Goal: Information Seeking & Learning: Learn about a topic

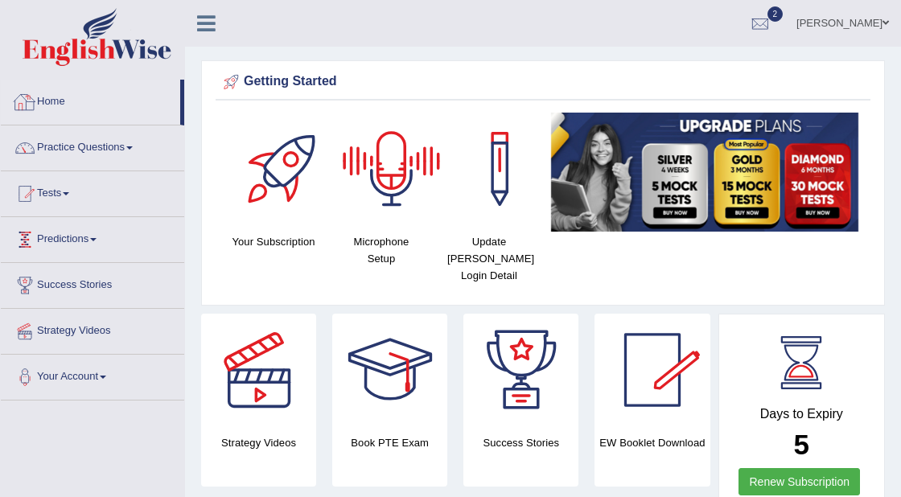
click at [60, 101] on link "Home" at bounding box center [90, 100] width 179 height 40
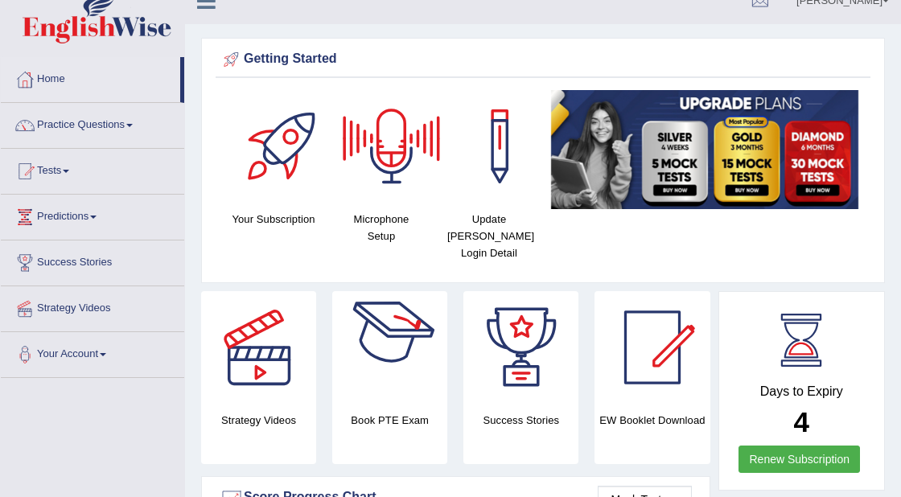
scroll to position [12, 0]
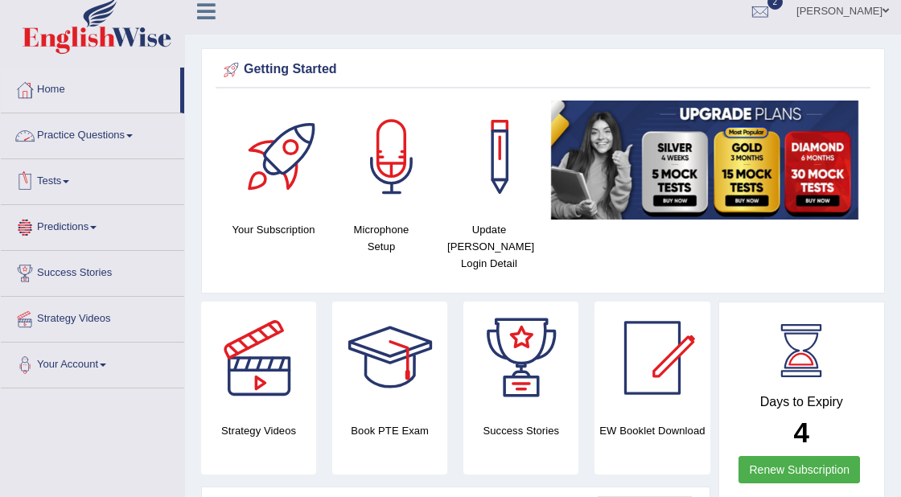
click at [69, 180] on span at bounding box center [66, 181] width 6 height 3
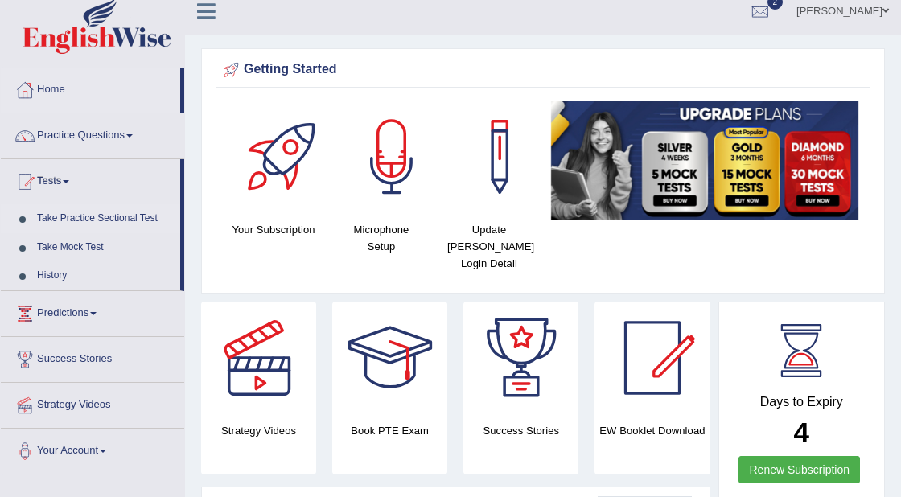
click at [98, 217] on link "Take Practice Sectional Test" at bounding box center [105, 218] width 150 height 29
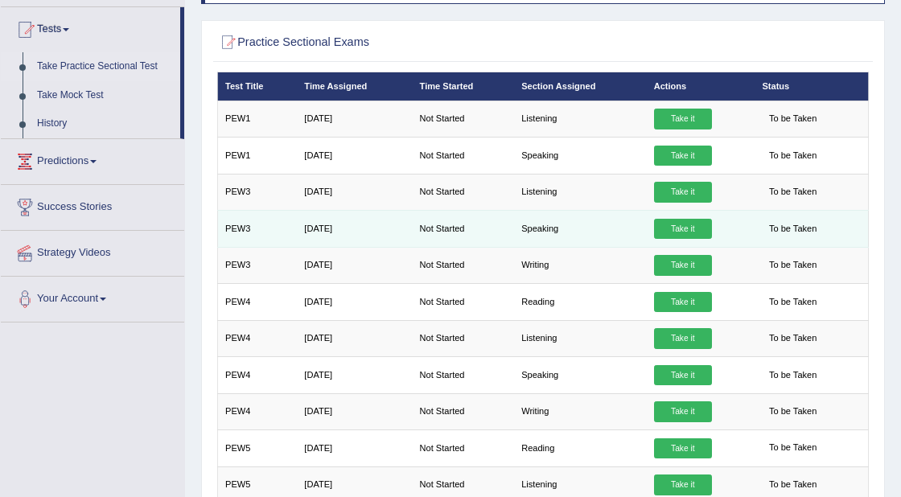
scroll to position [164, 0]
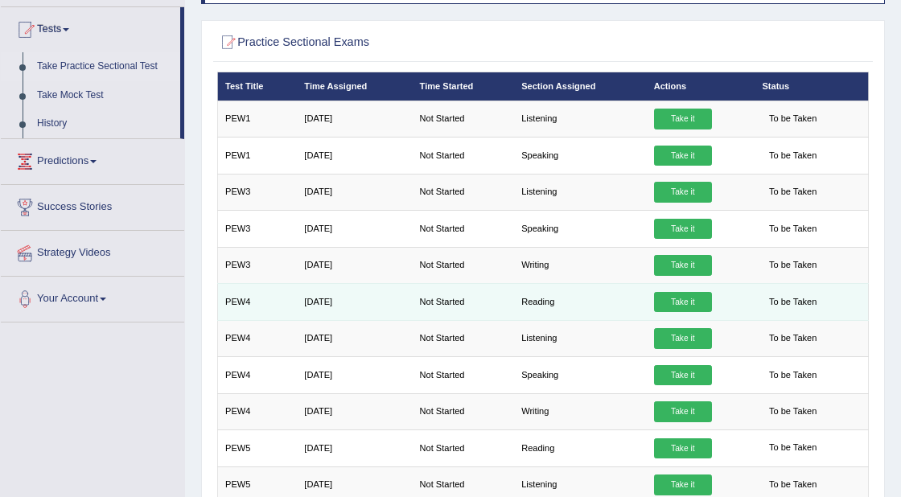
click at [678, 300] on link "Take it" at bounding box center [683, 302] width 58 height 21
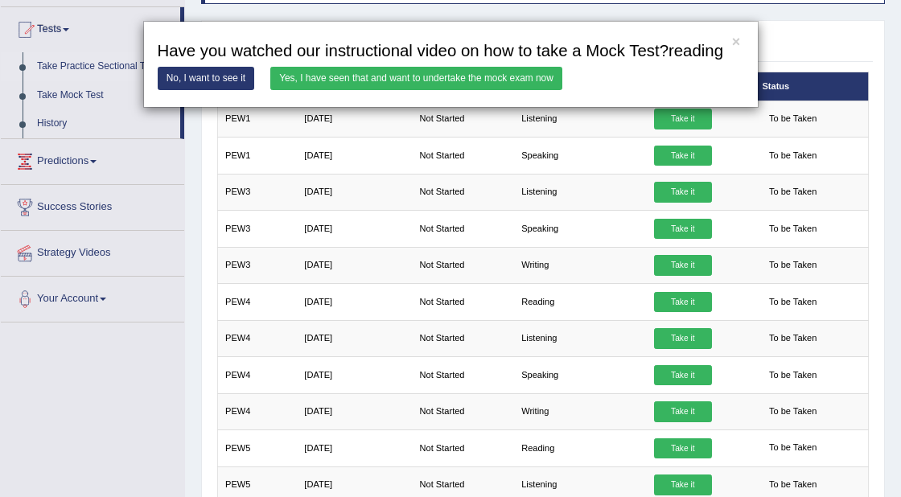
click at [426, 90] on link "Yes, I have seen that and want to undertake the mock exam now" at bounding box center [416, 78] width 292 height 23
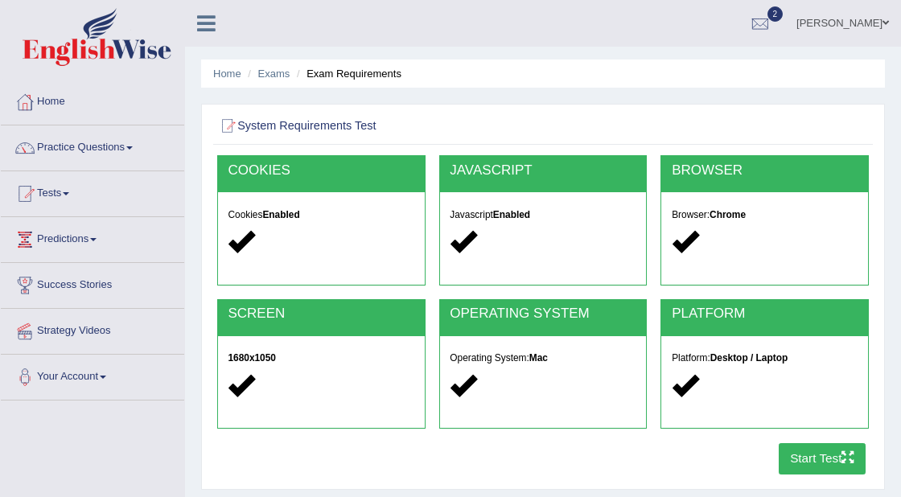
click at [825, 457] on button "Start Test" at bounding box center [823, 458] width 88 height 31
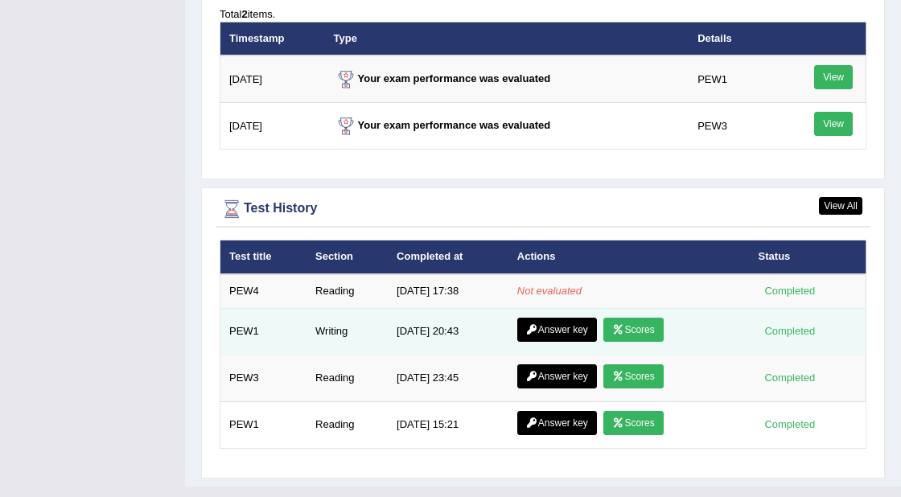
scroll to position [2058, 0]
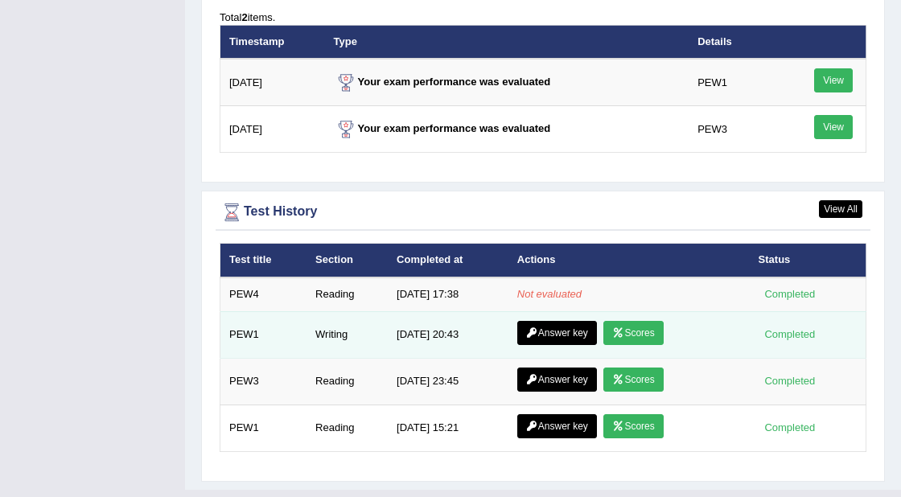
click at [563, 321] on link "Answer key" at bounding box center [557, 333] width 80 height 24
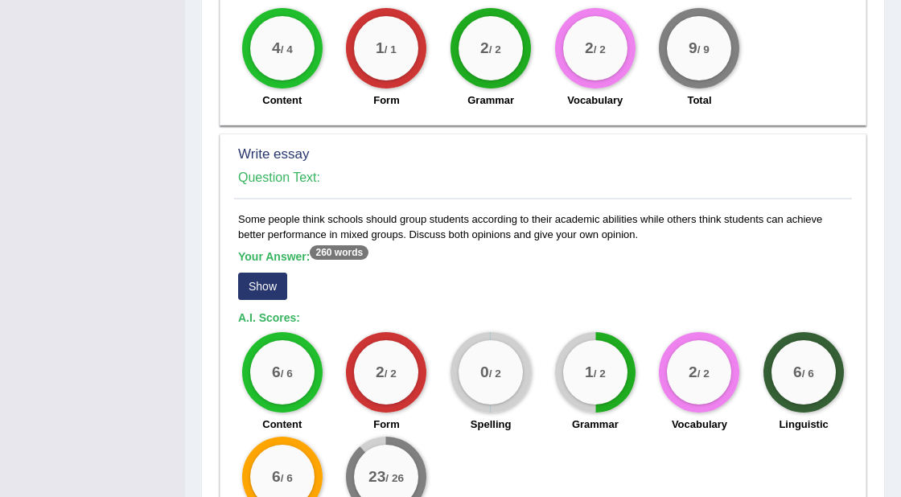
scroll to position [1027, 0]
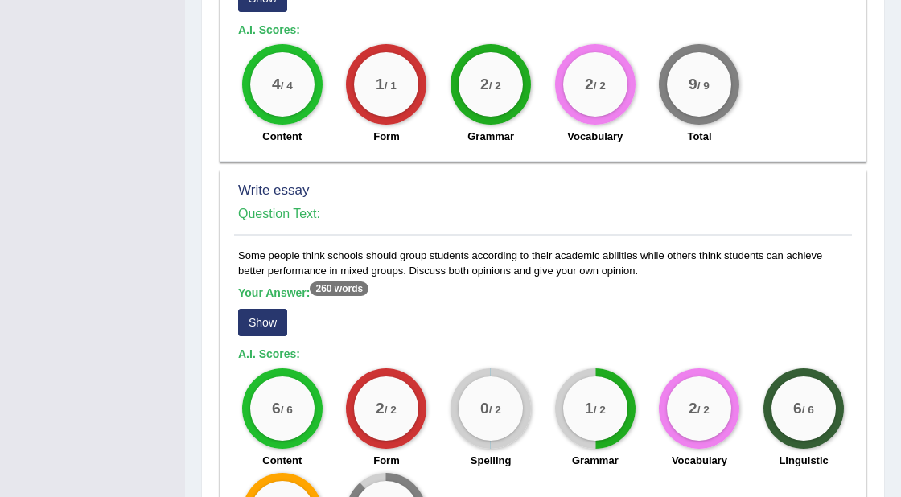
click at [269, 326] on button "Show" at bounding box center [262, 322] width 49 height 27
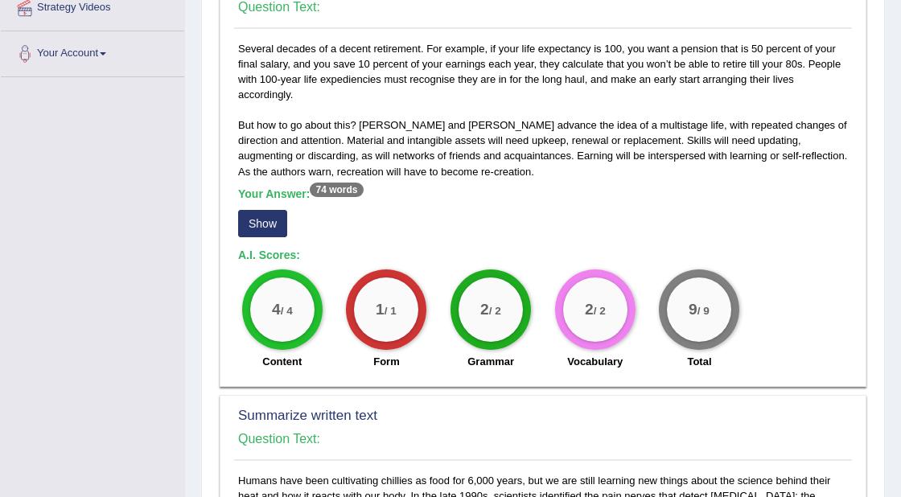
scroll to position [0, 0]
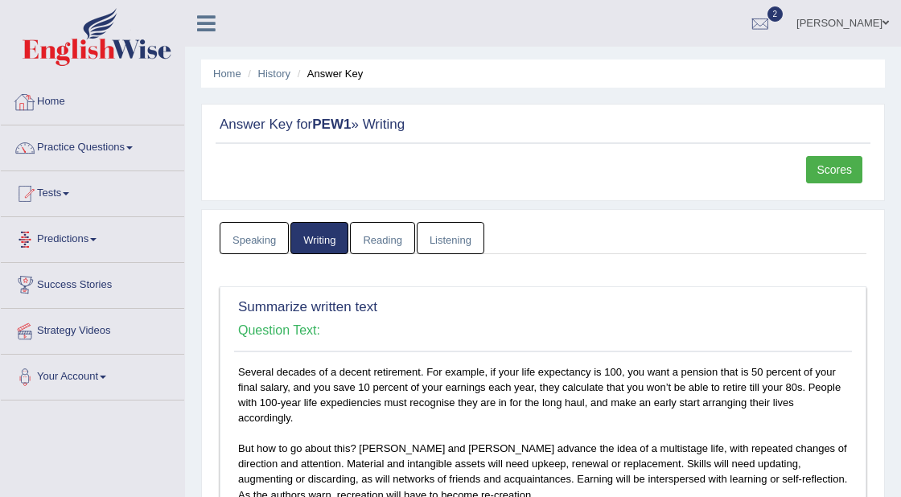
click at [51, 101] on link "Home" at bounding box center [92, 100] width 183 height 40
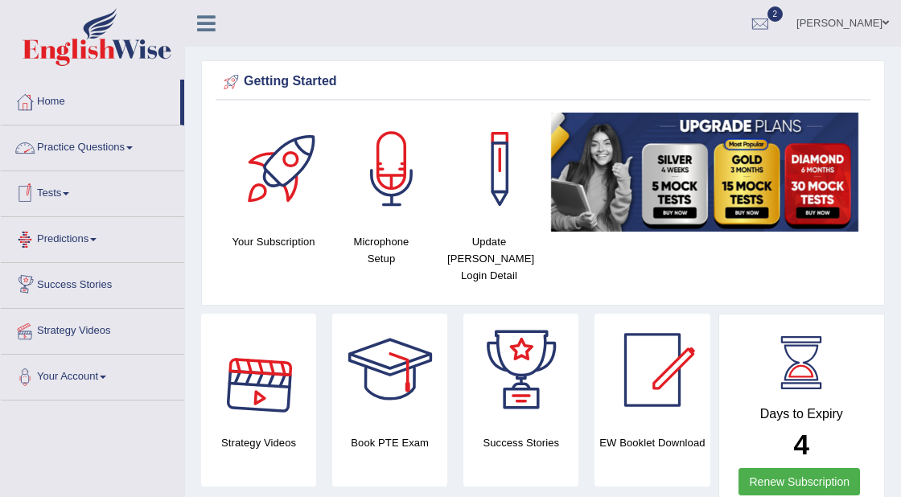
click at [64, 145] on link "Practice Questions" at bounding box center [92, 146] width 183 height 40
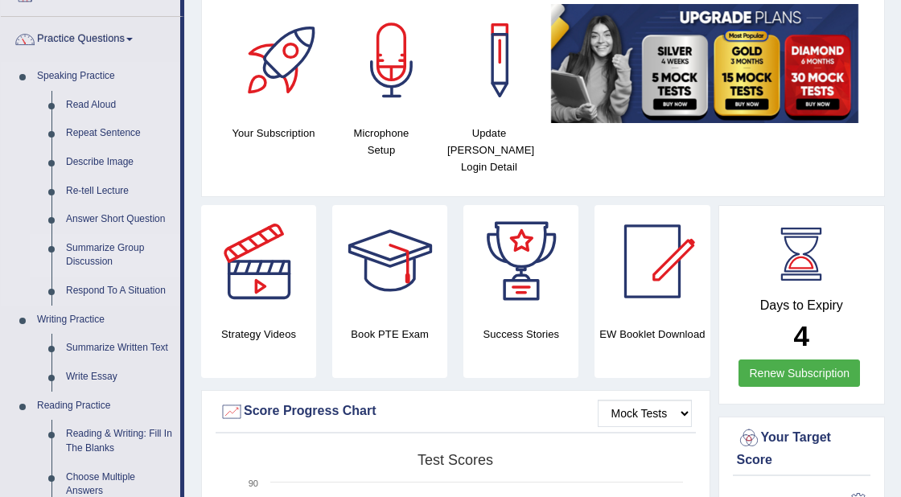
scroll to position [122, 0]
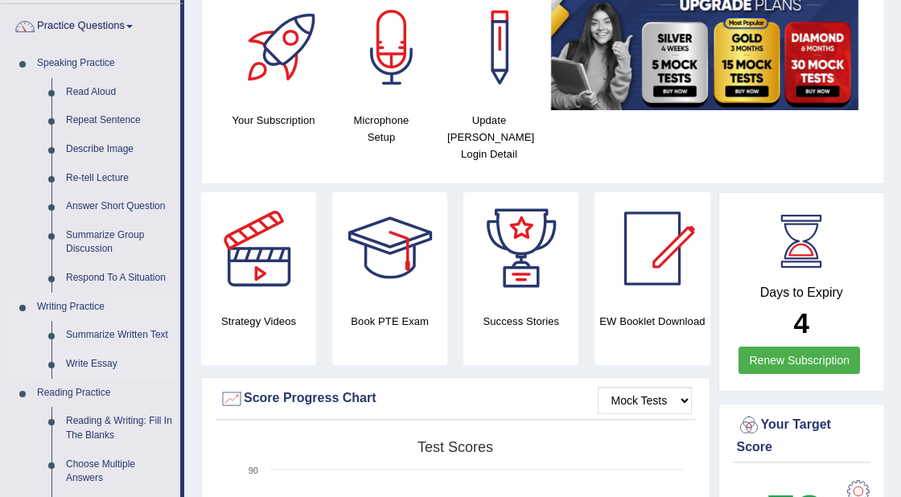
click at [104, 362] on link "Write Essay" at bounding box center [120, 364] width 122 height 29
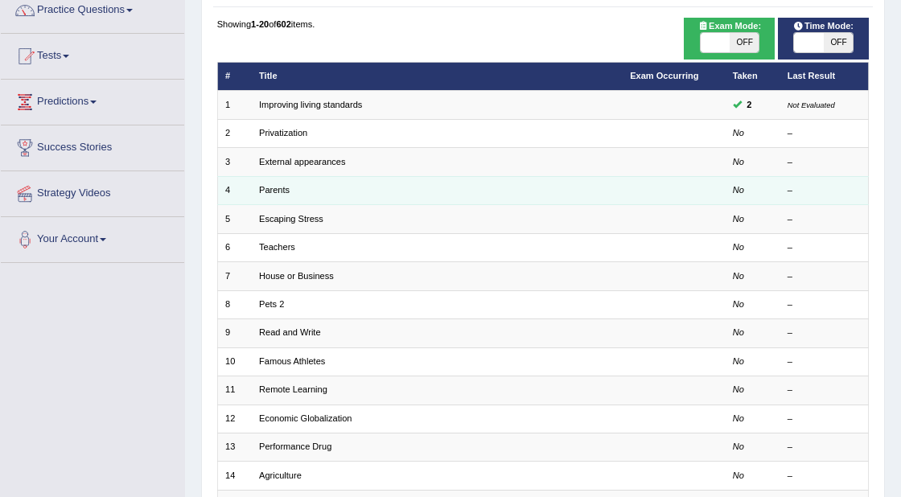
scroll to position [145, 0]
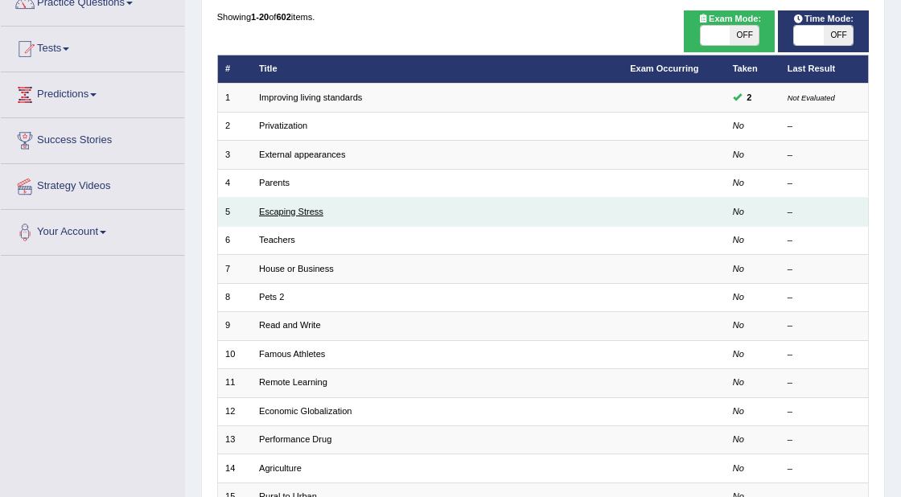
click at [272, 212] on link "Escaping Stress" at bounding box center [291, 212] width 64 height 10
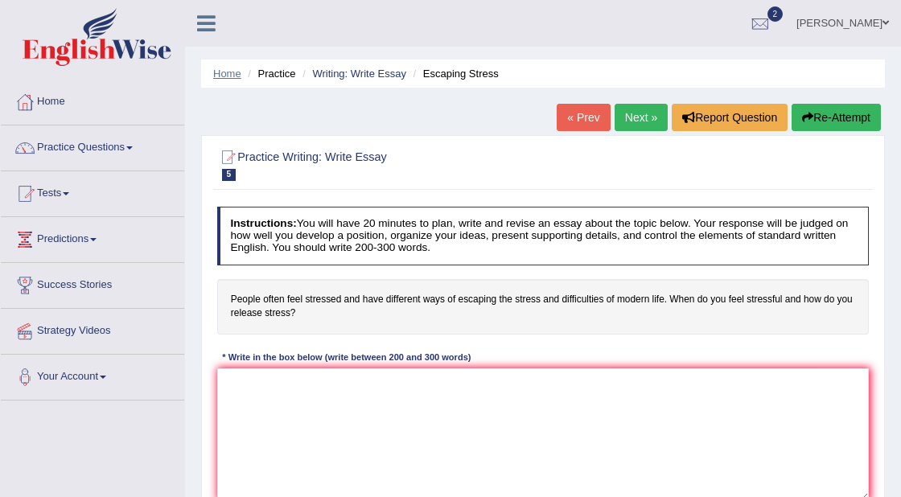
click at [217, 73] on link "Home" at bounding box center [227, 74] width 28 height 12
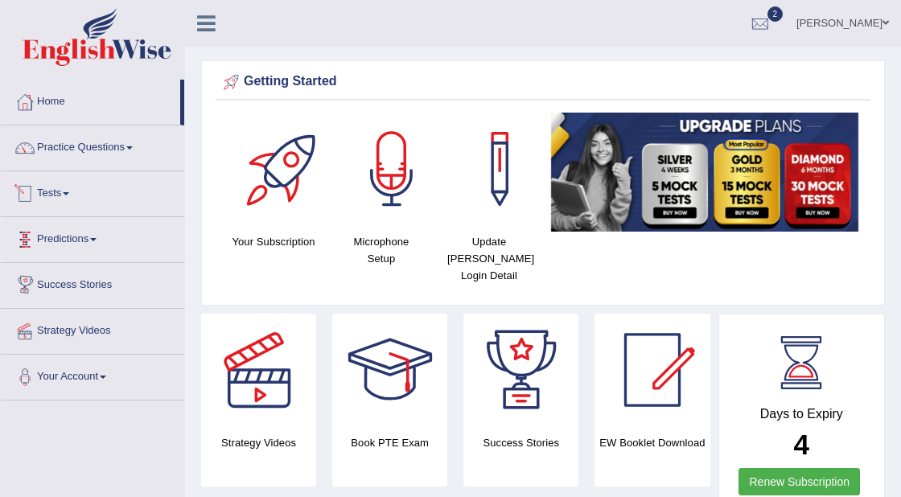
click at [73, 190] on link "Tests" at bounding box center [92, 191] width 183 height 40
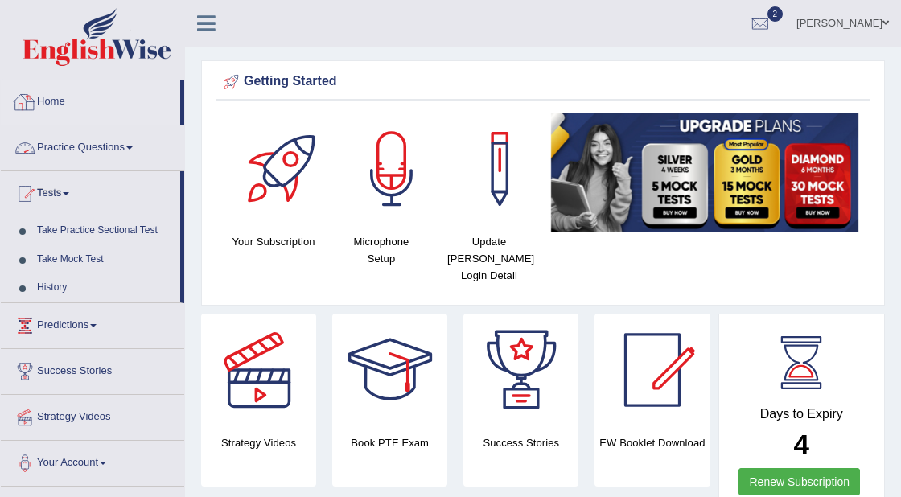
click at [88, 149] on link "Practice Questions" at bounding box center [92, 146] width 183 height 40
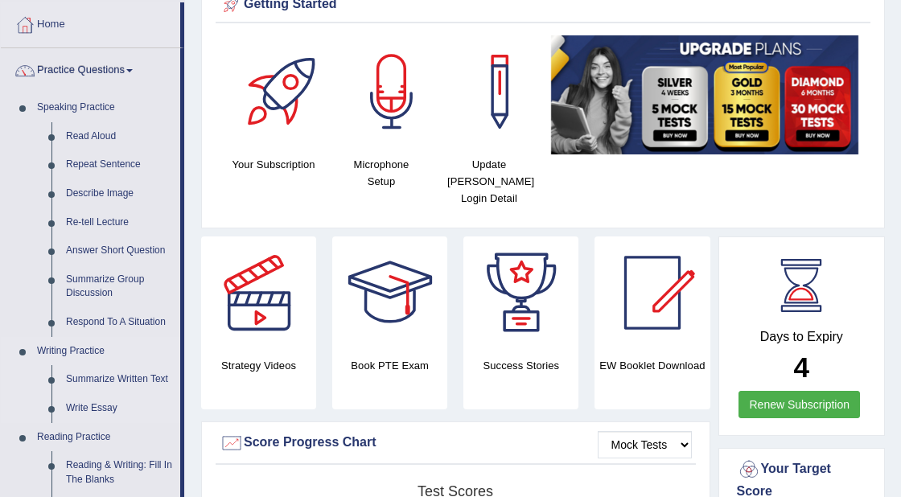
scroll to position [86, 0]
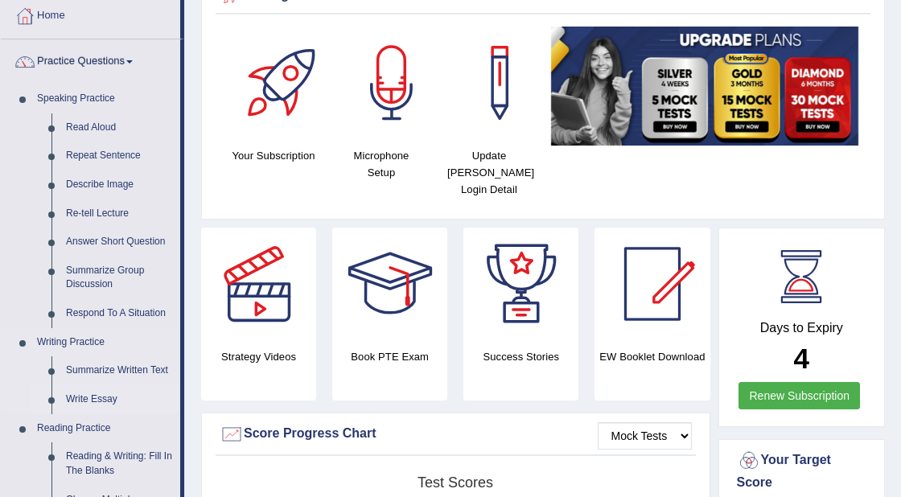
click at [92, 394] on link "Write Essay" at bounding box center [120, 399] width 122 height 29
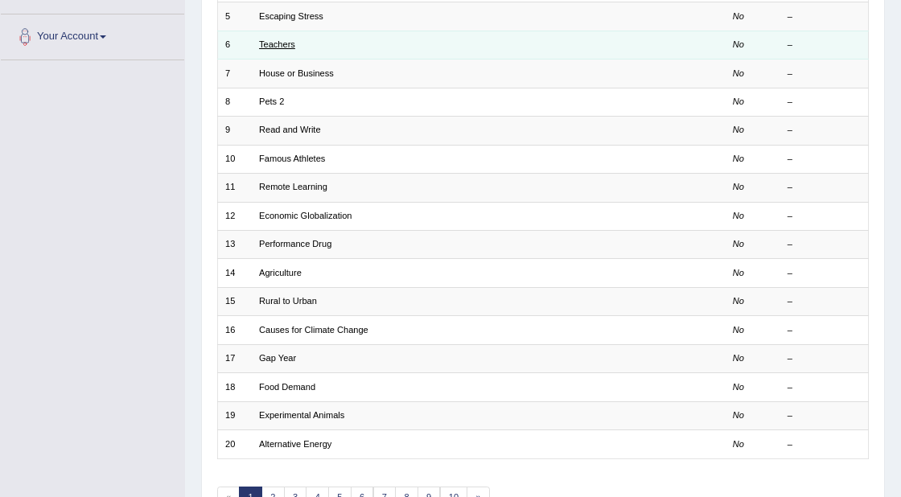
scroll to position [426, 0]
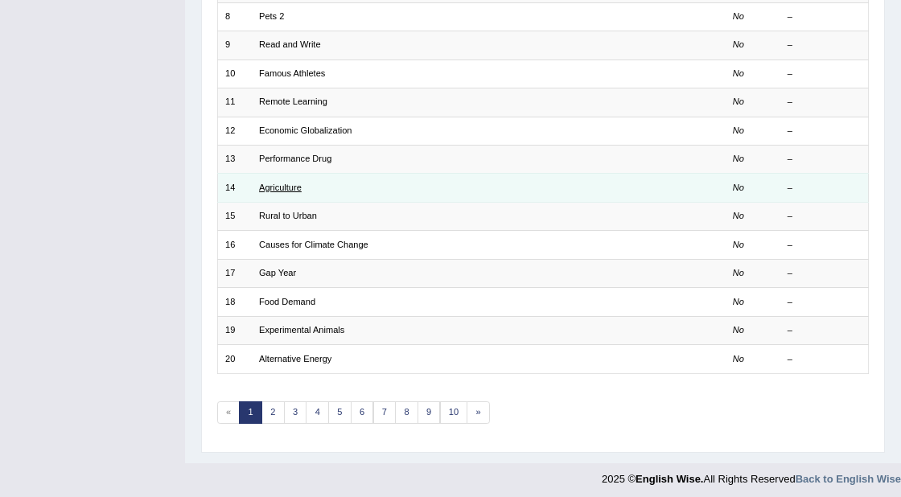
click at [285, 185] on link "Agriculture" at bounding box center [280, 188] width 43 height 10
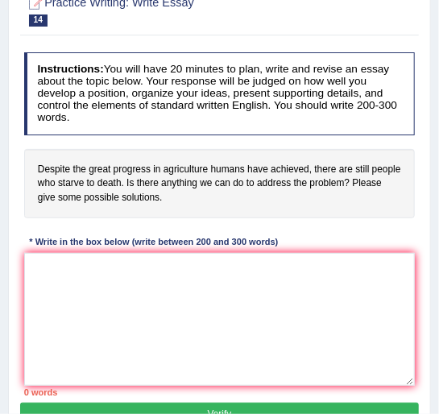
scroll to position [161, 0]
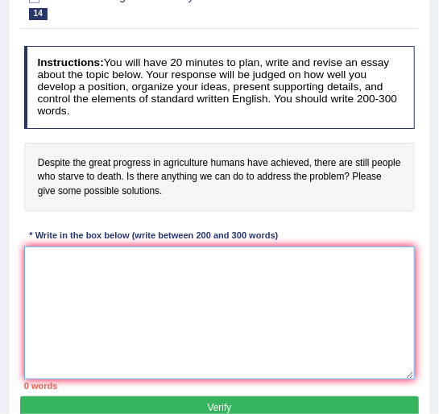
click at [168, 288] on textarea at bounding box center [219, 312] width 391 height 133
paste textarea "Lor ipsumdolor sitametco ad (elits doeiu) te inc utlab etd magnaal enimadmi ven…"
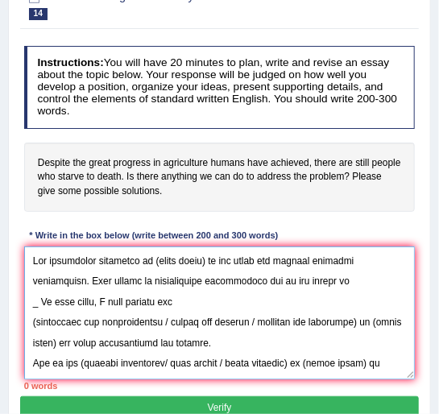
scroll to position [521, 0]
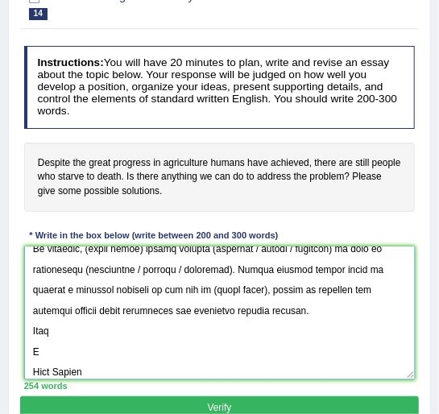
drag, startPoint x: 54, startPoint y: 369, endPoint x: 32, endPoint y: 307, distance: 66.4
click at [32, 307] on textarea at bounding box center [219, 312] width 391 height 133
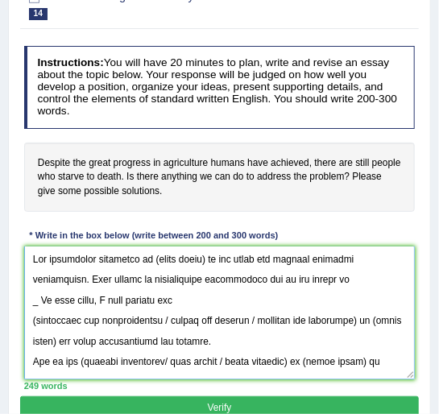
scroll to position [0, 0]
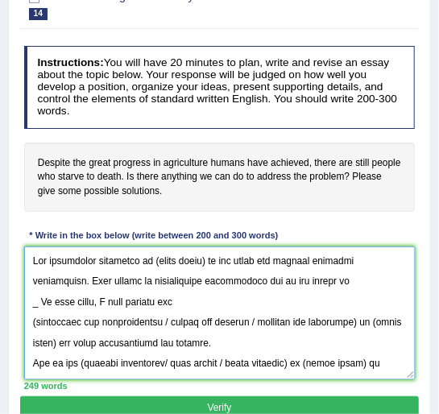
click at [205, 262] on textarea at bounding box center [219, 312] width 391 height 133
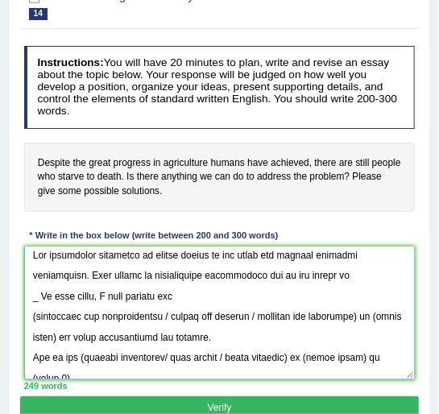
scroll to position [11, 0]
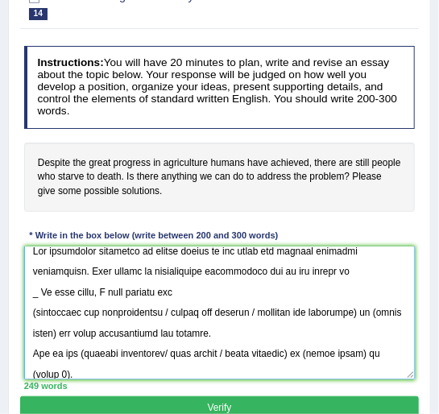
click at [339, 270] on textarea at bounding box center [219, 312] width 391 height 133
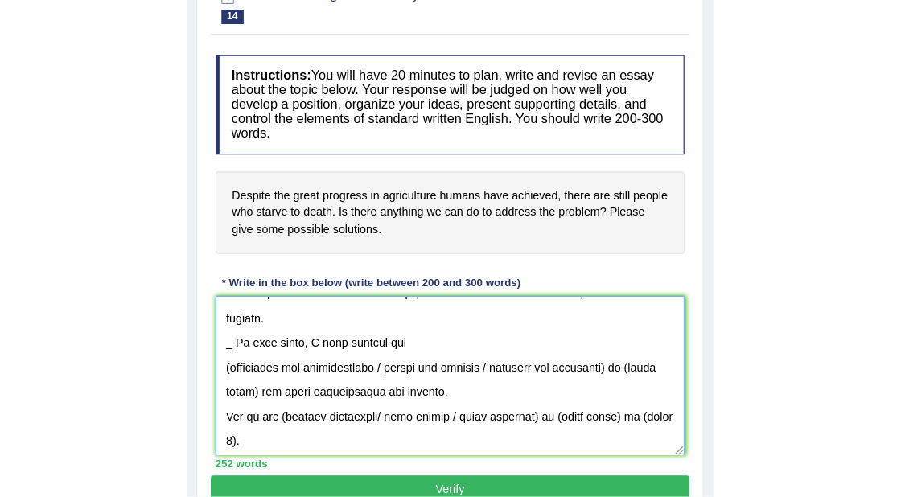
scroll to position [45, 0]
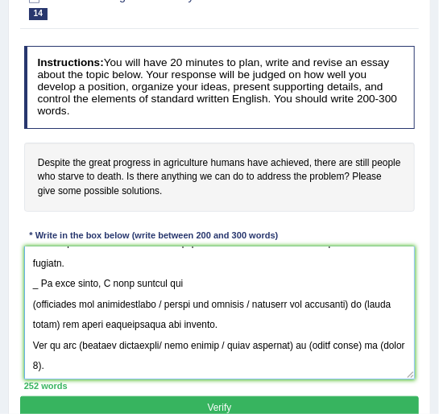
drag, startPoint x: 40, startPoint y: 287, endPoint x: 27, endPoint y: 287, distance: 13.7
click at [27, 287] on textarea at bounding box center [219, 312] width 391 height 133
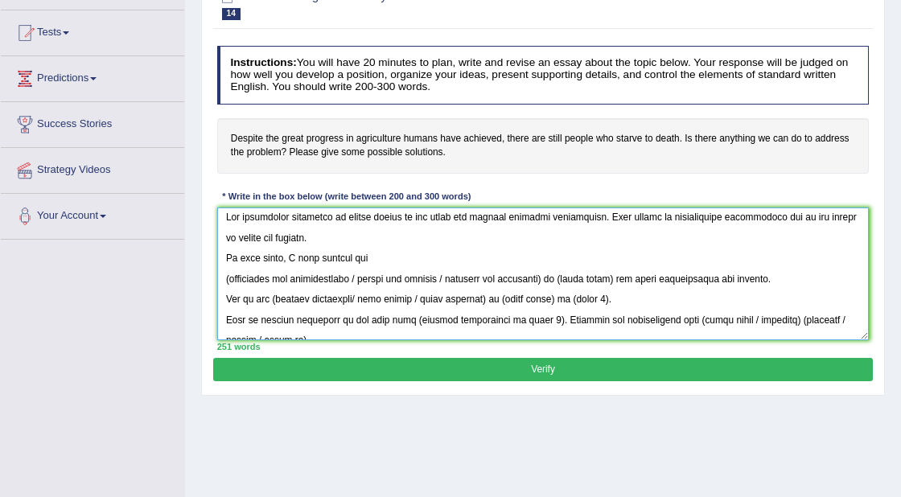
scroll to position [0, 0]
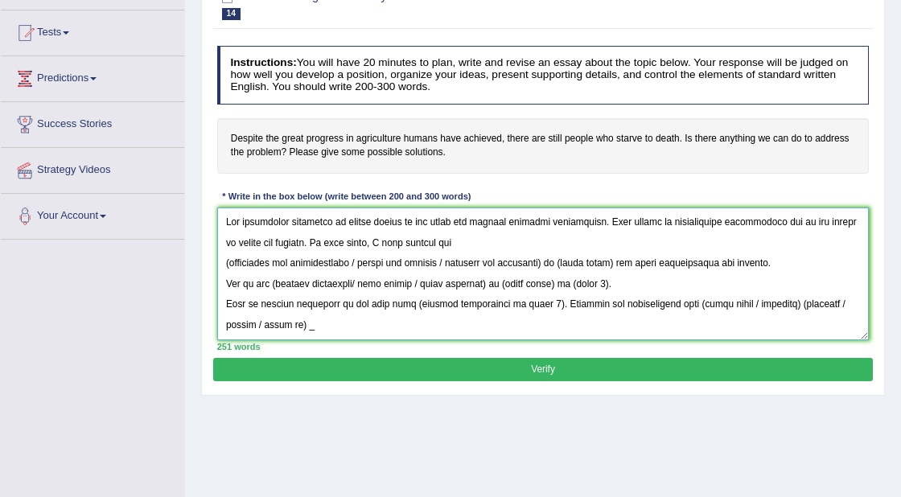
drag, startPoint x: 456, startPoint y: 263, endPoint x: 221, endPoint y: 266, distance: 235.0
click at [221, 266] on textarea at bounding box center [543, 274] width 653 height 133
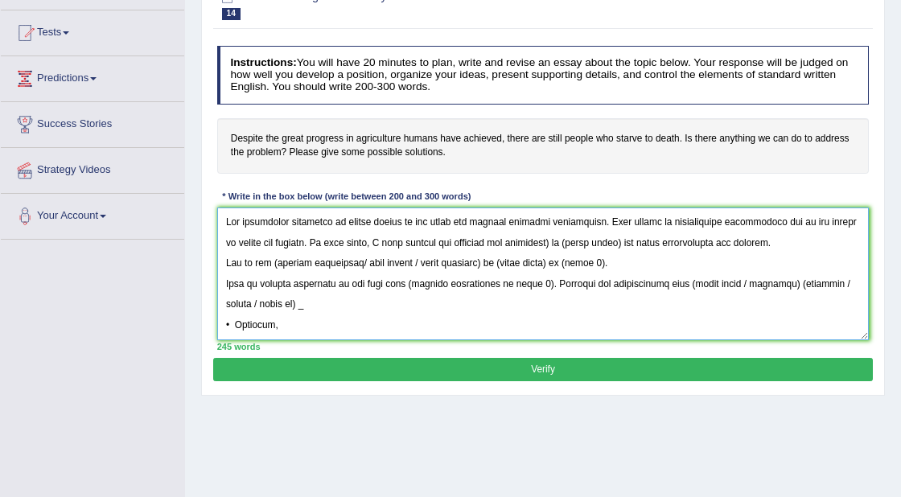
click at [550, 241] on textarea at bounding box center [543, 274] width 653 height 133
drag, startPoint x: 342, startPoint y: 225, endPoint x: 367, endPoint y: 224, distance: 25.0
click at [367, 224] on textarea at bounding box center [543, 274] width 653 height 133
drag, startPoint x: 402, startPoint y: 222, endPoint x: 344, endPoint y: 221, distance: 57.2
click at [344, 221] on textarea at bounding box center [543, 274] width 653 height 133
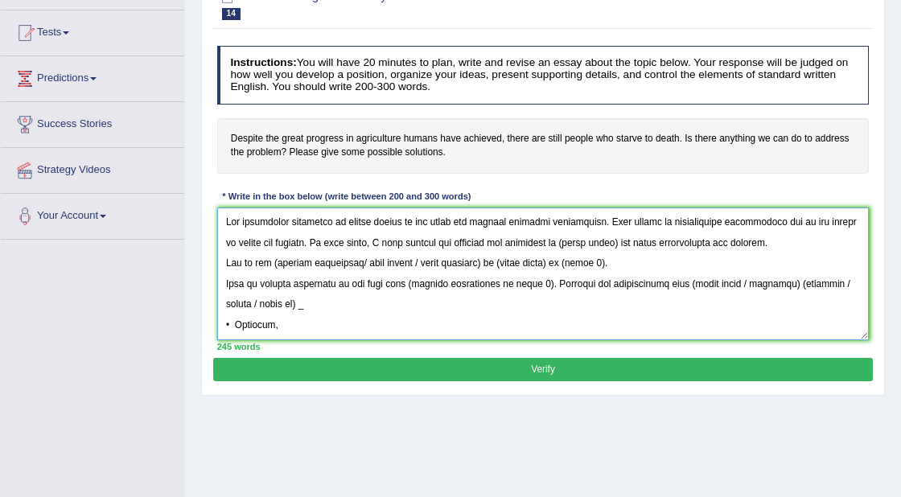
click at [613, 242] on textarea at bounding box center [543, 274] width 653 height 133
paste textarea "global hunger"
drag, startPoint x: 427, startPoint y: 262, endPoint x: 272, endPoint y: 258, distance: 154.6
click at [272, 258] on textarea at bounding box center [543, 274] width 653 height 133
click at [277, 260] on textarea at bounding box center [543, 274] width 653 height 133
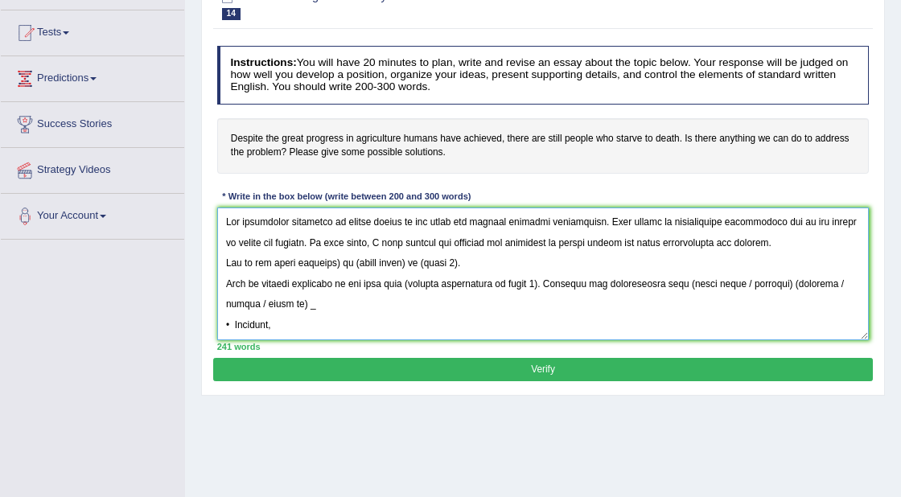
click at [344, 262] on textarea at bounding box center [543, 274] width 653 height 133
drag, startPoint x: 407, startPoint y: 262, endPoint x: 353, endPoint y: 263, distance: 53.9
click at [353, 263] on textarea at bounding box center [543, 274] width 653 height 133
paste textarea "global hunger"
click at [460, 264] on textarea at bounding box center [543, 274] width 653 height 133
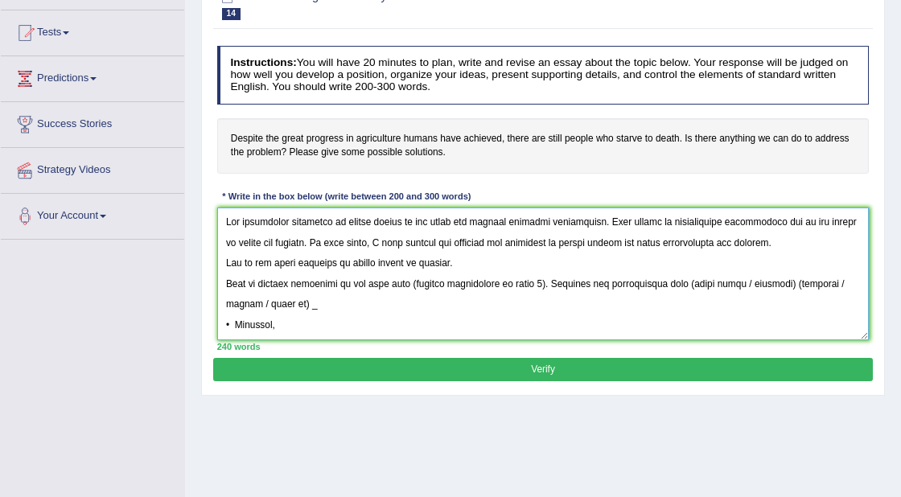
click at [225, 280] on textarea at bounding box center [543, 274] width 653 height 133
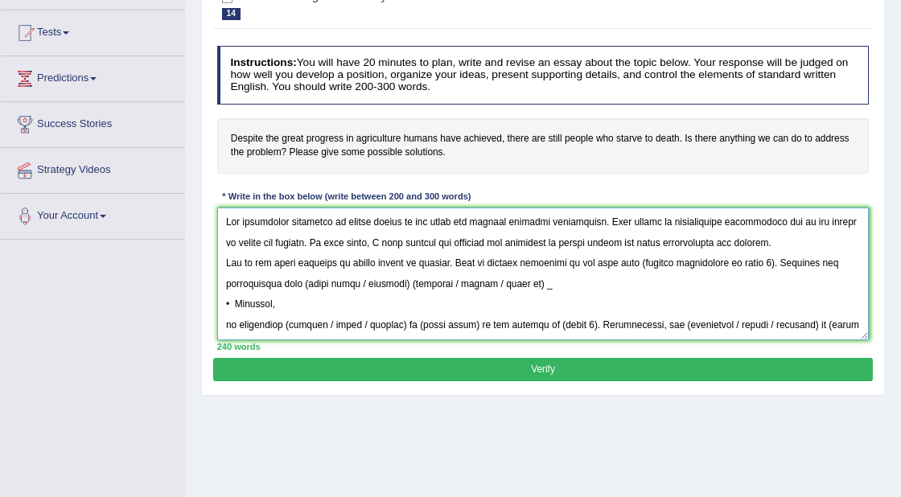
drag, startPoint x: 637, startPoint y: 262, endPoint x: 765, endPoint y: 259, distance: 128.8
click at [765, 259] on textarea at bounding box center [543, 274] width 653 height 133
drag, startPoint x: 406, startPoint y: 283, endPoint x: 509, endPoint y: 285, distance: 103.0
click at [509, 285] on textarea at bounding box center [543, 274] width 653 height 133
paste textarea "global hunger"
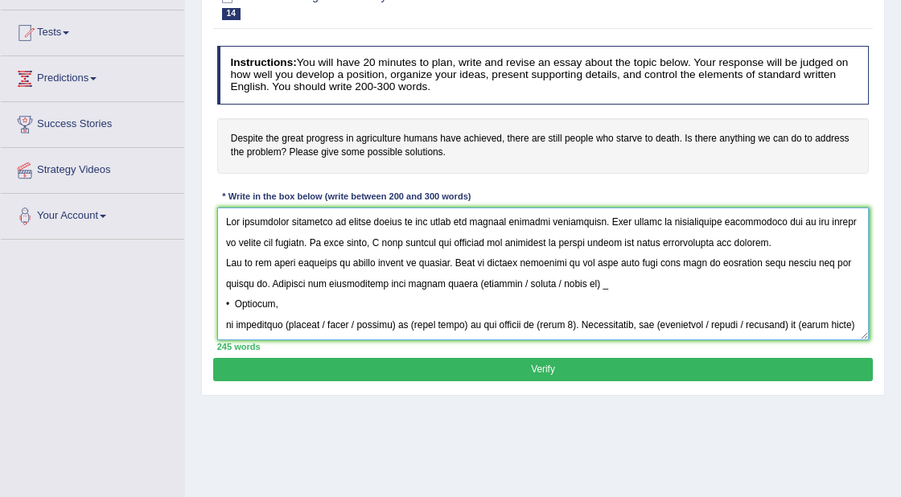
drag, startPoint x: 553, startPoint y: 282, endPoint x: 467, endPoint y: 284, distance: 86.1
click at [467, 284] on textarea at bounding box center [543, 274] width 653 height 133
click at [506, 287] on textarea at bounding box center [543, 274] width 653 height 133
click at [513, 287] on textarea at bounding box center [543, 274] width 653 height 133
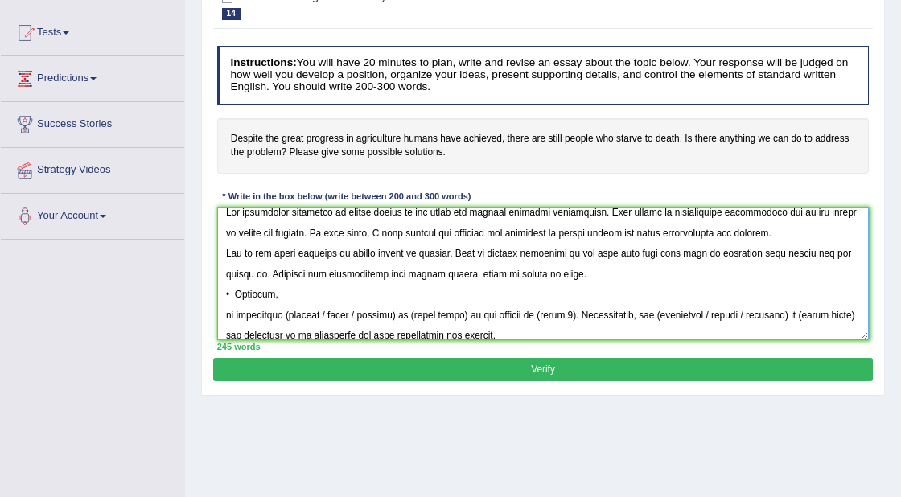
scroll to position [14, 0]
click at [469, 270] on textarea at bounding box center [543, 274] width 653 height 133
click at [234, 294] on textarea at bounding box center [543, 274] width 653 height 133
click at [227, 318] on textarea at bounding box center [543, 274] width 653 height 133
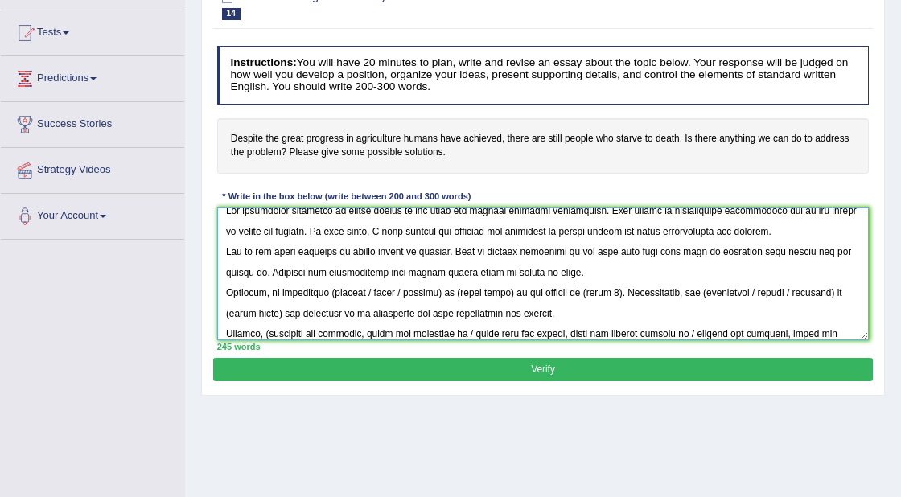
drag, startPoint x: 399, startPoint y: 291, endPoint x: 328, endPoint y: 291, distance: 70.8
click at [328, 291] on textarea at bounding box center [543, 274] width 653 height 133
click at [366, 292] on textarea at bounding box center [543, 274] width 653 height 133
click at [369, 293] on textarea at bounding box center [543, 274] width 653 height 133
drag, startPoint x: 435, startPoint y: 293, endPoint x: 385, endPoint y: 292, distance: 50.7
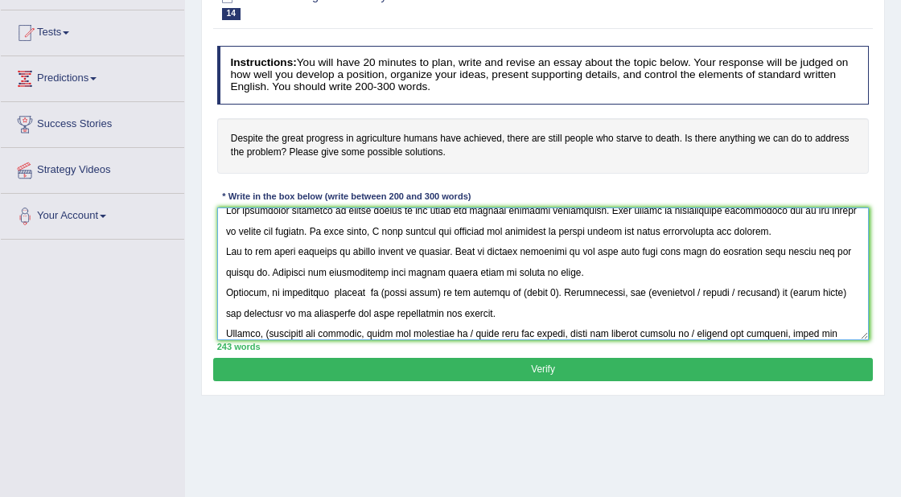
click at [385, 292] on textarea at bounding box center [543, 274] width 653 height 133
paste textarea "global hunger"
drag, startPoint x: 541, startPoint y: 293, endPoint x: 504, endPoint y: 291, distance: 37.1
click at [504, 291] on textarea at bounding box center [543, 274] width 653 height 133
drag, startPoint x: 729, startPoint y: 291, endPoint x: 633, endPoint y: 293, distance: 95.8
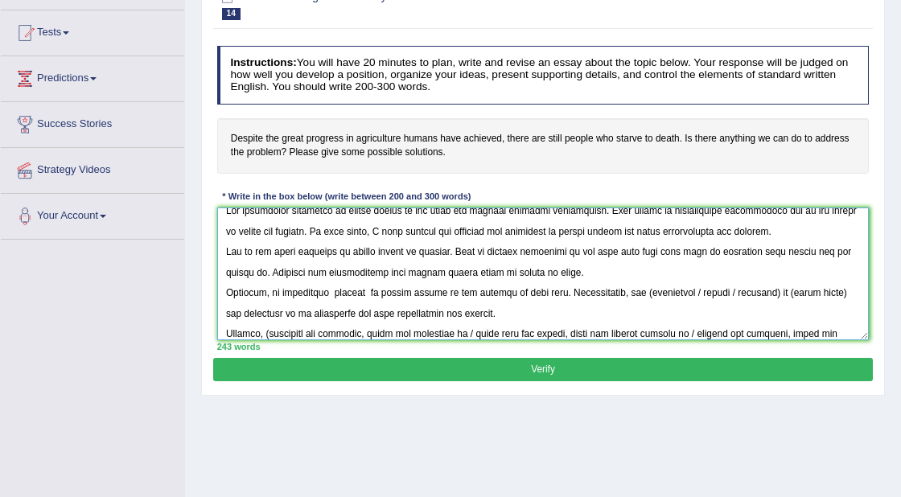
click at [633, 293] on textarea at bounding box center [543, 274] width 653 height 133
click at [679, 291] on textarea at bounding box center [543, 274] width 653 height 133
click at [743, 292] on textarea at bounding box center [543, 274] width 653 height 133
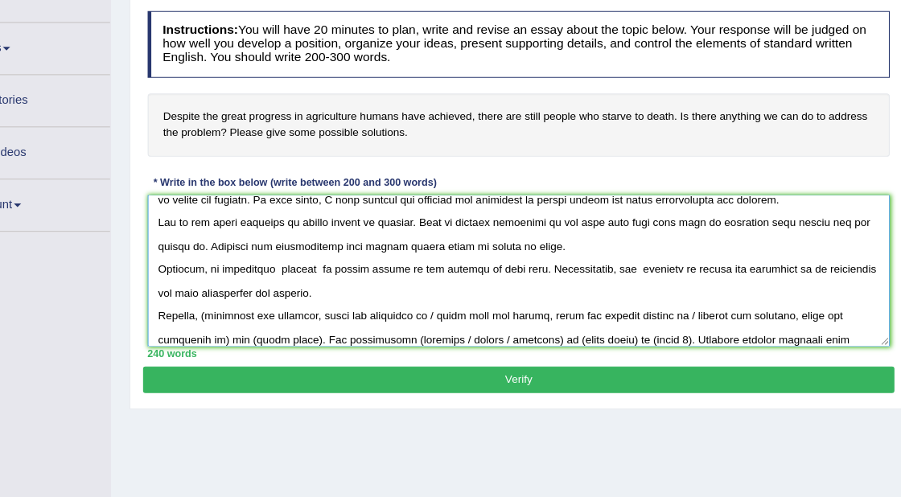
scroll to position [39, 0]
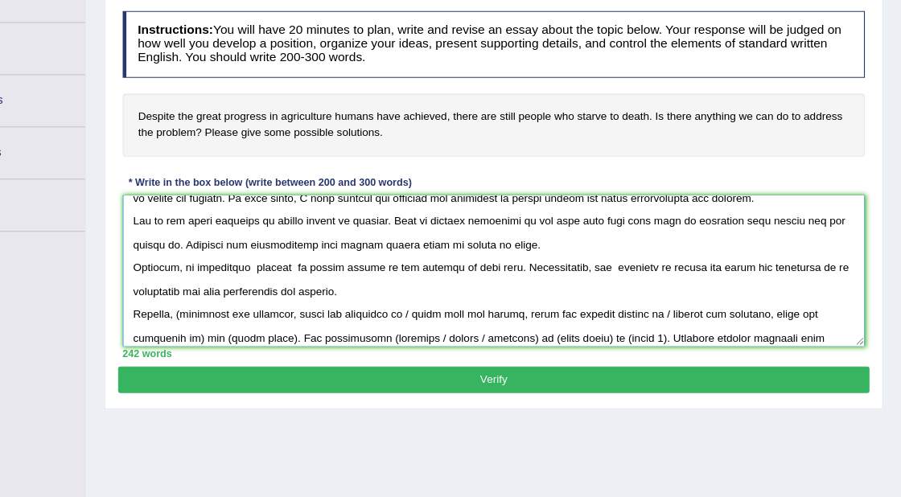
click at [227, 270] on textarea at bounding box center [543, 274] width 653 height 133
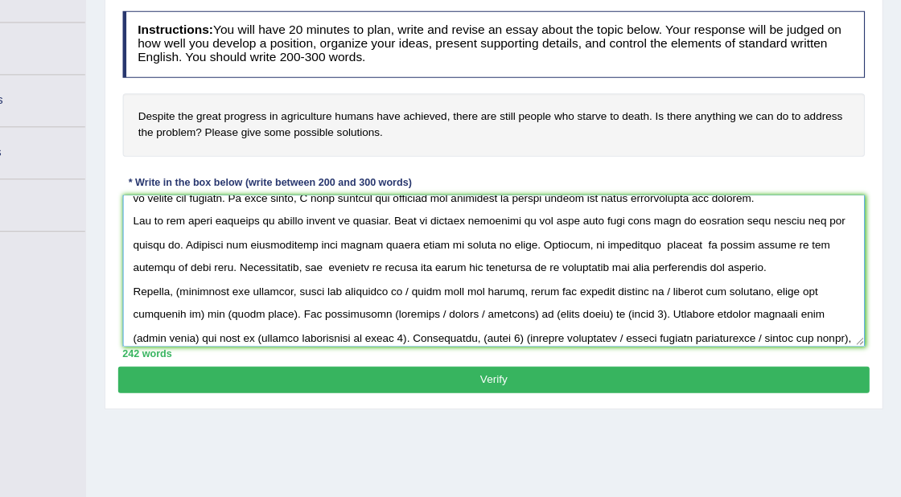
scroll to position [36, 0]
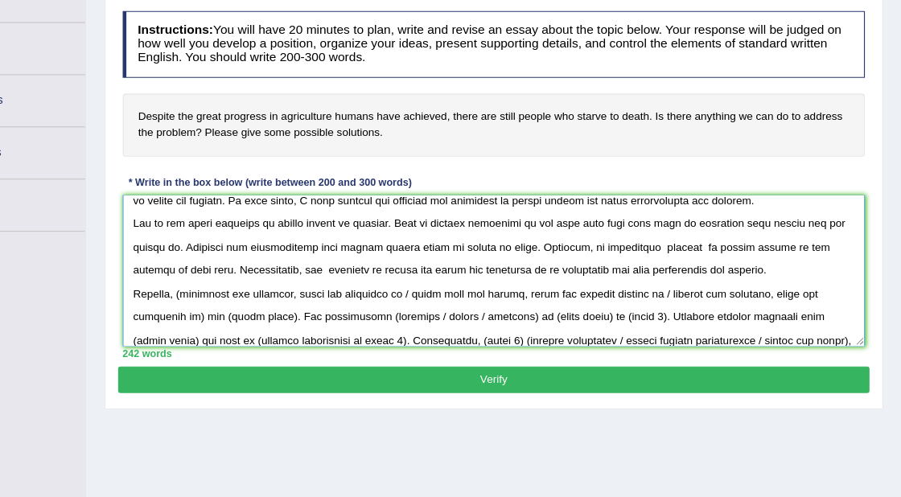
drag, startPoint x: 504, startPoint y: 252, endPoint x: 566, endPoint y: 253, distance: 62.0
click at [566, 253] on textarea at bounding box center [543, 274] width 653 height 133
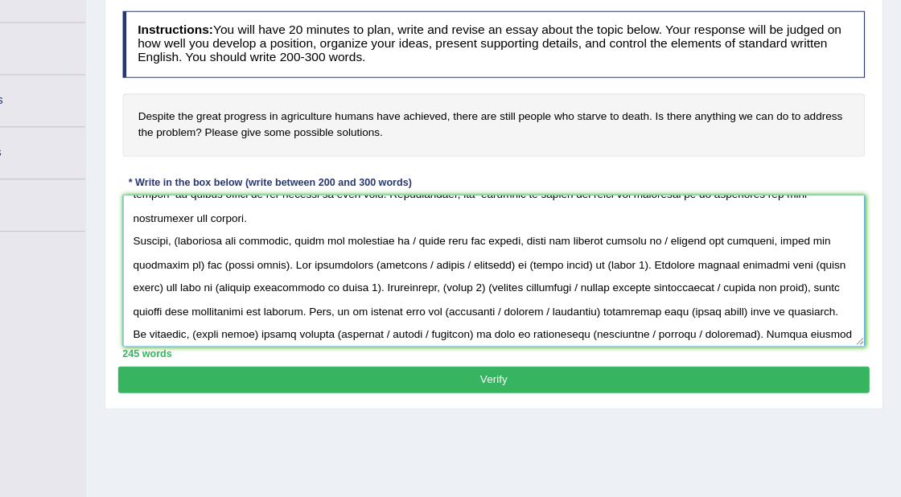
scroll to position [117, 0]
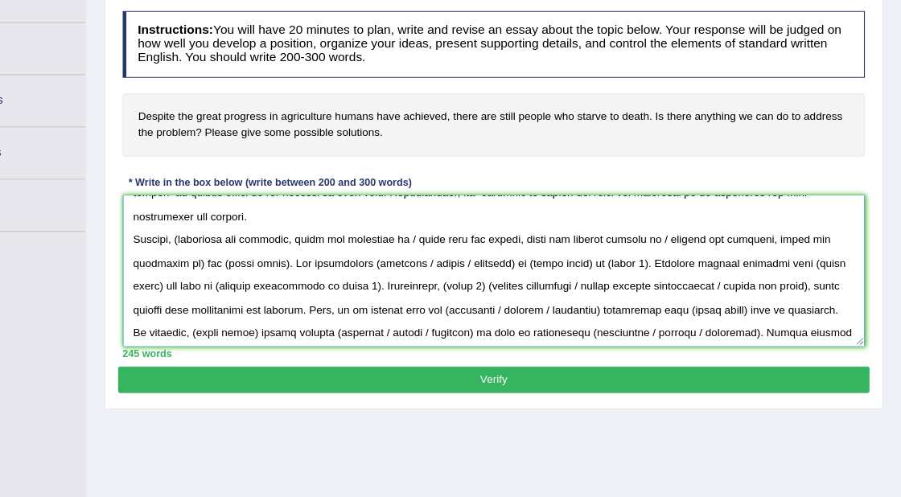
drag, startPoint x: 695, startPoint y: 245, endPoint x: 269, endPoint y: 241, distance: 426.6
click at [269, 241] on textarea at bounding box center [543, 274] width 653 height 133
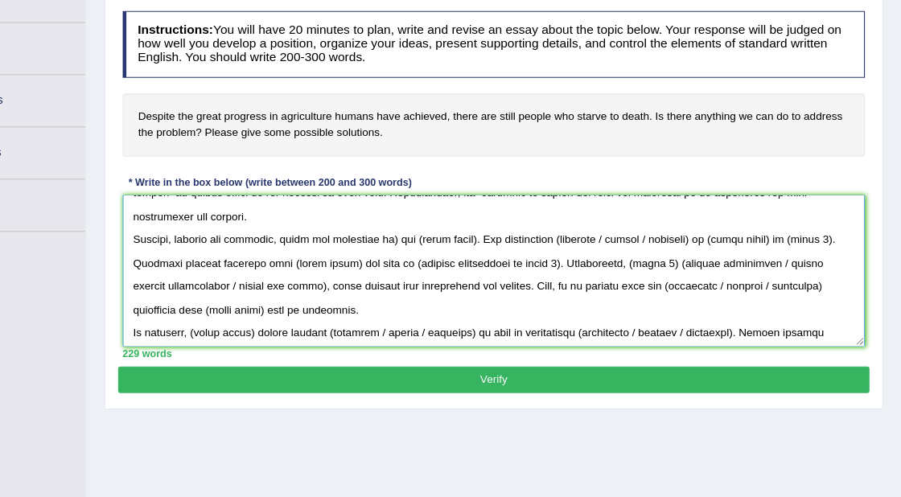
click at [453, 248] on textarea at bounding box center [543, 274] width 653 height 133
drag, startPoint x: 524, startPoint y: 246, endPoint x: 468, endPoint y: 245, distance: 55.6
click at [468, 245] on textarea at bounding box center [543, 274] width 653 height 133
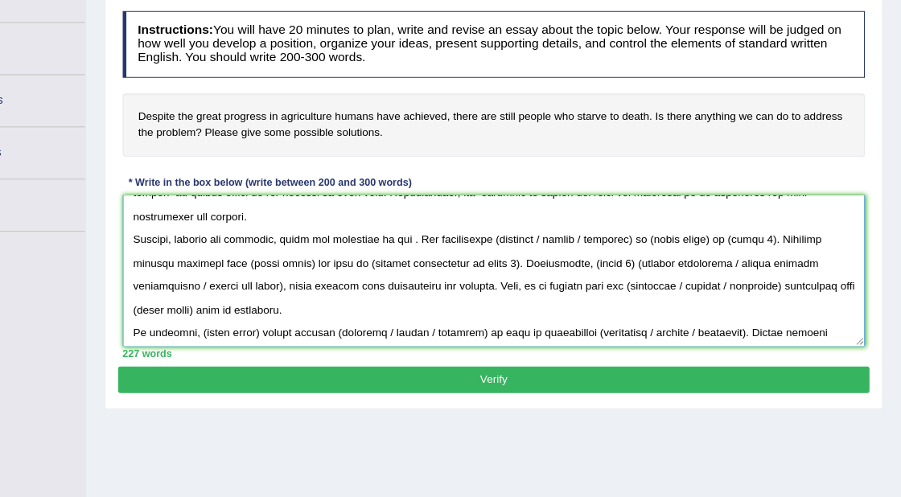
paste textarea "global hunger"
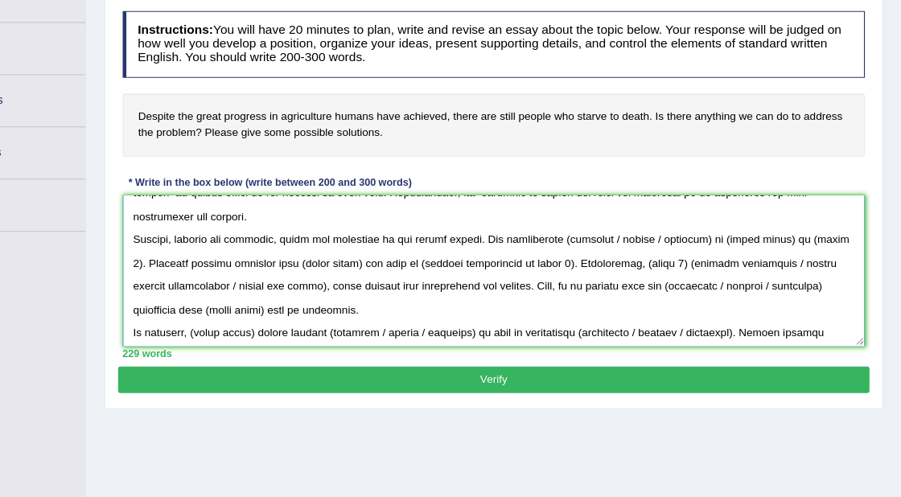
drag, startPoint x: 599, startPoint y: 244, endPoint x: 682, endPoint y: 240, distance: 83.0
click at [682, 240] on textarea at bounding box center [543, 274] width 653 height 133
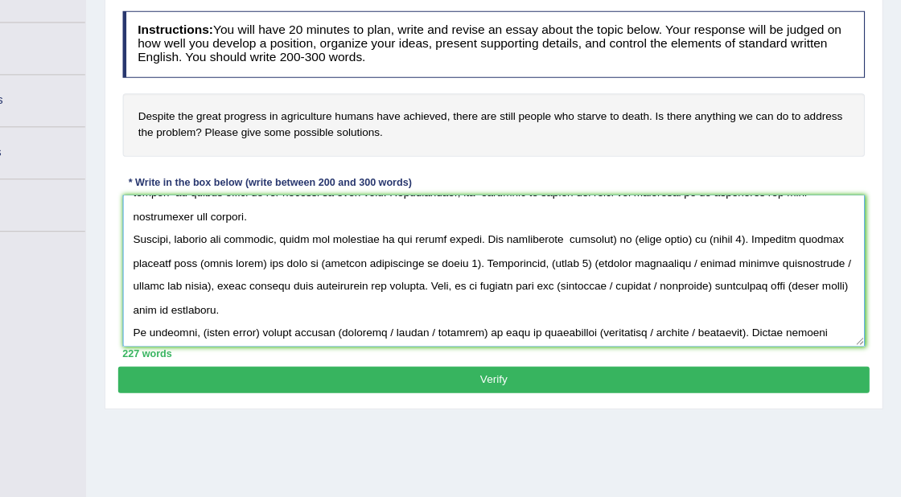
click at [639, 245] on textarea at bounding box center [543, 274] width 653 height 133
drag, startPoint x: 703, startPoint y: 244, endPoint x: 649, endPoint y: 244, distance: 54.7
click at [649, 244] on textarea at bounding box center [543, 274] width 653 height 133
click at [725, 247] on textarea at bounding box center [543, 274] width 653 height 133
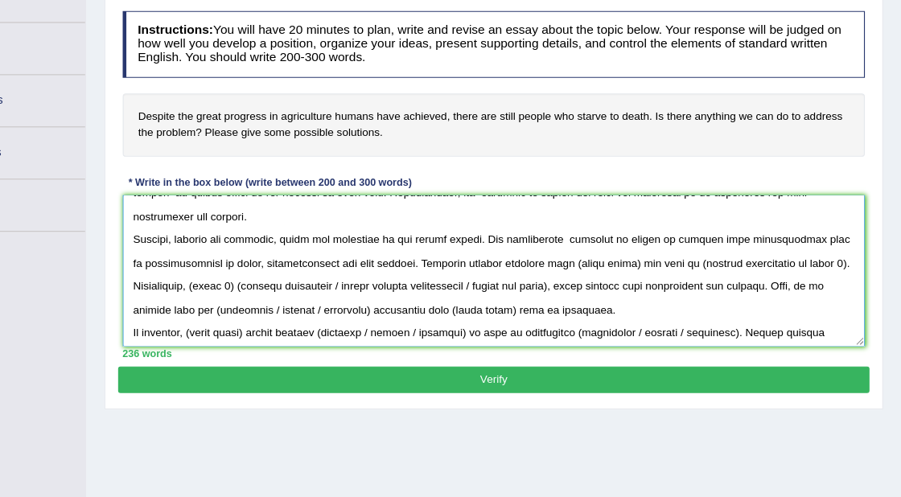
drag, startPoint x: 658, startPoint y: 264, endPoint x: 601, endPoint y: 264, distance: 56.3
click at [601, 264] on textarea at bounding box center [543, 274] width 653 height 133
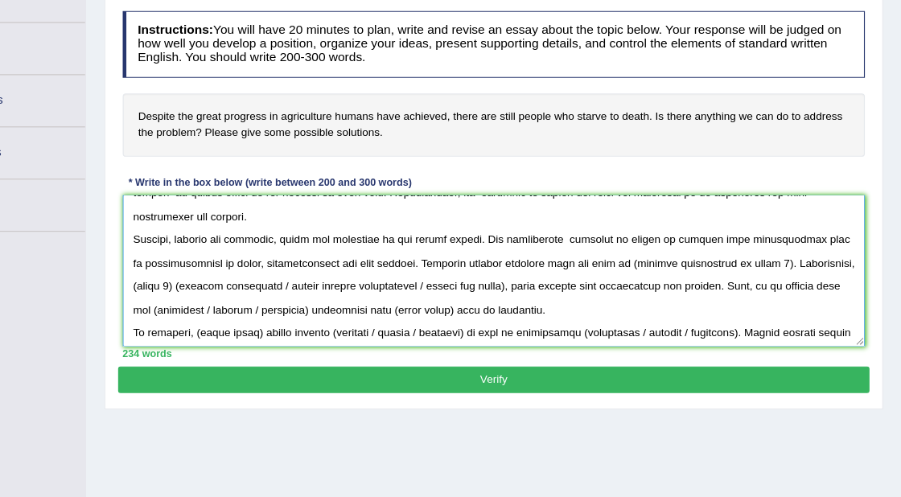
drag, startPoint x: 728, startPoint y: 246, endPoint x: 794, endPoint y: 244, distance: 66.8
click at [794, 244] on textarea at bounding box center [543, 274] width 653 height 133
click at [691, 249] on textarea at bounding box center [543, 274] width 653 height 133
drag, startPoint x: 691, startPoint y: 245, endPoint x: 797, endPoint y: 241, distance: 106.3
click at [797, 241] on textarea at bounding box center [543, 274] width 653 height 133
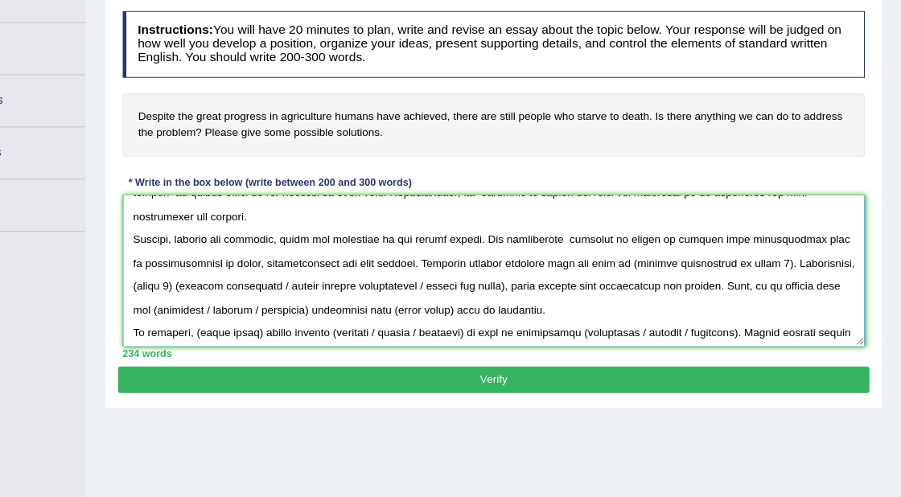
click at [601, 265] on textarea at bounding box center [543, 274] width 653 height 133
paste textarea "improve food distribution"
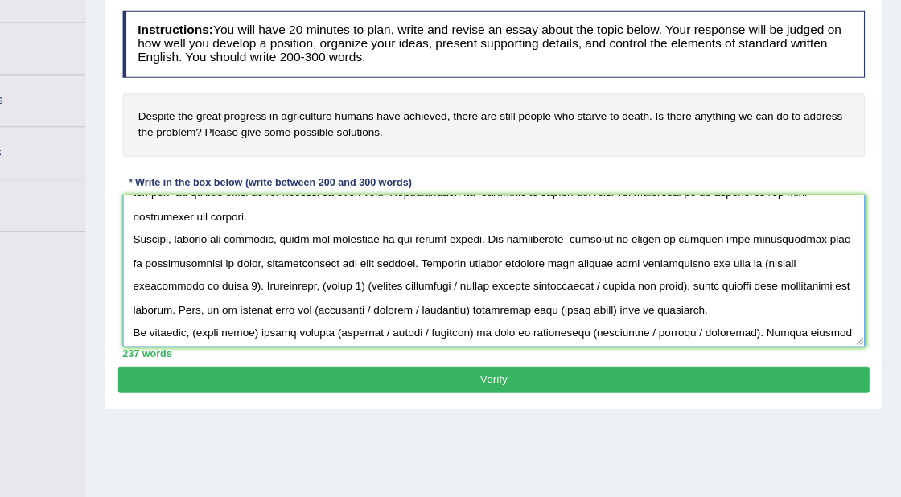
drag, startPoint x: 765, startPoint y: 265, endPoint x: 256, endPoint y: 286, distance: 509.1
click at [256, 286] on textarea at bounding box center [543, 274] width 653 height 133
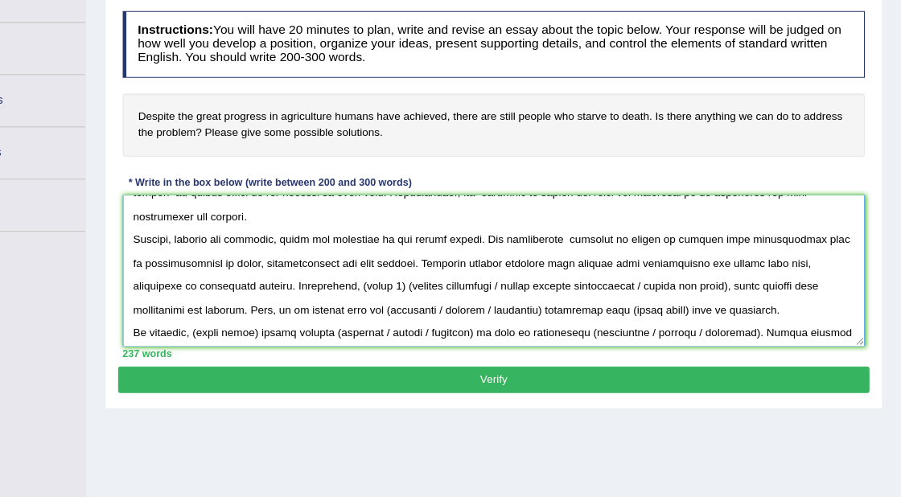
drag, startPoint x: 369, startPoint y: 285, endPoint x: 404, endPoint y: 285, distance: 35.4
click at [404, 285] on textarea at bounding box center [543, 274] width 653 height 133
drag, startPoint x: 684, startPoint y: 287, endPoint x: 460, endPoint y: 287, distance: 223.7
click at [460, 287] on textarea at bounding box center [543, 274] width 653 height 133
click at [549, 289] on textarea at bounding box center [543, 274] width 653 height 133
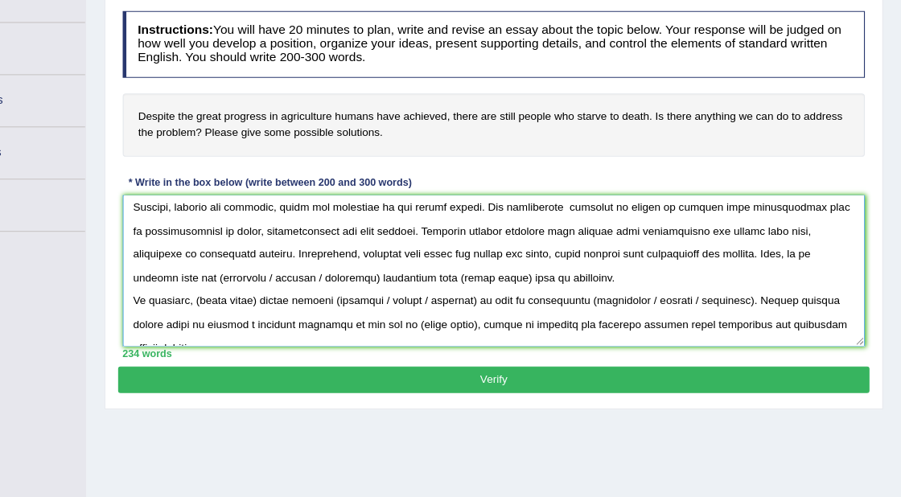
scroll to position [151, 0]
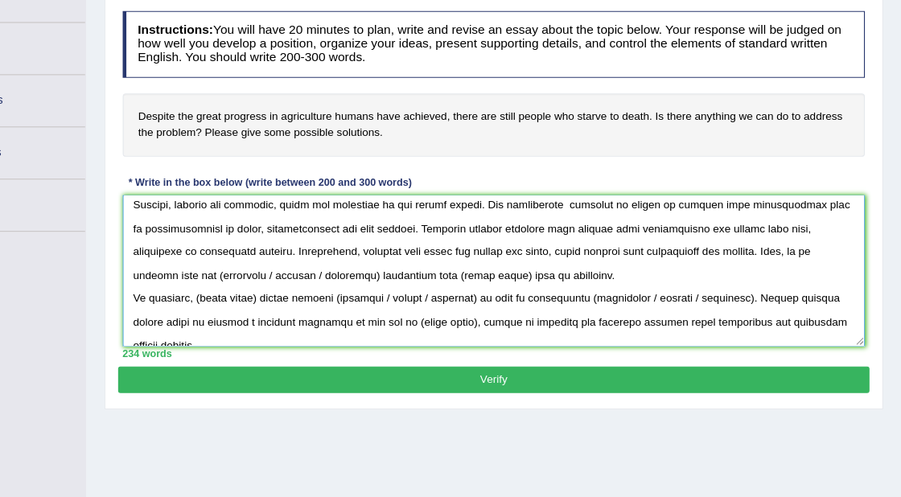
drag, startPoint x: 322, startPoint y: 276, endPoint x: 224, endPoint y: 271, distance: 98.3
click at [224, 271] on textarea at bounding box center [543, 274] width 653 height 133
click at [249, 297] on textarea at bounding box center [543, 274] width 653 height 133
click at [239, 275] on textarea at bounding box center [543, 274] width 653 height 133
click at [269, 278] on textarea at bounding box center [543, 274] width 653 height 133
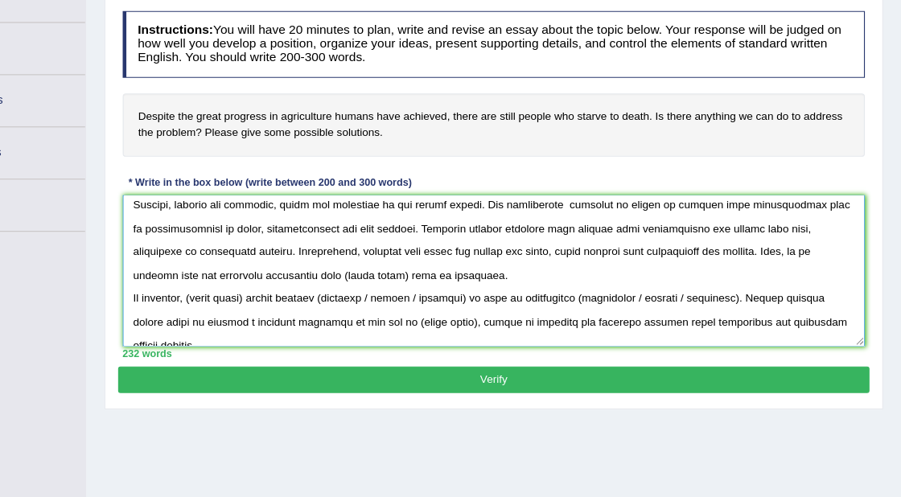
drag, startPoint x: 390, startPoint y: 277, endPoint x: 336, endPoint y: 277, distance: 53.1
click at [336, 277] on textarea at bounding box center [543, 274] width 653 height 133
click at [338, 277] on textarea at bounding box center [543, 274] width 653 height 133
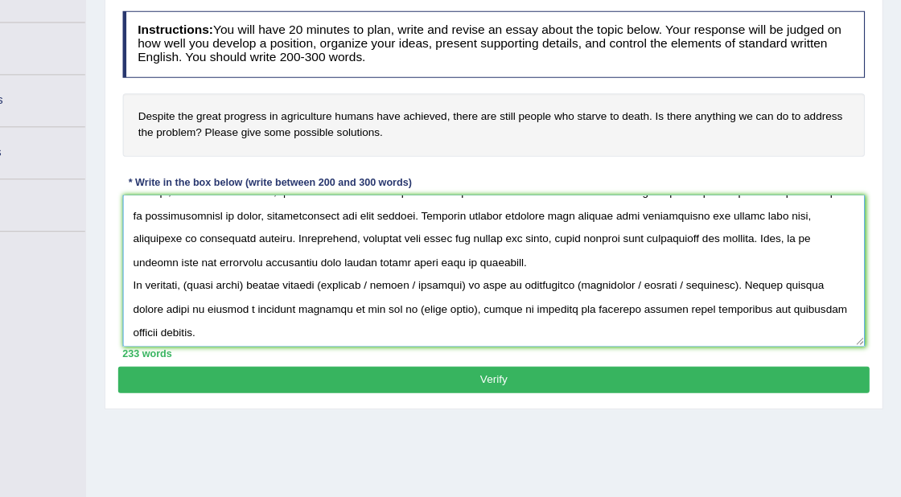
scroll to position [168, 0]
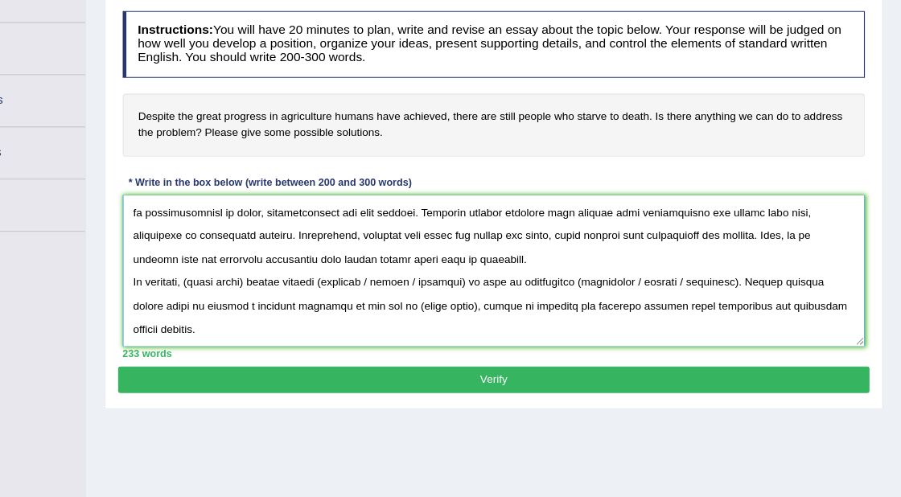
drag, startPoint x: 336, startPoint y: 282, endPoint x: 284, endPoint y: 280, distance: 51.6
click at [284, 280] on textarea at bounding box center [543, 274] width 653 height 133
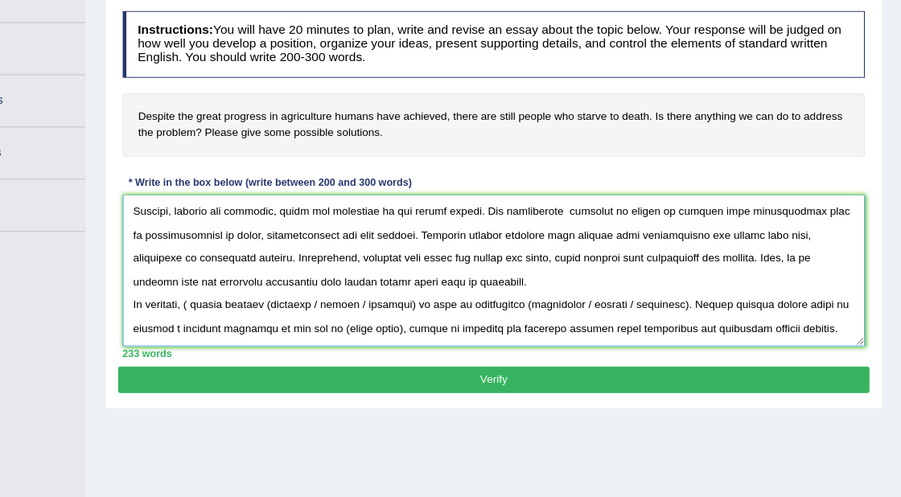
scroll to position [144, 0]
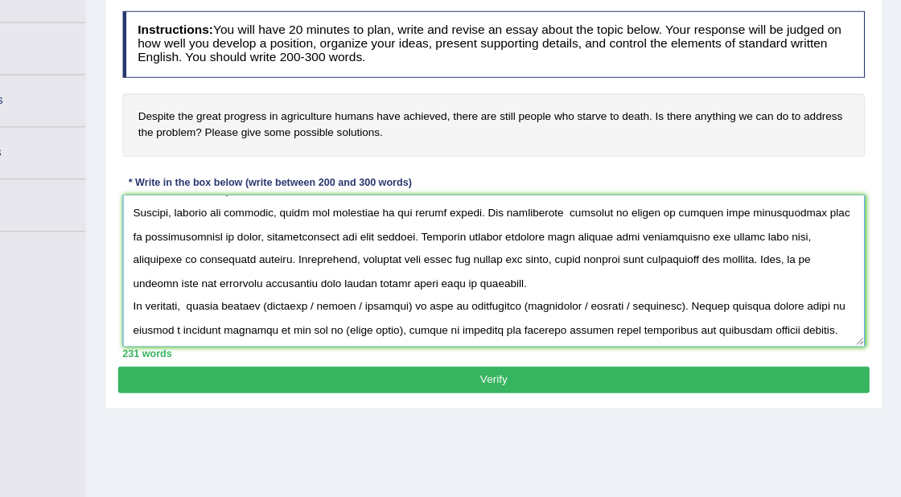
paste textarea "improve food distribution"
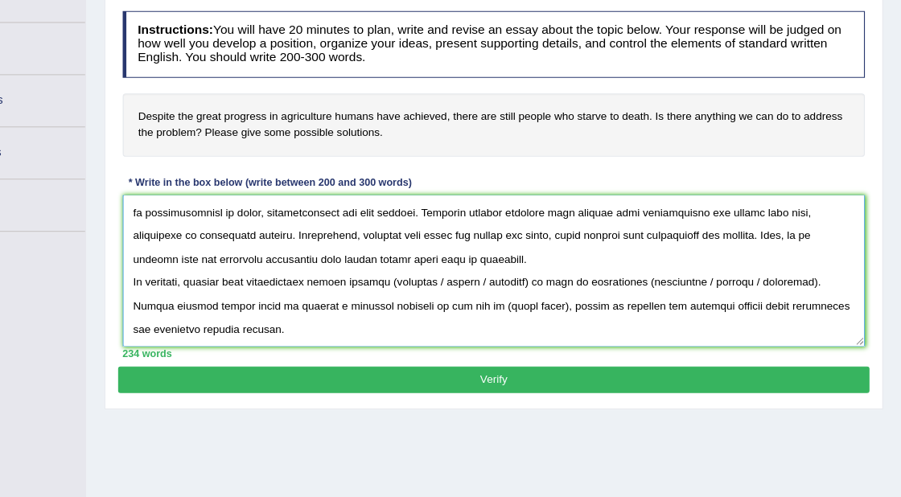
drag, startPoint x: 391, startPoint y: 285, endPoint x: 282, endPoint y: 282, distance: 108.7
click at [282, 282] on textarea at bounding box center [543, 274] width 653 height 133
drag, startPoint x: 486, startPoint y: 284, endPoint x: 406, endPoint y: 280, distance: 80.6
click at [406, 280] on textarea at bounding box center [543, 274] width 653 height 133
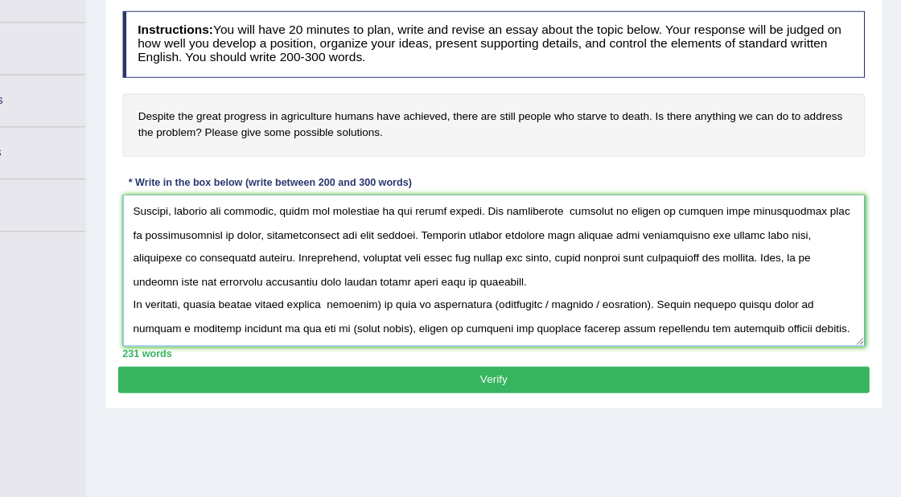
scroll to position [144, 0]
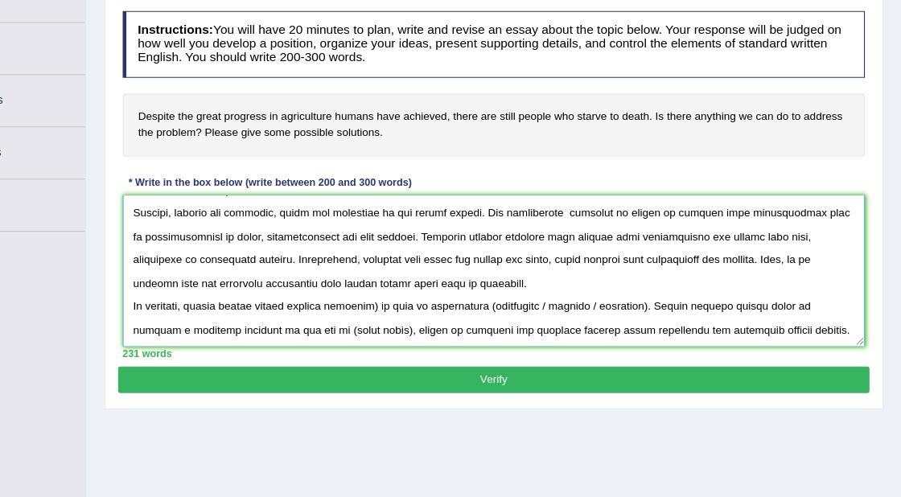
click at [449, 303] on textarea at bounding box center [543, 274] width 653 height 133
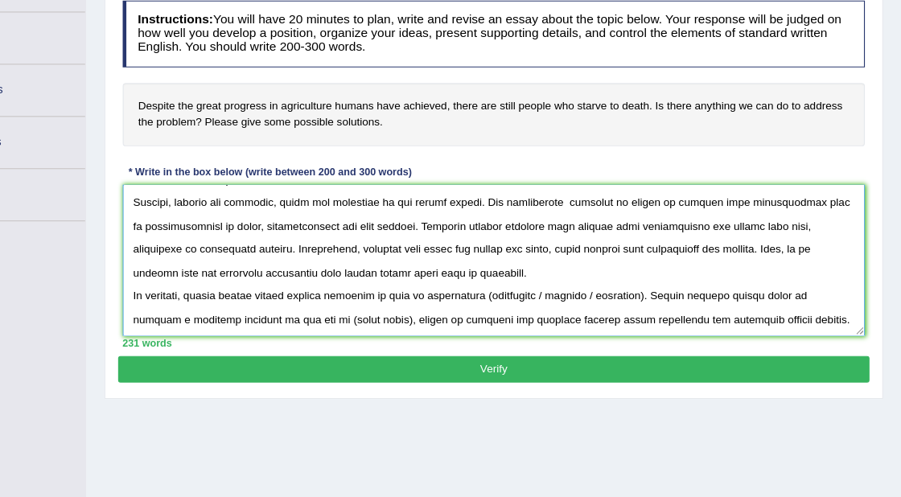
click at [540, 307] on textarea at bounding box center [543, 274] width 653 height 133
click at [630, 304] on textarea at bounding box center [543, 274] width 653 height 133
click at [542, 303] on textarea at bounding box center [543, 274] width 653 height 133
drag, startPoint x: 587, startPoint y: 303, endPoint x: 670, endPoint y: 305, distance: 82.9
click at [670, 305] on textarea at bounding box center [543, 274] width 653 height 133
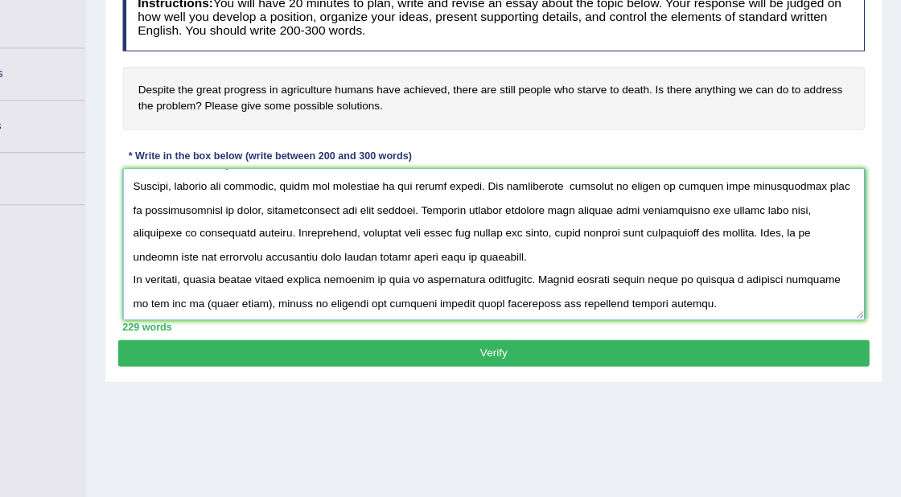
drag, startPoint x: 326, startPoint y: 322, endPoint x: 271, endPoint y: 322, distance: 54.7
click at [271, 322] on textarea at bounding box center [543, 274] width 653 height 133
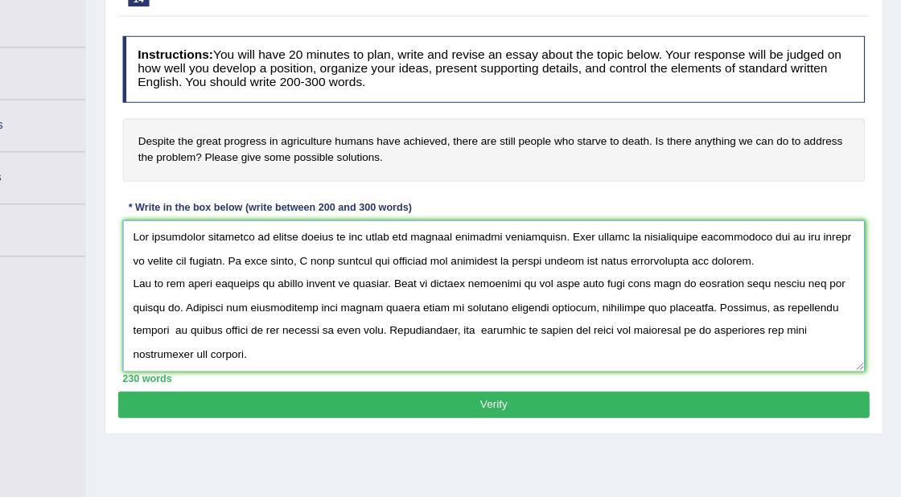
click at [777, 242] on textarea at bounding box center [543, 274] width 653 height 133
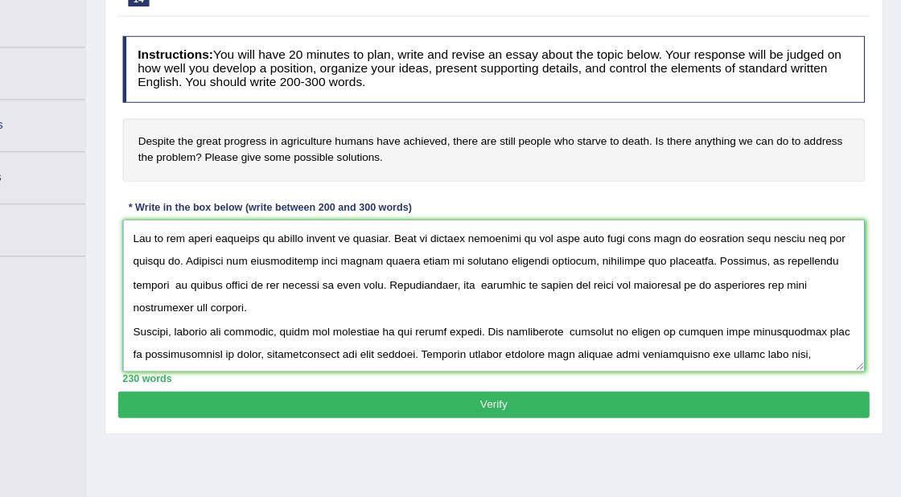
scroll to position [73, 0]
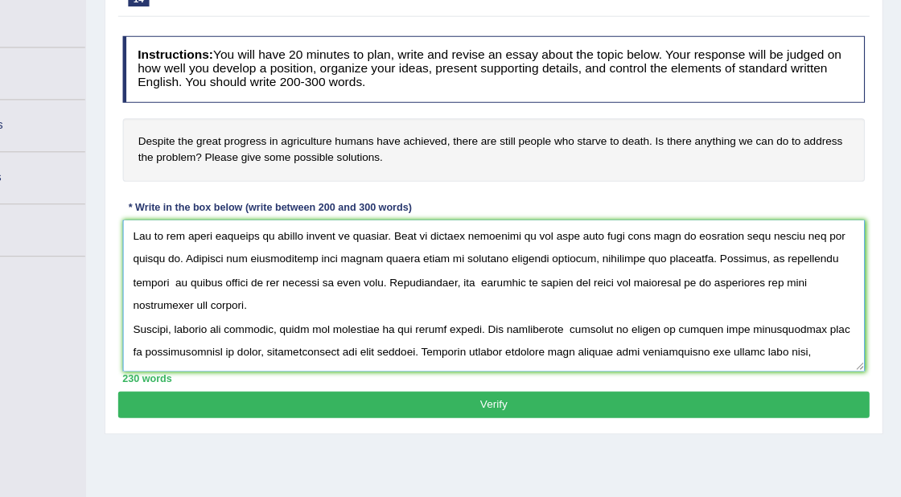
click at [285, 278] on textarea at bounding box center [543, 274] width 653 height 133
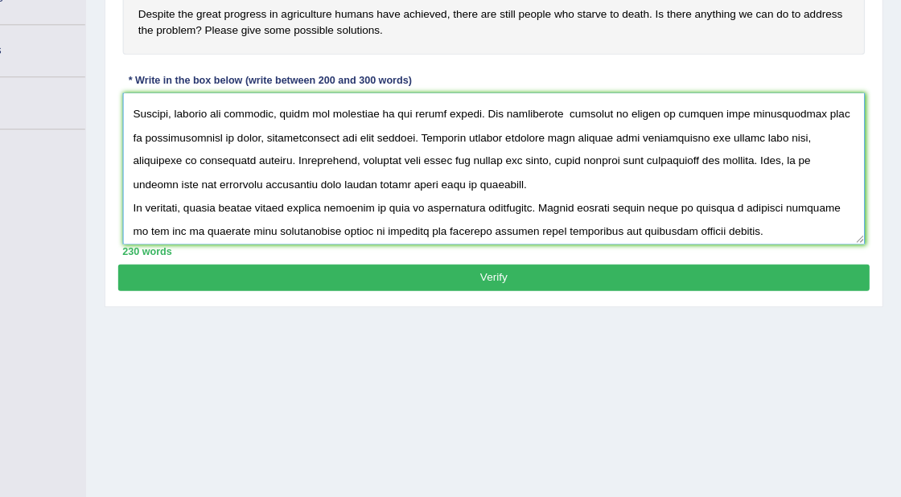
scroll to position [192, 0]
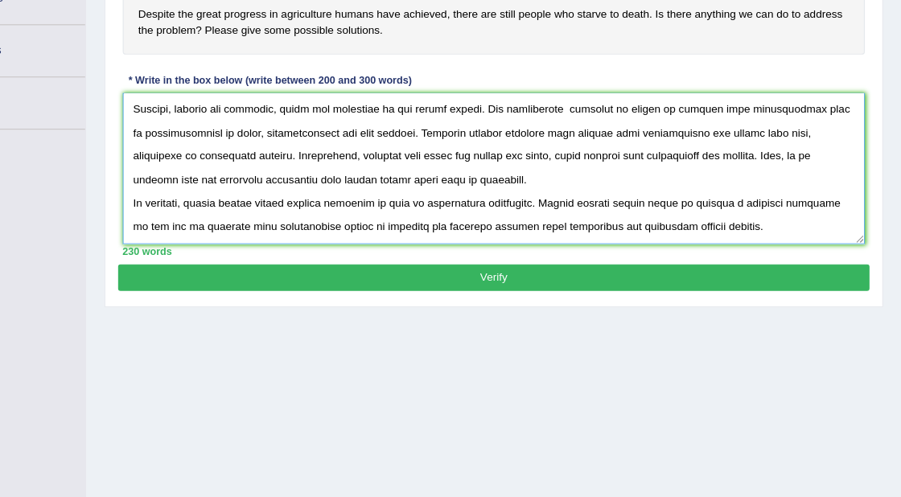
click at [514, 220] on textarea at bounding box center [543, 208] width 653 height 133
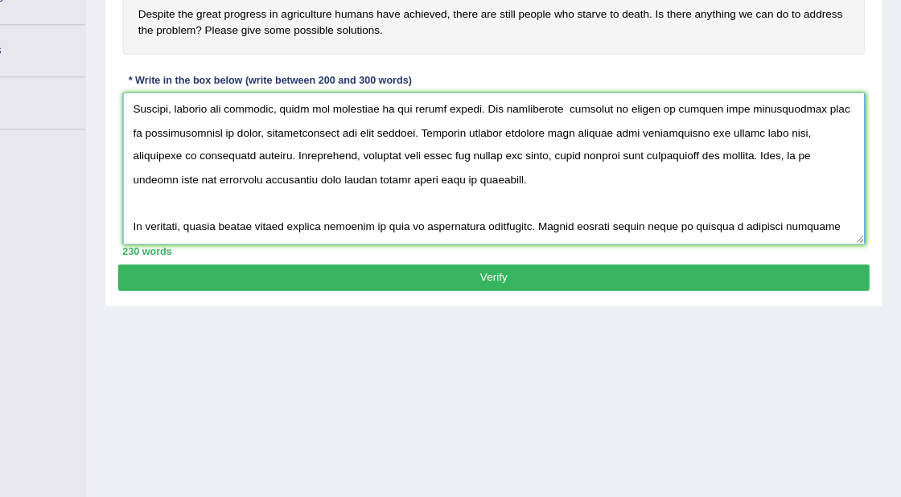
scroll to position [216, 0]
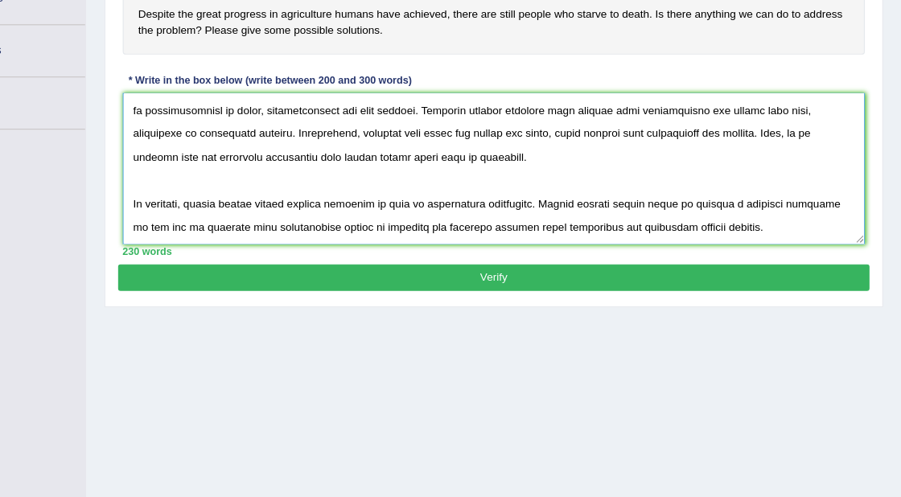
type textarea "The increasing influence of global hunger on our lives has ignited numerous dis…"
click at [534, 305] on button "Verify" at bounding box center [542, 304] width 659 height 23
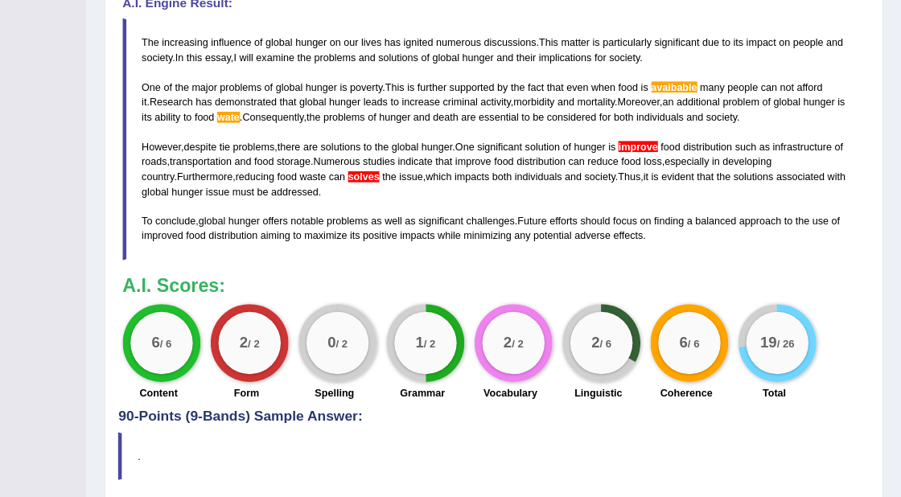
scroll to position [464, 0]
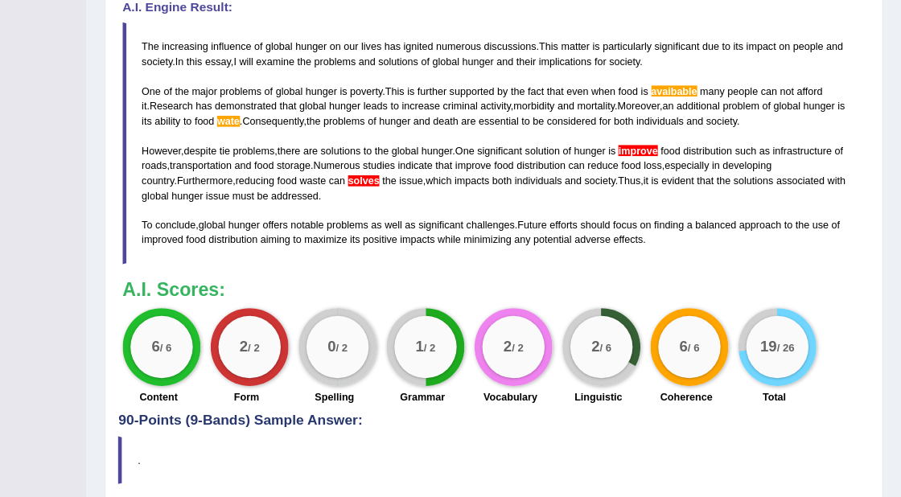
click at [415, 195] on span "solves" at bounding box center [428, 196] width 27 height 10
click at [415, 193] on blockquote "The increasing influence of global hunger on our lives has ignited numerous dis…" at bounding box center [543, 162] width 653 height 212
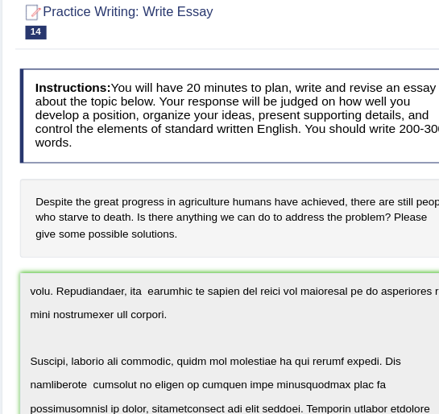
scroll to position [0, 0]
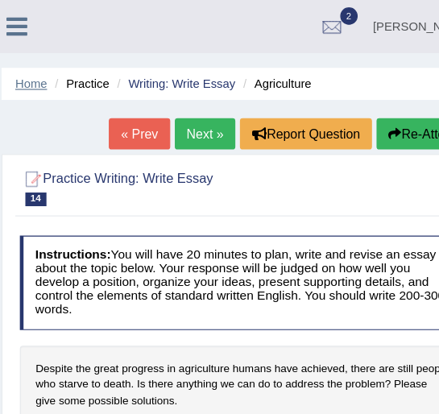
click at [29, 73] on link "Home" at bounding box center [34, 74] width 28 height 12
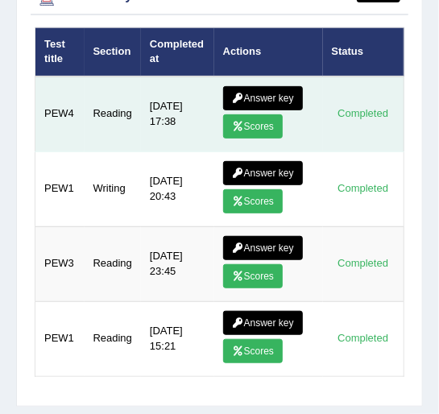
scroll to position [4022, 0]
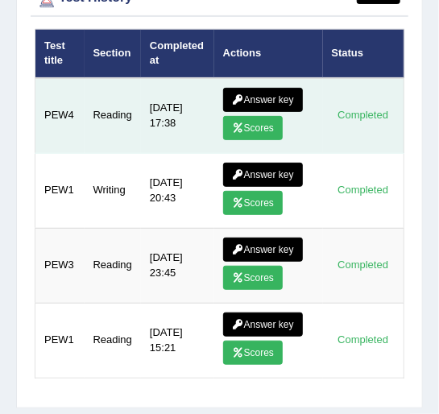
click at [263, 126] on link "Scores" at bounding box center [253, 128] width 60 height 24
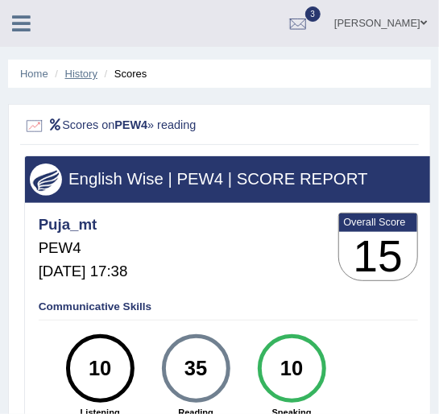
click at [80, 73] on link "History" at bounding box center [81, 74] width 32 height 12
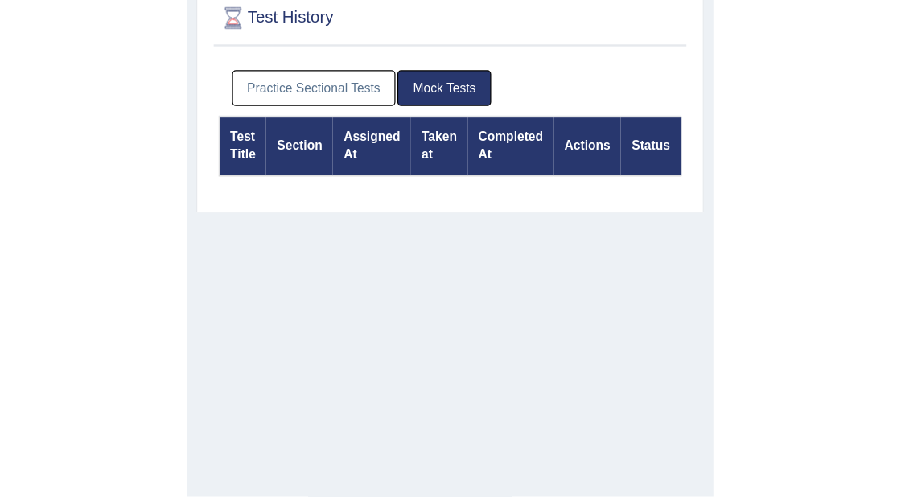
scroll to position [116, 0]
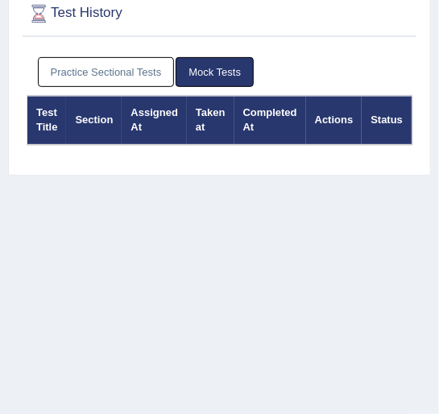
click at [133, 72] on link "Practice Sectional Tests" at bounding box center [106, 72] width 137 height 30
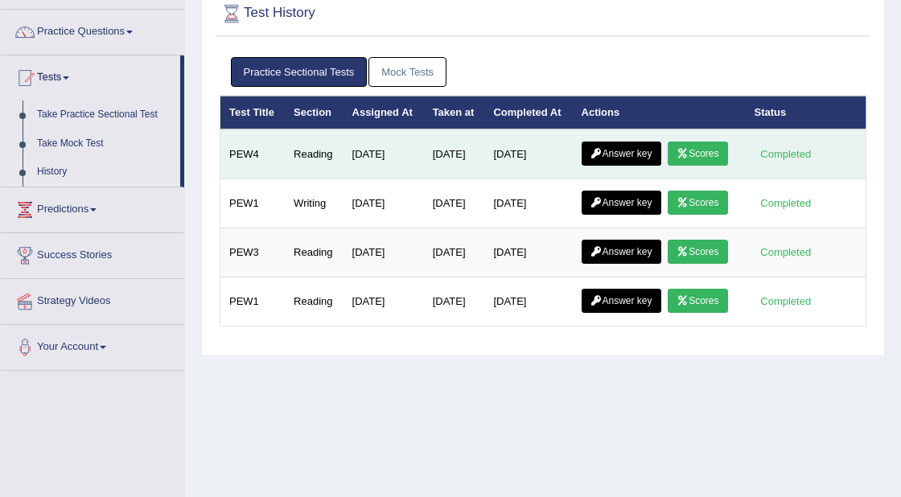
drag, startPoint x: 513, startPoint y: 196, endPoint x: 612, endPoint y: 198, distance: 99.0
click at [438, 166] on link "Scores" at bounding box center [698, 154] width 60 height 24
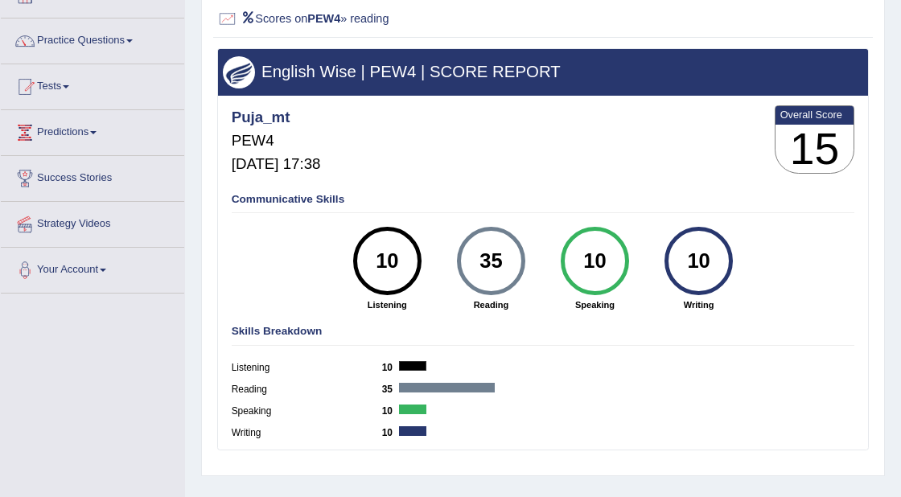
scroll to position [37, 0]
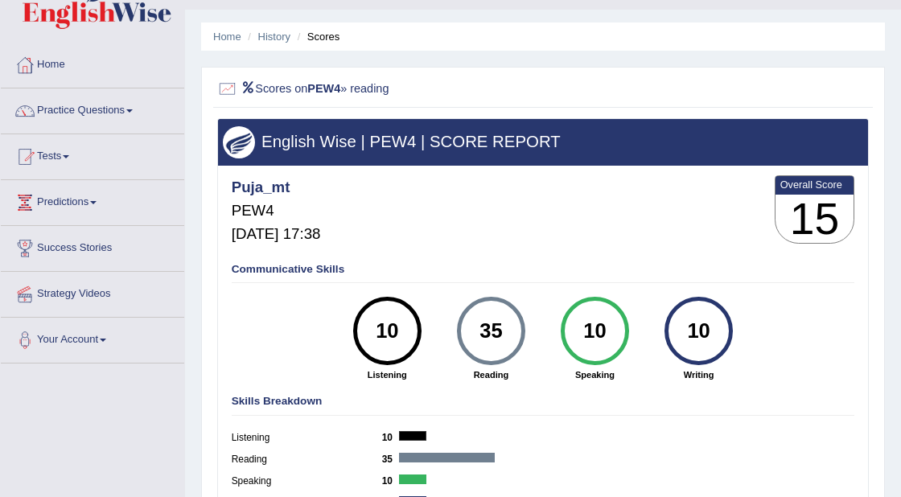
click at [450, 176] on div "Puja_mt PEW4 [DATE] 17:38 Overall Score 15" at bounding box center [543, 212] width 630 height 81
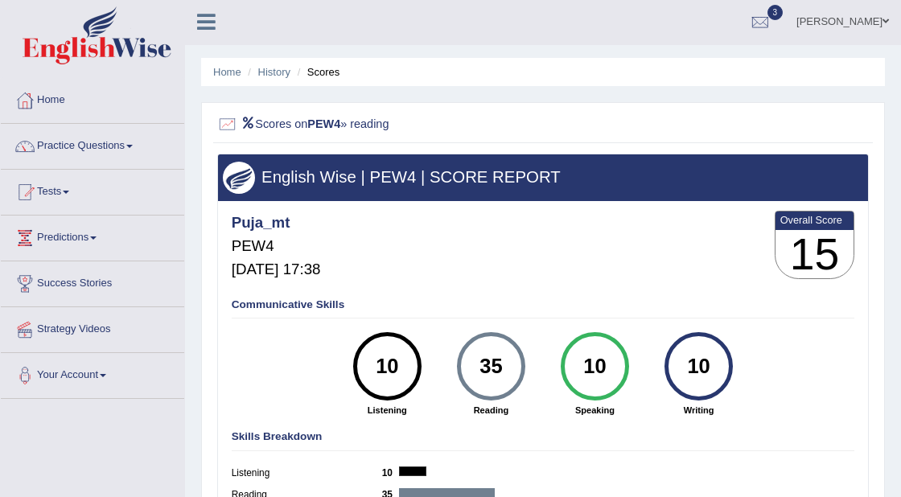
scroll to position [0, 0]
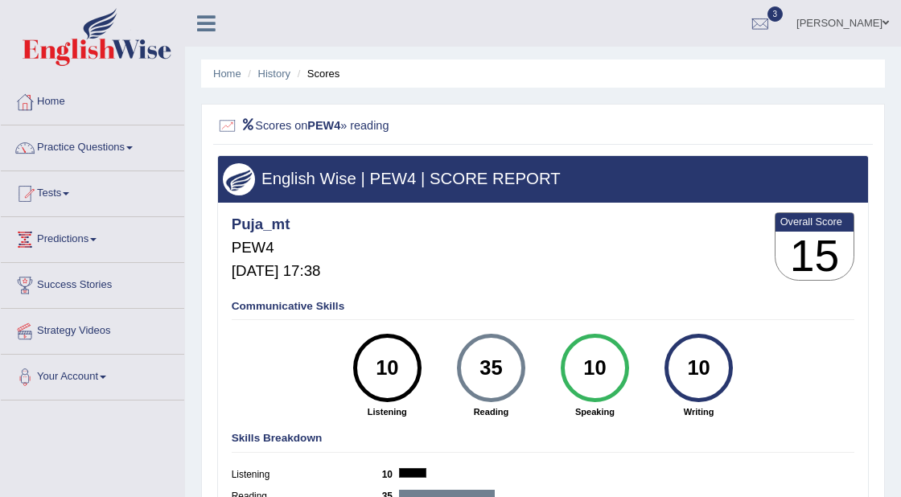
click at [229, 31] on div at bounding box center [213, 17] width 56 height 35
click at [231, 36] on div "Puja Dhital Toggle navigation Username: puja_mt Access Type: Online Subscriptio…" at bounding box center [543, 23] width 716 height 47
click at [225, 69] on link "Home" at bounding box center [227, 74] width 28 height 12
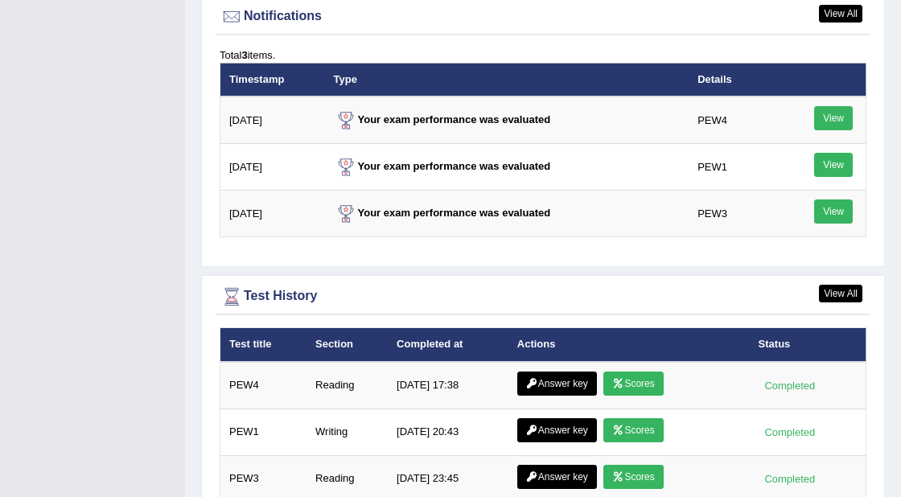
scroll to position [2039, 0]
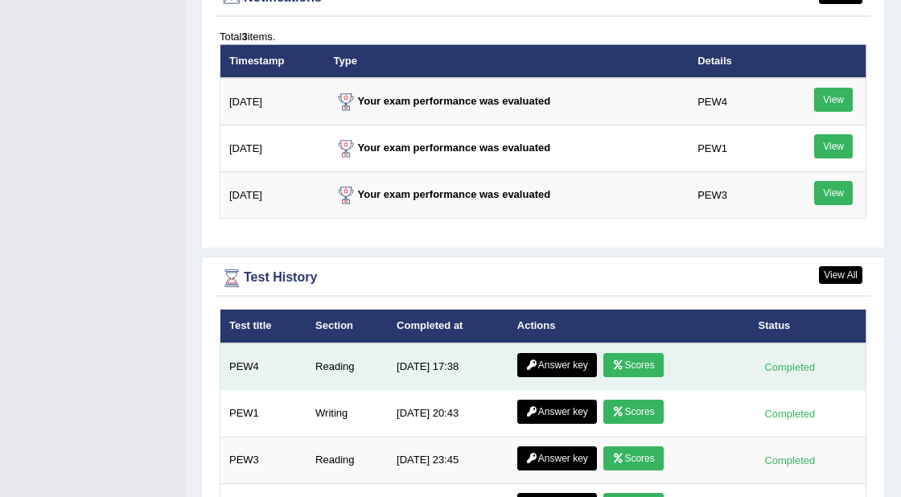
click at [551, 353] on link "Answer key" at bounding box center [557, 365] width 80 height 24
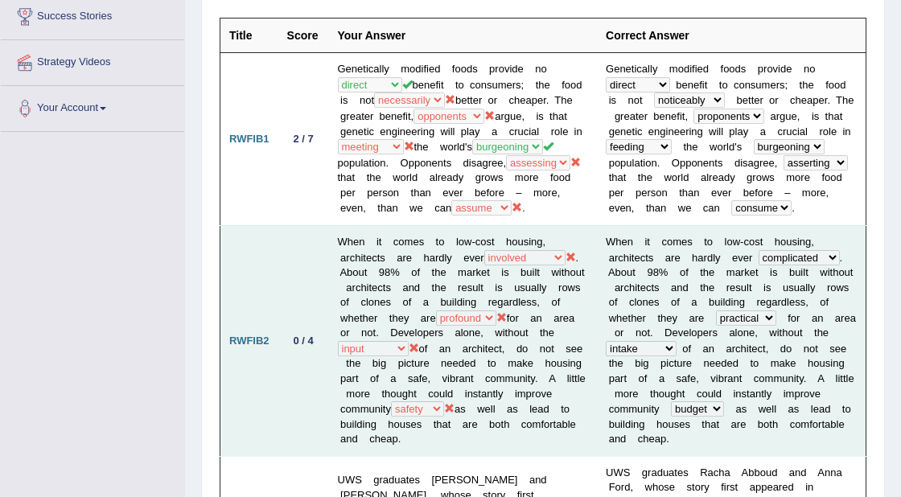
scroll to position [267, 0]
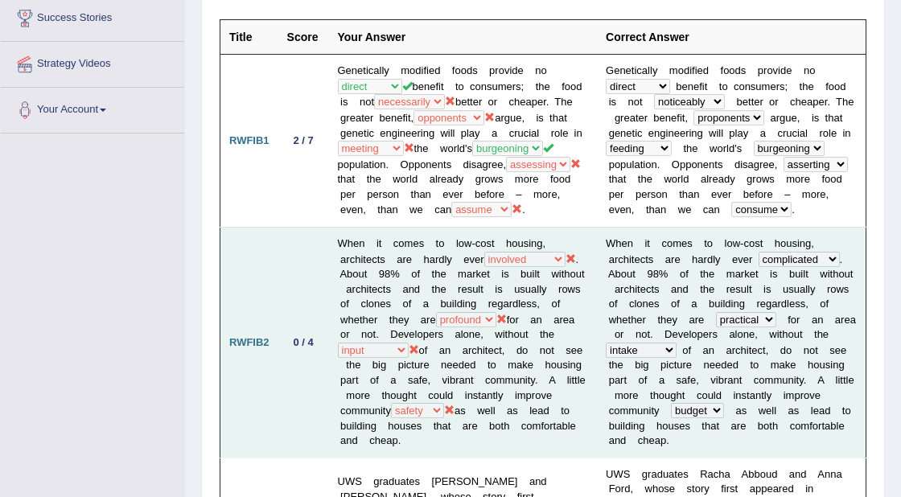
drag, startPoint x: 626, startPoint y: 316, endPoint x: 311, endPoint y: 246, distance: 323.2
click at [311, 246] on td "0 / 4" at bounding box center [303, 342] width 51 height 231
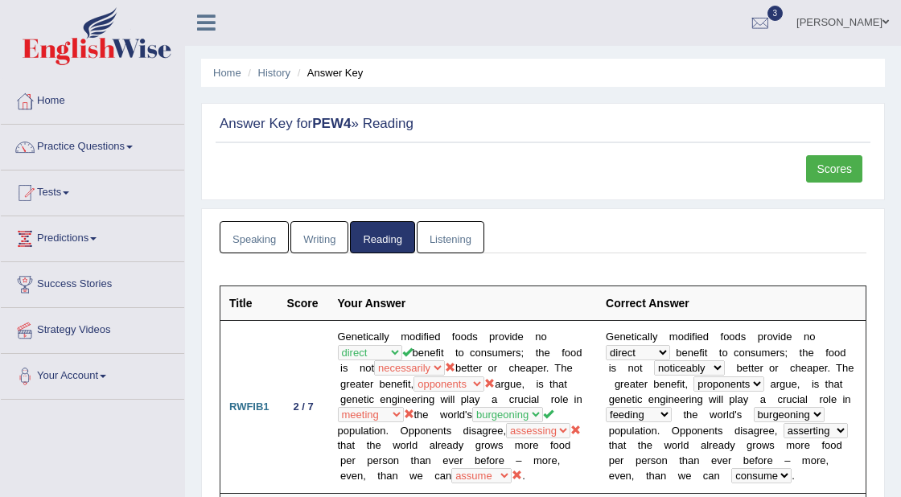
scroll to position [0, 0]
click at [101, 150] on link "Practice Questions" at bounding box center [92, 146] width 183 height 40
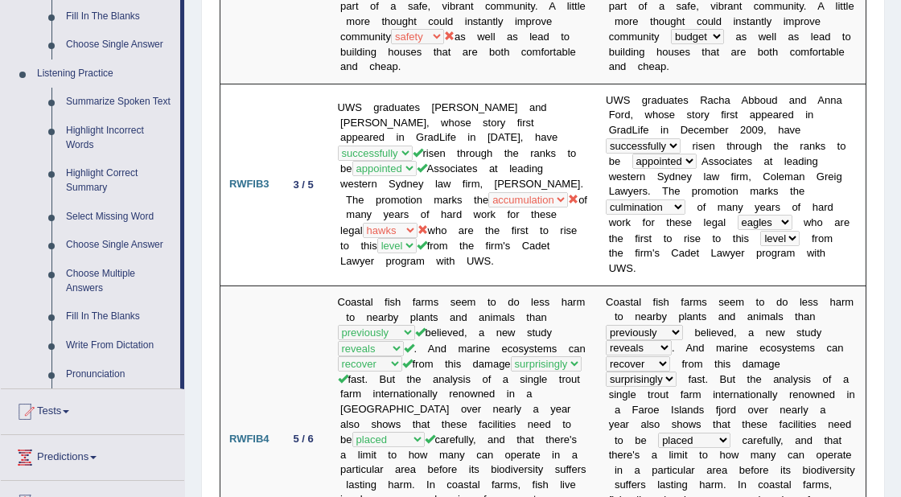
scroll to position [642, 0]
click at [143, 354] on link "Write From Dictation" at bounding box center [120, 345] width 122 height 29
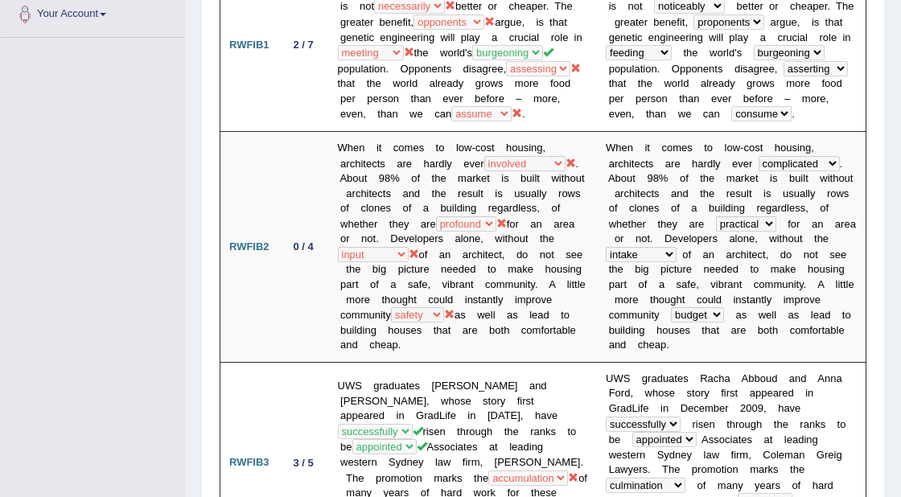
scroll to position [429, 0]
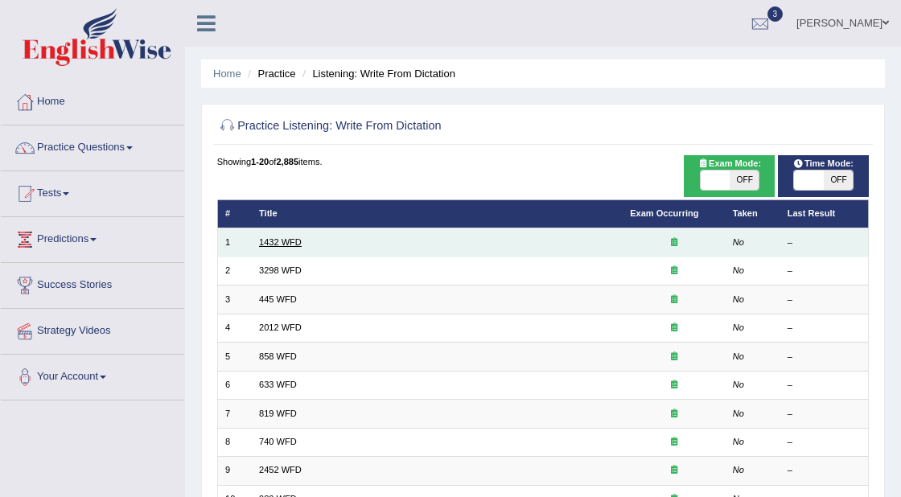
click at [284, 238] on link "1432 WFD" at bounding box center [280, 242] width 43 height 10
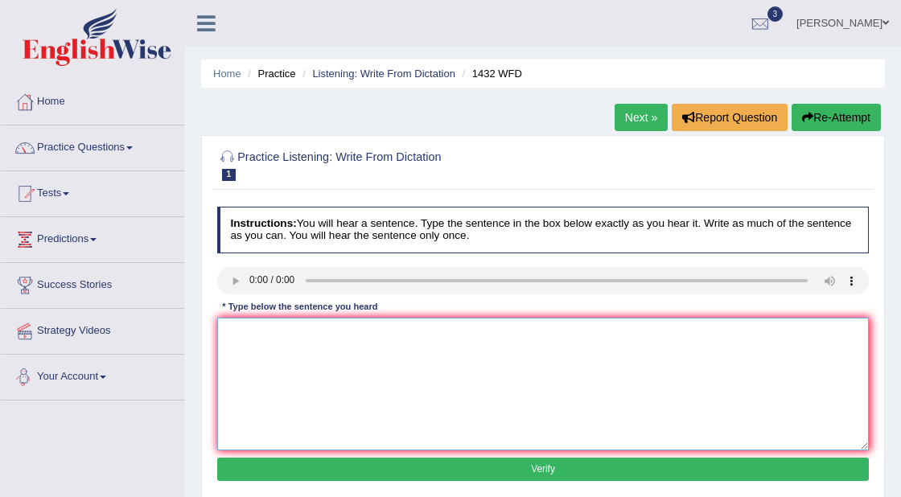
click at [328, 363] on textarea at bounding box center [543, 384] width 653 height 133
click at [414, 334] on textarea "More physical activity activities is benifecial for your health." at bounding box center [543, 384] width 653 height 133
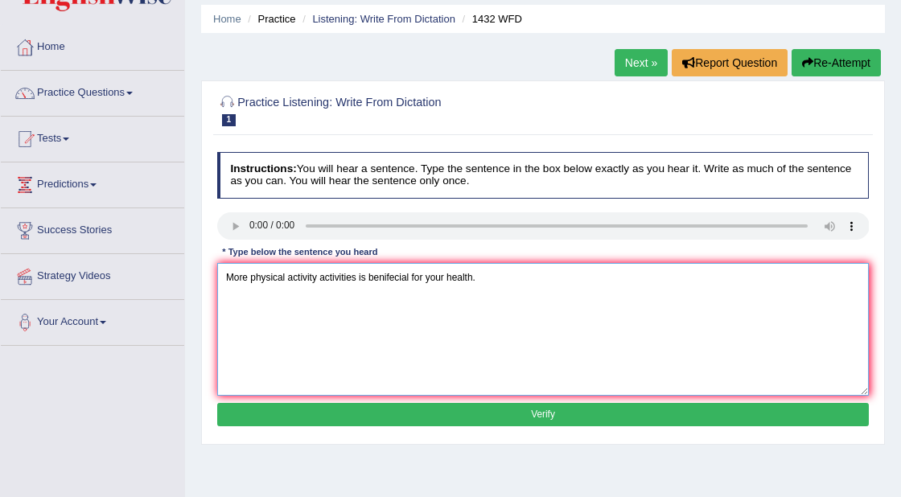
scroll to position [64, 0]
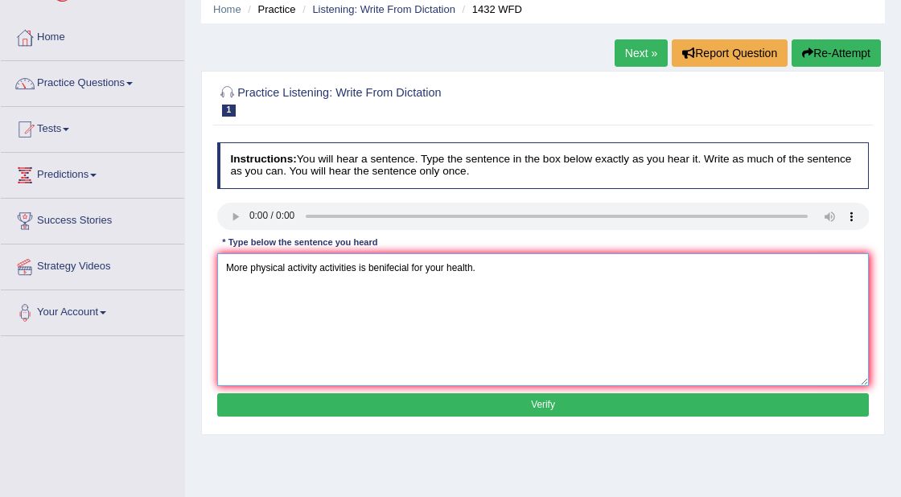
type textarea "More physical activity activities is benifecial for your health."
click at [522, 404] on button "Verify" at bounding box center [543, 405] width 653 height 23
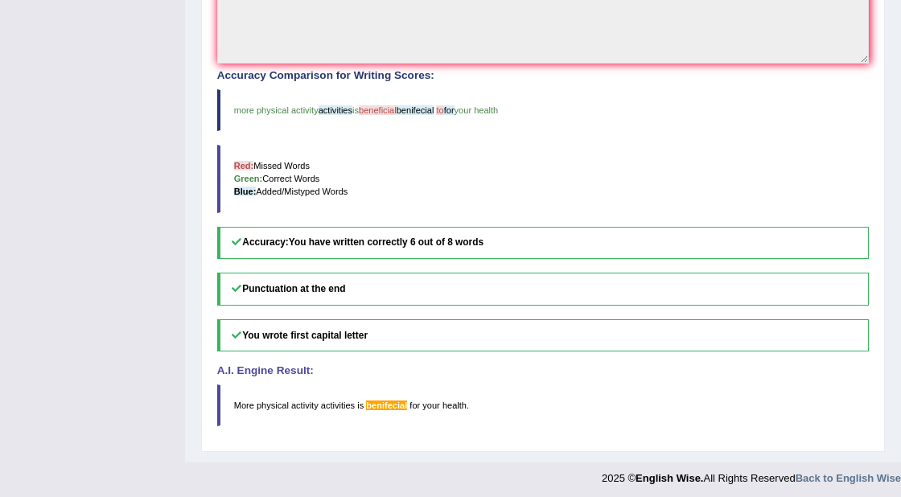
scroll to position [0, 0]
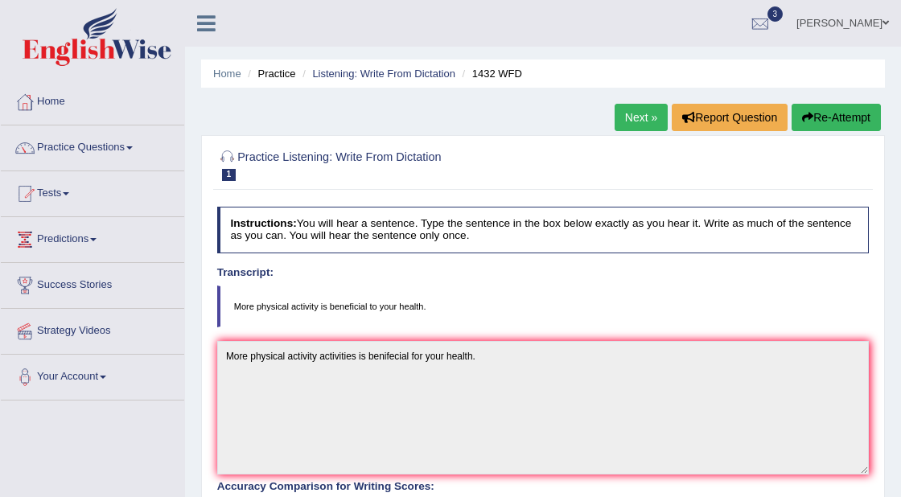
click at [617, 112] on link "Next »" at bounding box center [641, 117] width 53 height 27
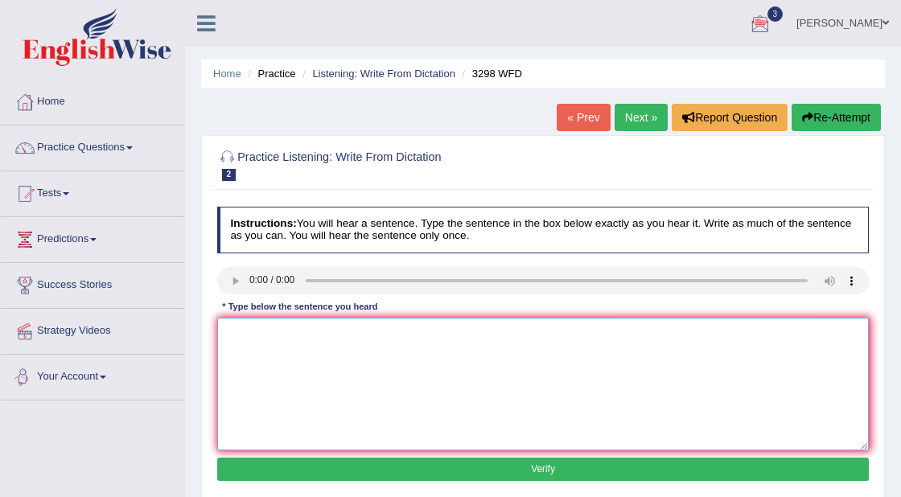
click at [227, 357] on textarea at bounding box center [543, 384] width 653 height 133
click at [329, 333] on textarea "Animal behaviour aspect to content semilar to human behaviour" at bounding box center [543, 384] width 653 height 133
drag, startPoint x: 489, startPoint y: 331, endPoint x: 225, endPoint y: 336, distance: 264.0
click at [225, 337] on textarea "Animal behaviour app to content semilar to human behaviour" at bounding box center [543, 384] width 653 height 133
click at [319, 332] on textarea "Animal behaviour app to content semilar to human behaviour" at bounding box center [543, 384] width 653 height 133
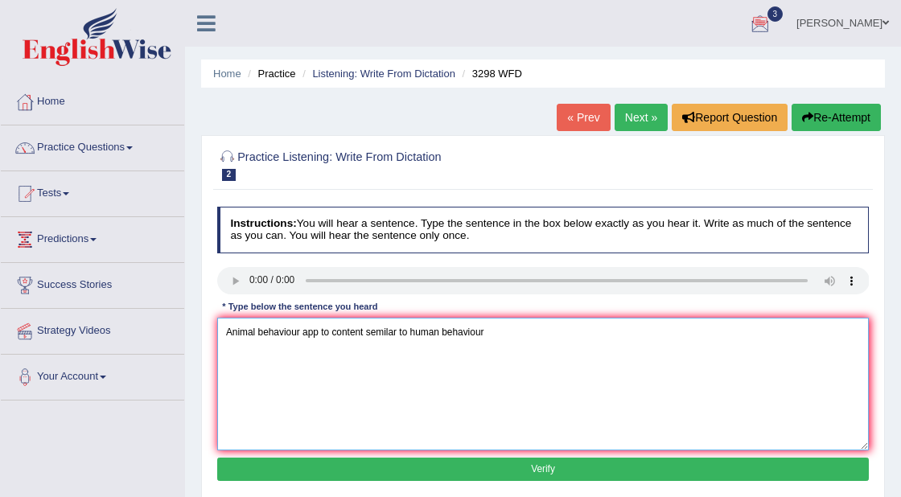
drag, startPoint x: 501, startPoint y: 328, endPoint x: 204, endPoint y: 324, distance: 297.0
click at [204, 324] on div "Practice Listening: Write From Dictation 2 3298 WFD Instructions: You will hear…" at bounding box center [543, 317] width 684 height 365
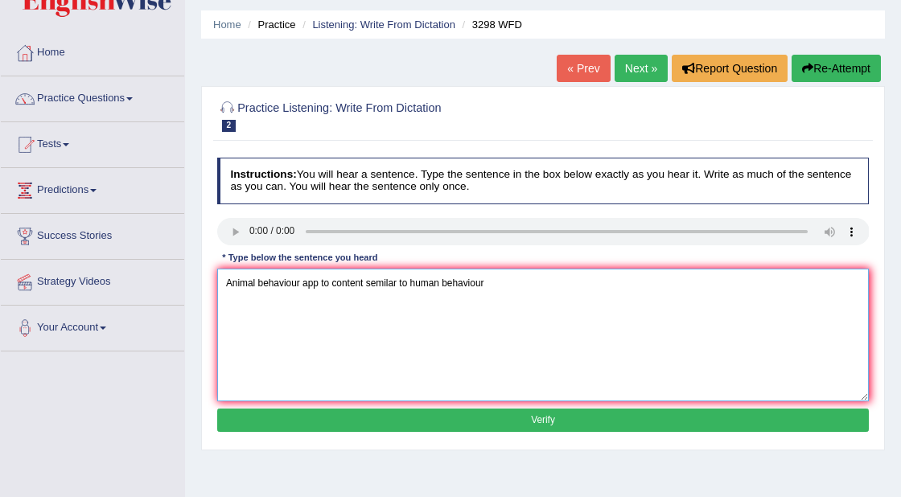
scroll to position [50, 0]
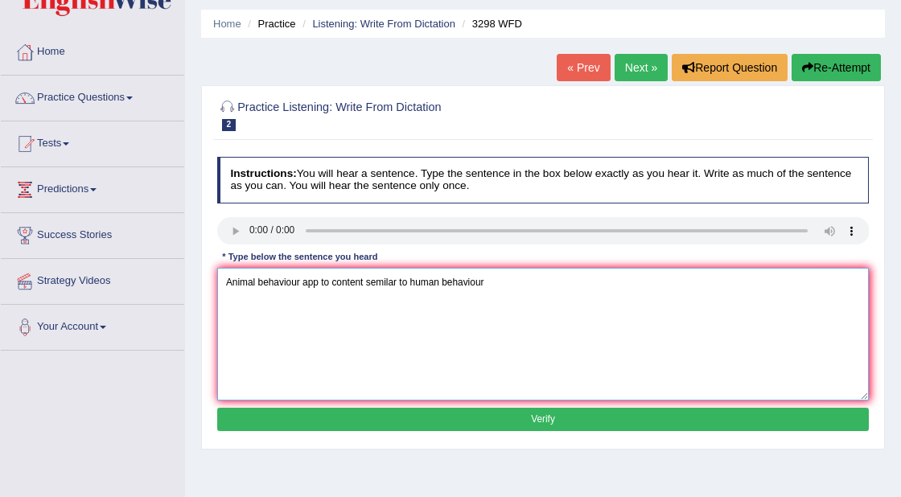
type textarea "Animal behaviour app to content semilar to human behaviour"
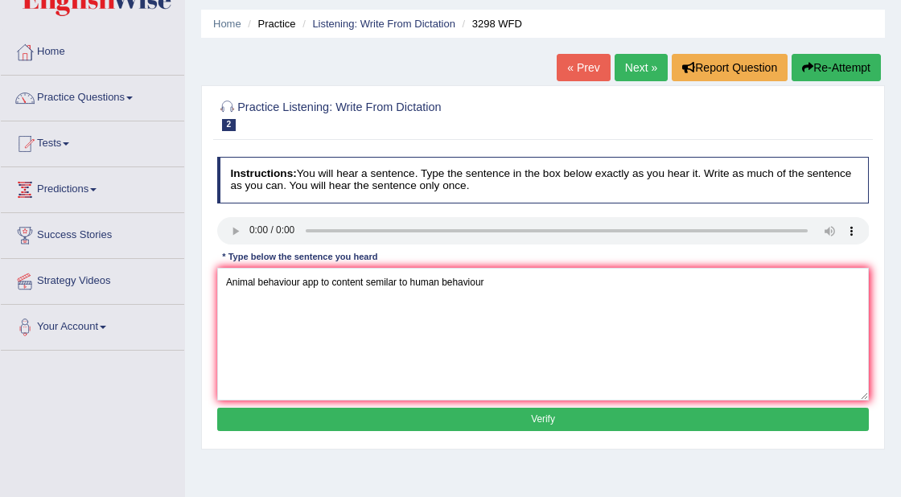
click at [641, 76] on link "Next »" at bounding box center [641, 67] width 53 height 27
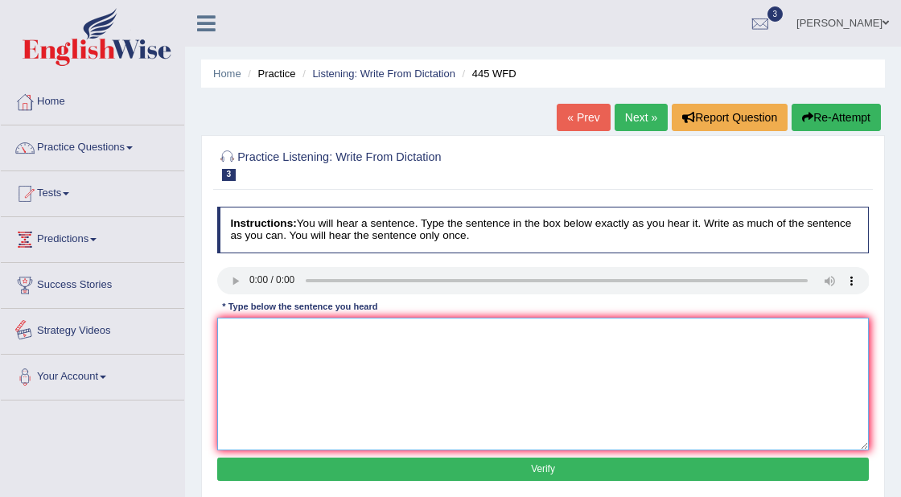
click at [242, 336] on textarea at bounding box center [543, 384] width 653 height 133
click at [270, 331] on textarea at bounding box center [543, 384] width 653 height 133
click at [249, 336] on textarea "The american" at bounding box center [543, 384] width 653 height 133
click at [285, 336] on textarea "The American" at bounding box center [543, 384] width 653 height 133
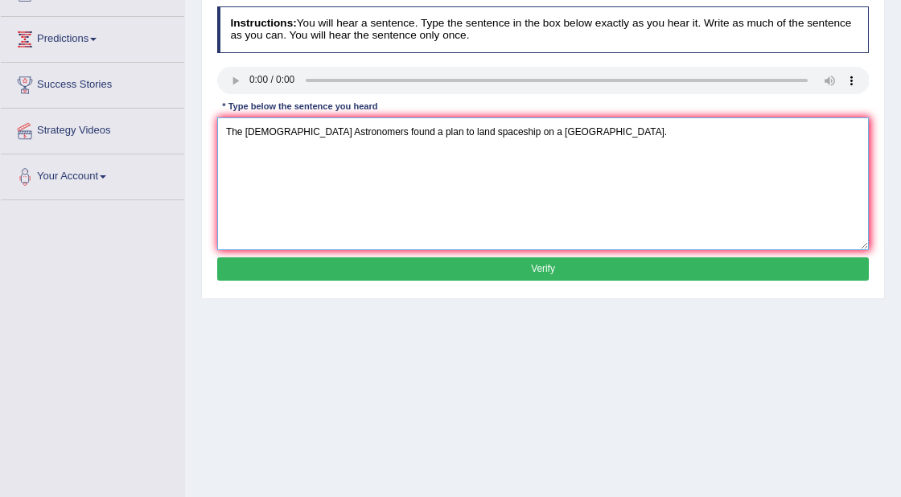
scroll to position [204, 0]
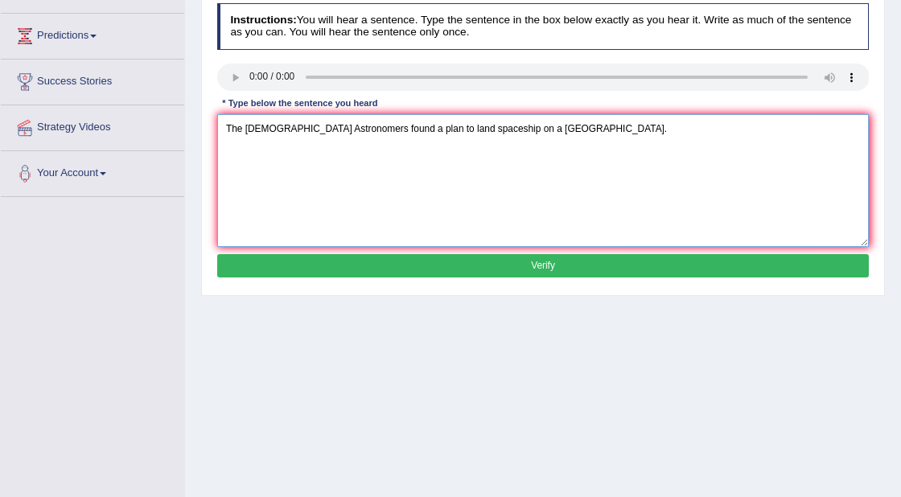
type textarea "The American Astronomers found a plan to land spaceship on a Mars."
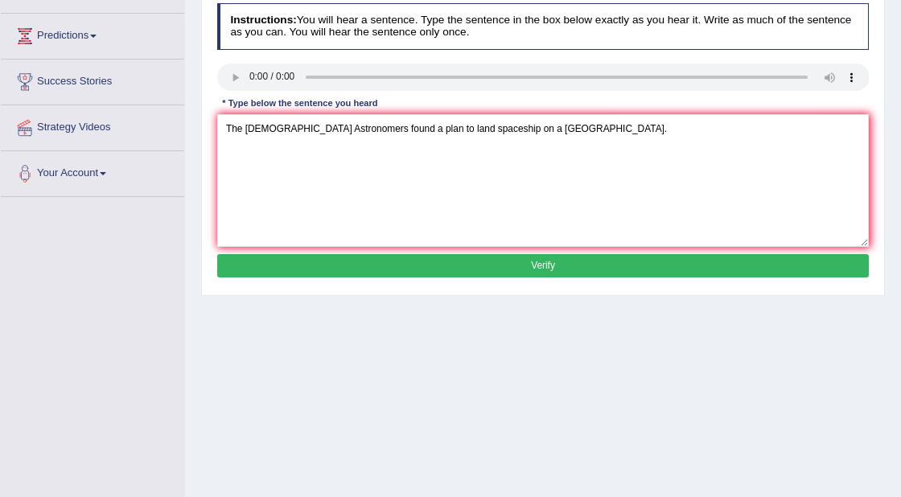
click at [426, 270] on button "Verify" at bounding box center [543, 265] width 653 height 23
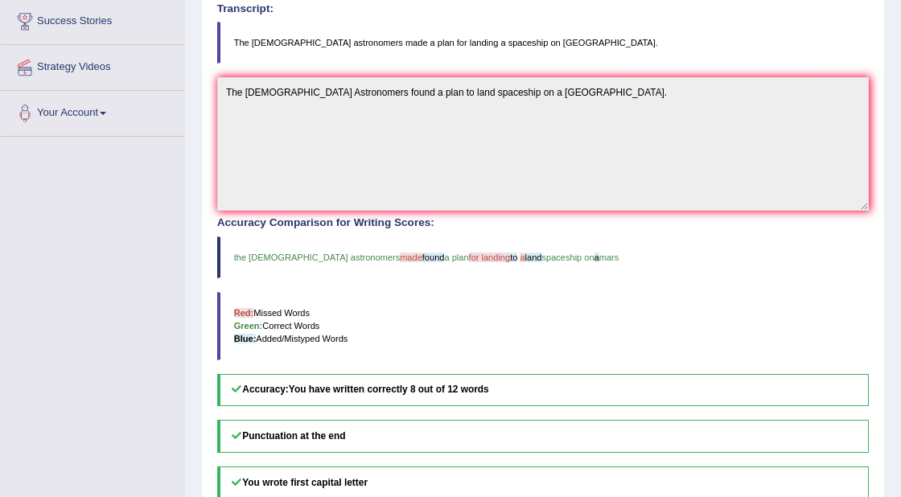
scroll to position [0, 0]
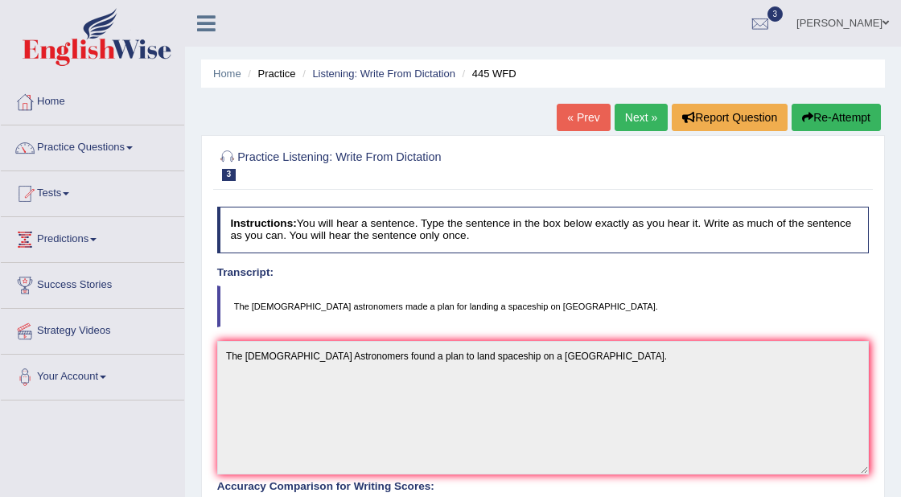
click at [627, 116] on link "Next »" at bounding box center [641, 117] width 53 height 27
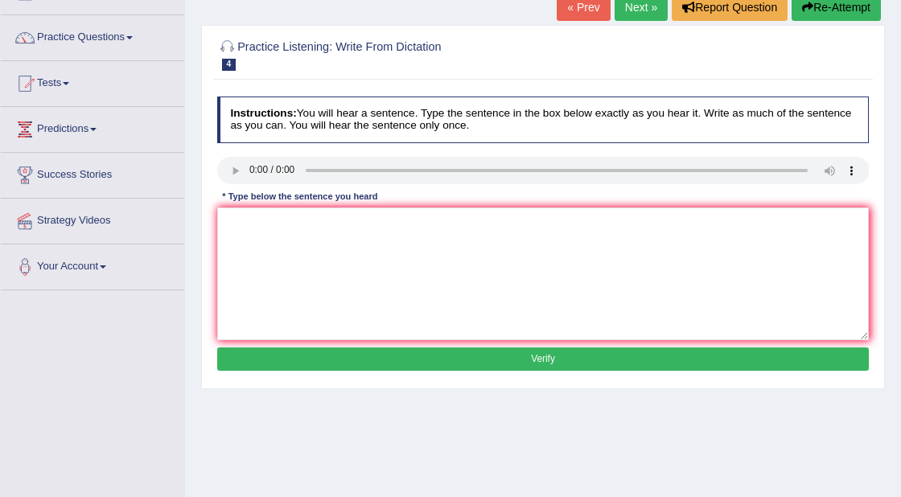
scroll to position [101, 0]
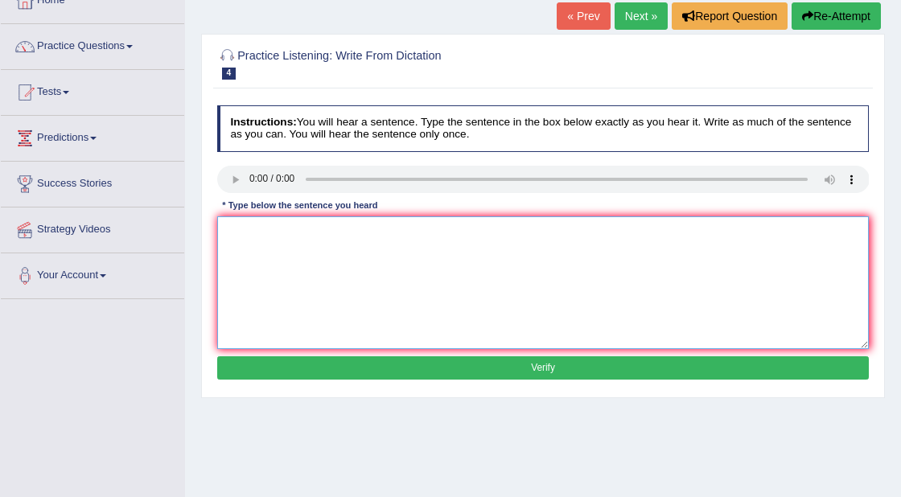
click at [234, 241] on textarea at bounding box center [543, 282] width 653 height 133
click at [381, 234] on textarea "There is a great deal of debate on of this topic." at bounding box center [543, 282] width 653 height 133
type textarea "There is a great deal of debate on of this topic."
click at [484, 364] on button "Verify" at bounding box center [543, 368] width 653 height 23
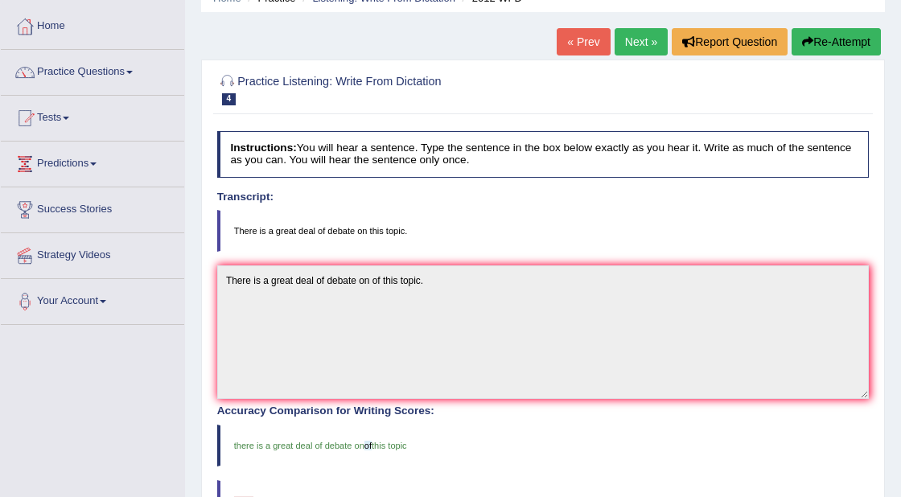
scroll to position [66, 0]
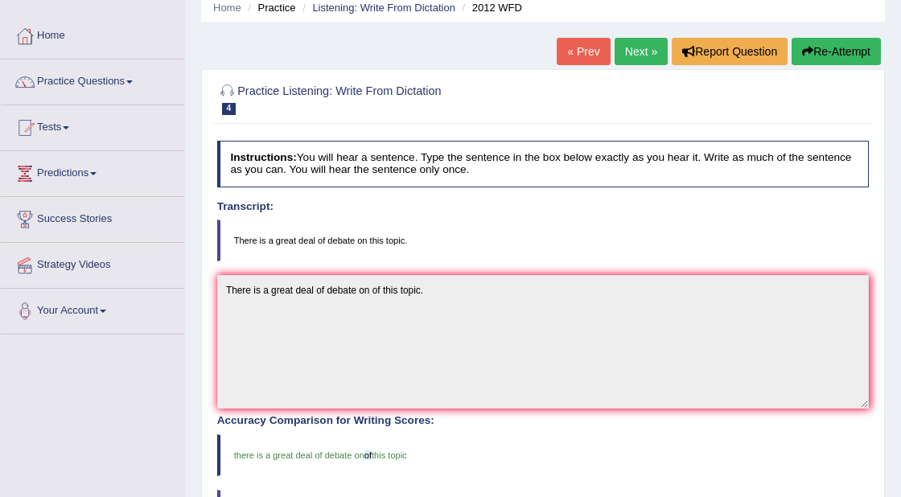
click at [83, 171] on link "Predictions" at bounding box center [92, 171] width 183 height 40
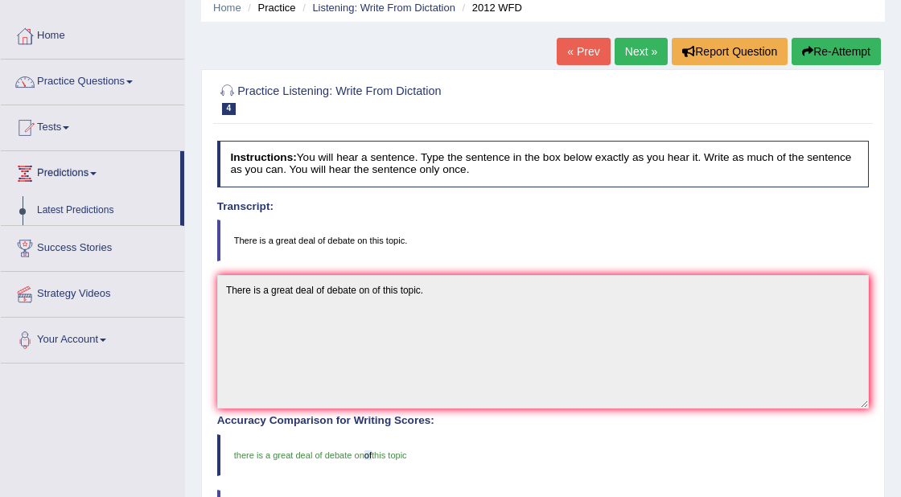
click at [83, 171] on link "Predictions" at bounding box center [90, 171] width 179 height 40
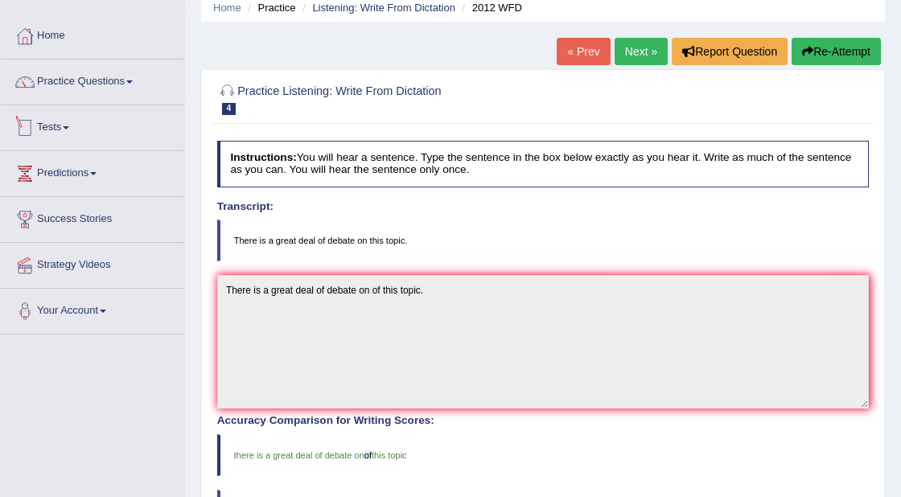
click at [64, 127] on link "Tests" at bounding box center [92, 125] width 183 height 40
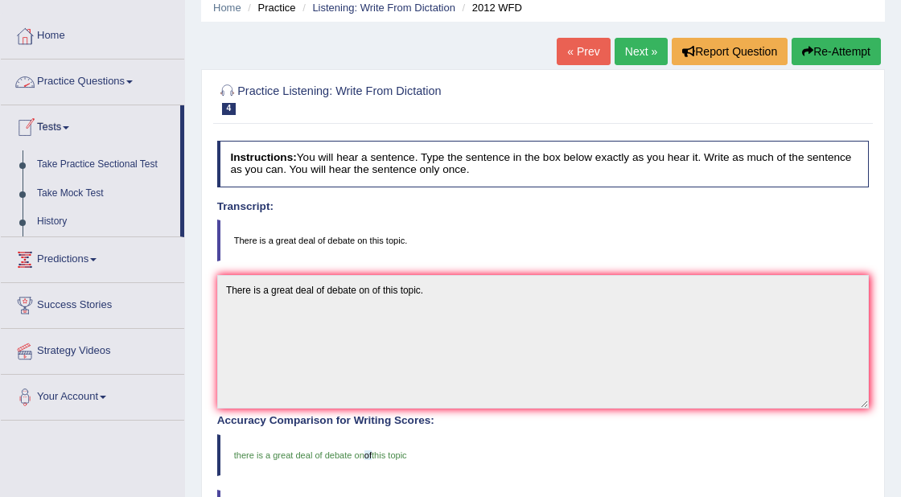
click at [96, 80] on link "Practice Questions" at bounding box center [92, 80] width 183 height 40
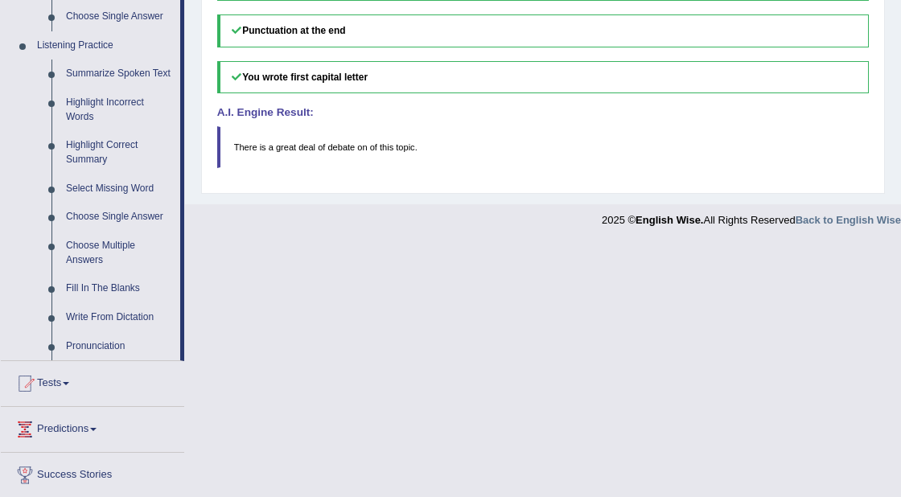
scroll to position [671, 0]
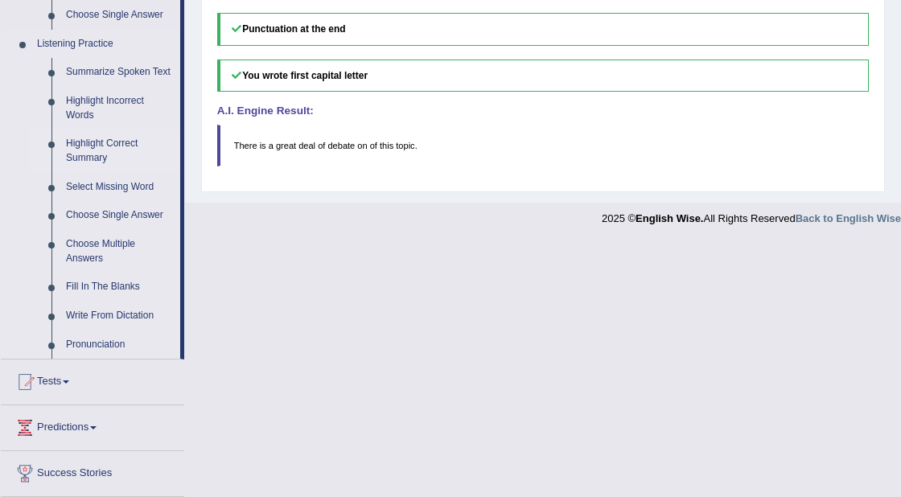
click at [75, 158] on link "Highlight Correct Summary" at bounding box center [120, 151] width 122 height 43
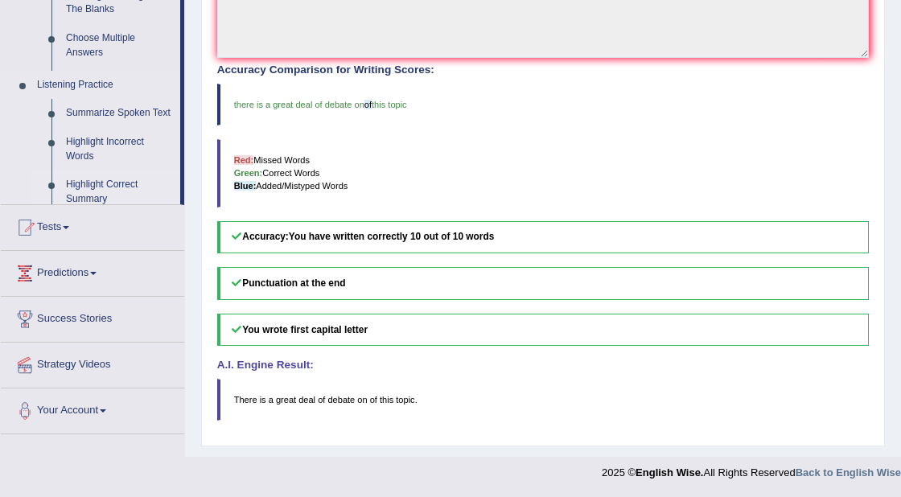
scroll to position [411, 0]
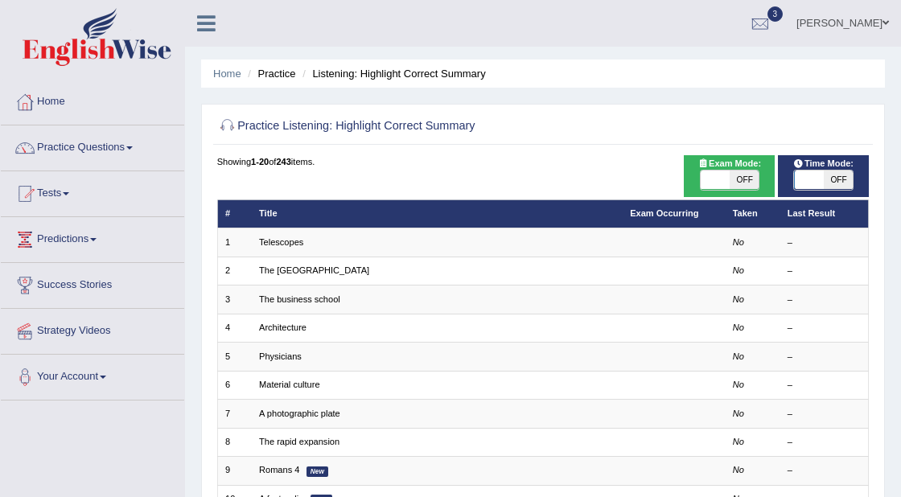
click at [70, 143] on link "Practice Questions" at bounding box center [92, 146] width 183 height 40
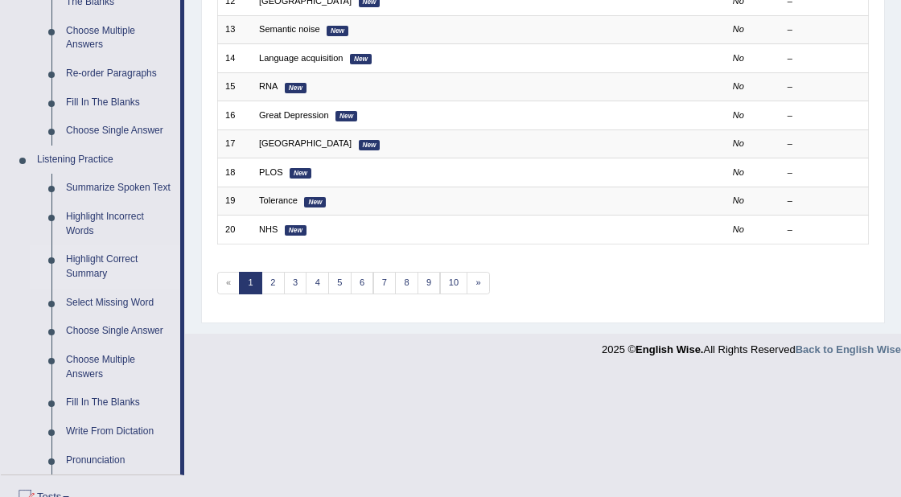
scroll to position [554, 0]
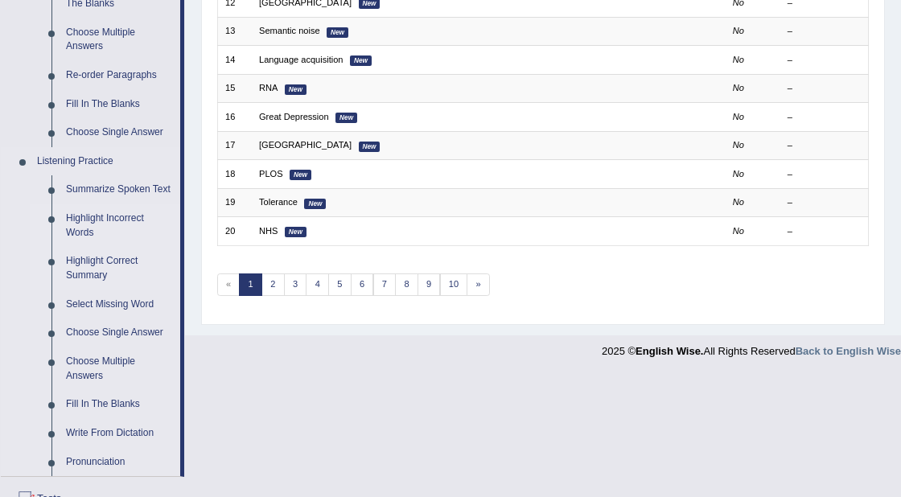
click at [106, 236] on link "Highlight Incorrect Words" at bounding box center [120, 225] width 122 height 43
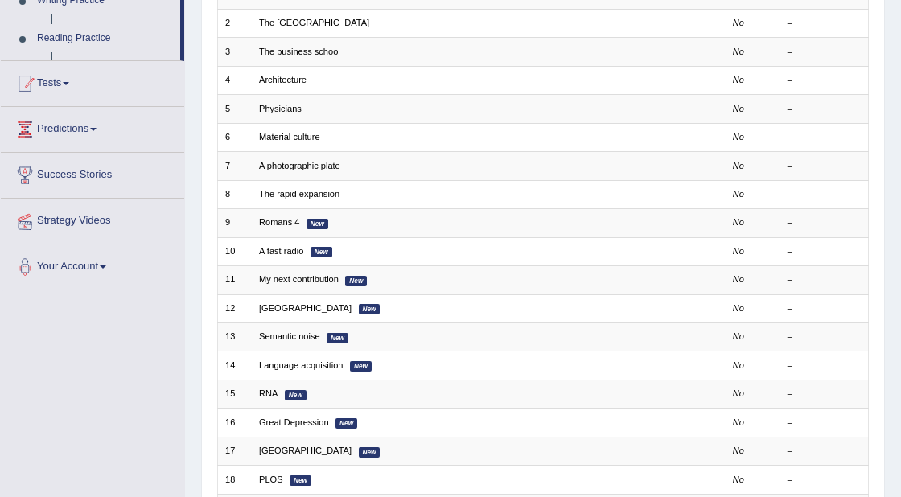
scroll to position [228, 0]
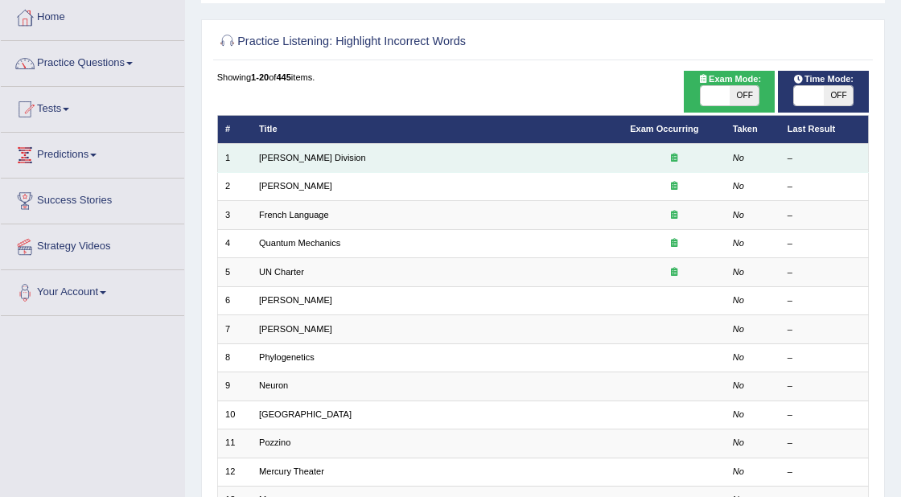
scroll to position [84, 0]
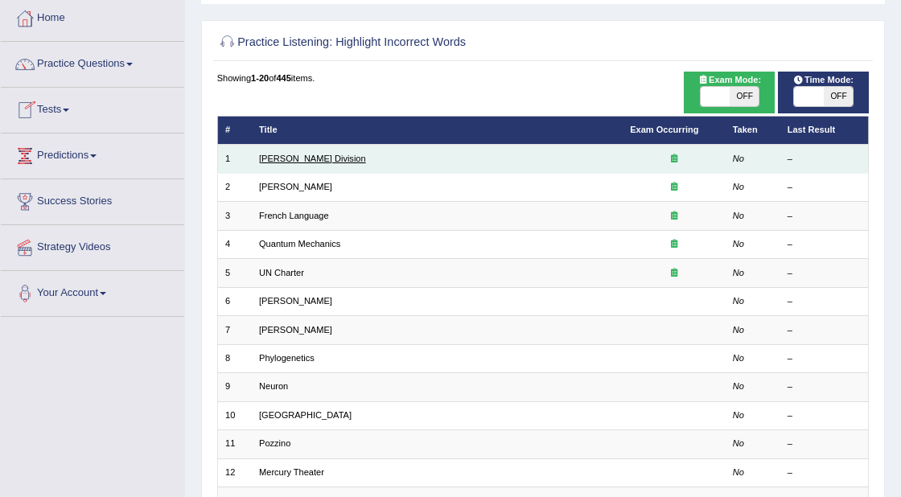
click at [282, 162] on link "[PERSON_NAME] Division" at bounding box center [312, 159] width 107 height 10
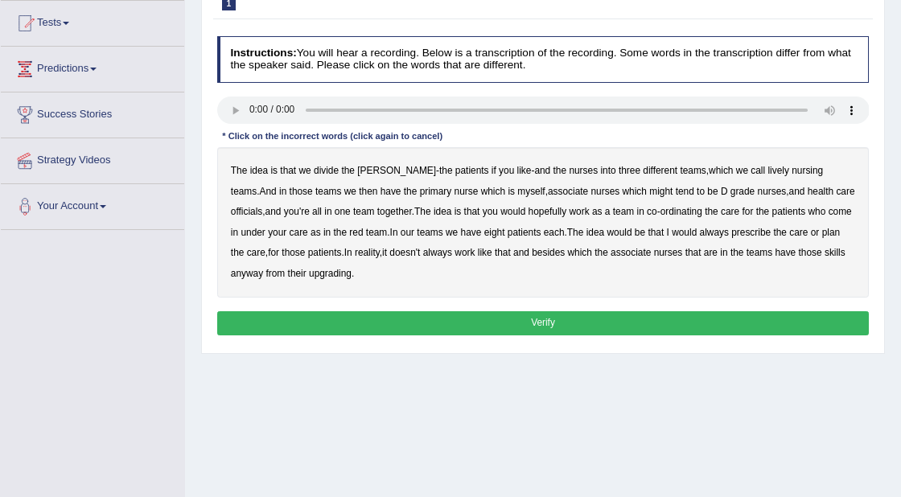
scroll to position [177, 0]
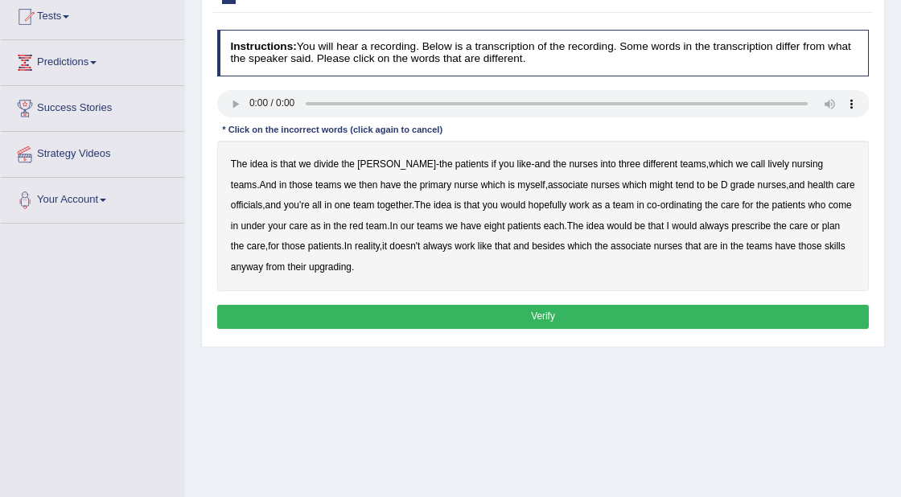
click at [768, 163] on b "lively" at bounding box center [778, 164] width 21 height 11
click at [649, 185] on b "might" at bounding box center [660, 184] width 23 height 11
click at [262, 200] on b "officials" at bounding box center [246, 205] width 31 height 11
click at [714, 225] on b "always" at bounding box center [714, 226] width 29 height 11
click at [329, 268] on b "upgrading" at bounding box center [330, 267] width 43 height 11
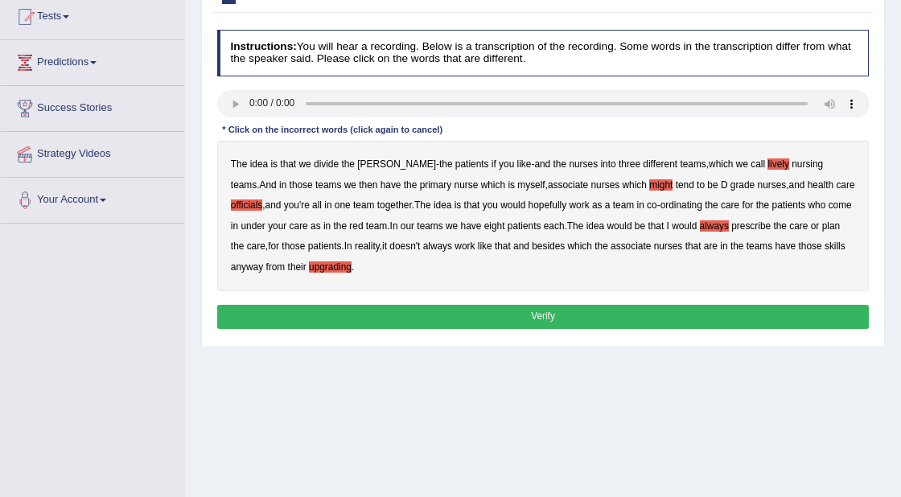
click at [478, 320] on button "Verify" at bounding box center [543, 316] width 653 height 23
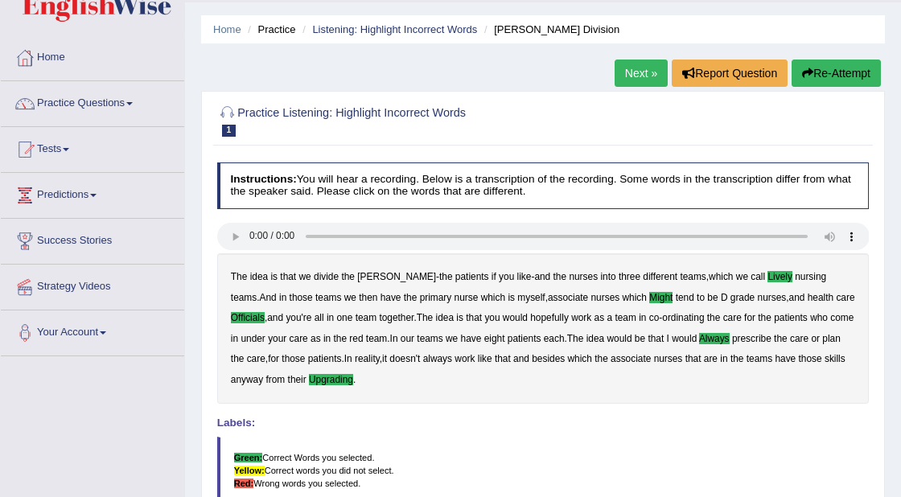
scroll to position [35, 0]
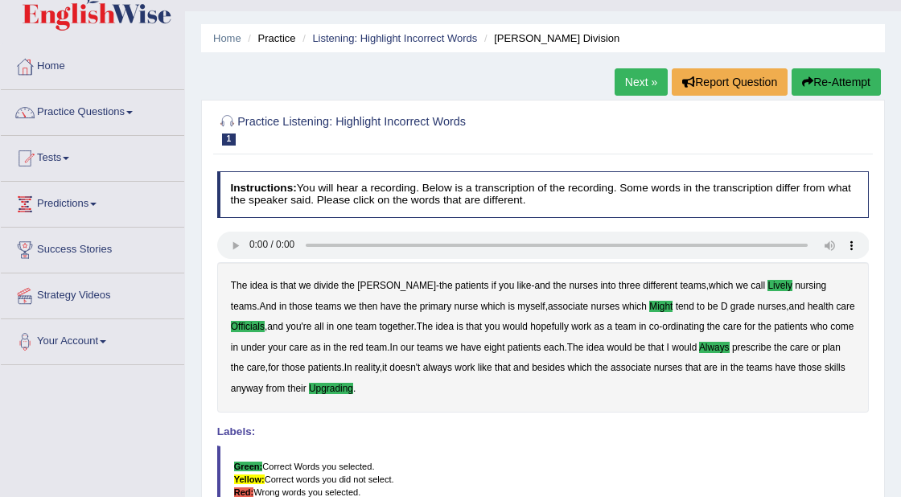
click at [634, 80] on link "Next »" at bounding box center [641, 81] width 53 height 27
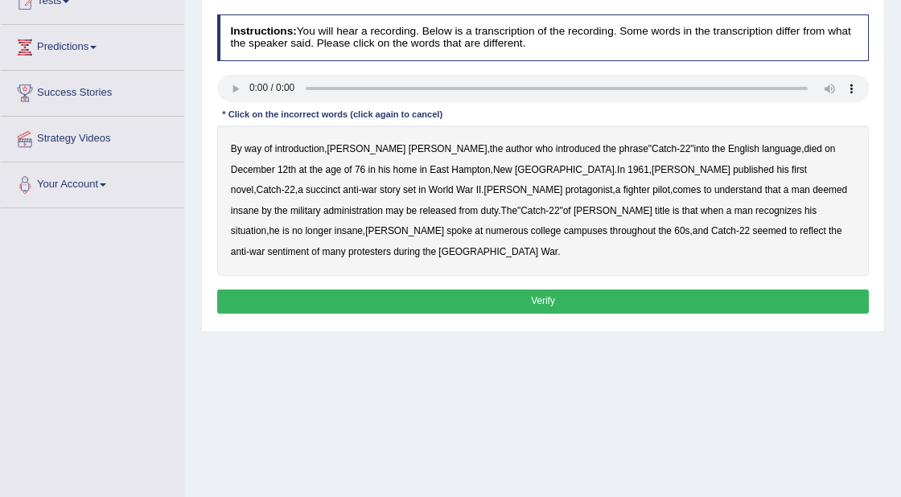
scroll to position [192, 0]
click at [340, 184] on b "succinct" at bounding box center [323, 189] width 35 height 11
click at [383, 205] on b "administration" at bounding box center [354, 210] width 60 height 11
click at [266, 225] on b "situation" at bounding box center [248, 230] width 35 height 11
click at [800, 233] on b "reflect" at bounding box center [813, 230] width 26 height 11
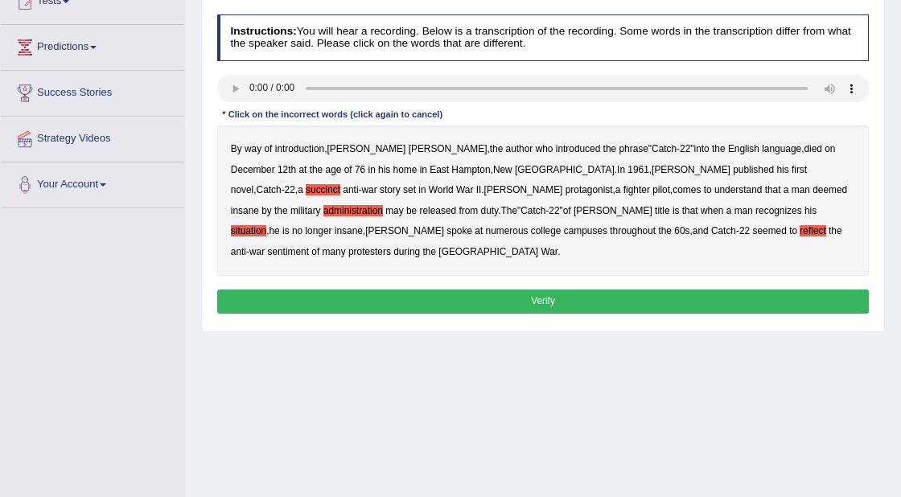
click at [561, 290] on button "Verify" at bounding box center [543, 301] width 653 height 23
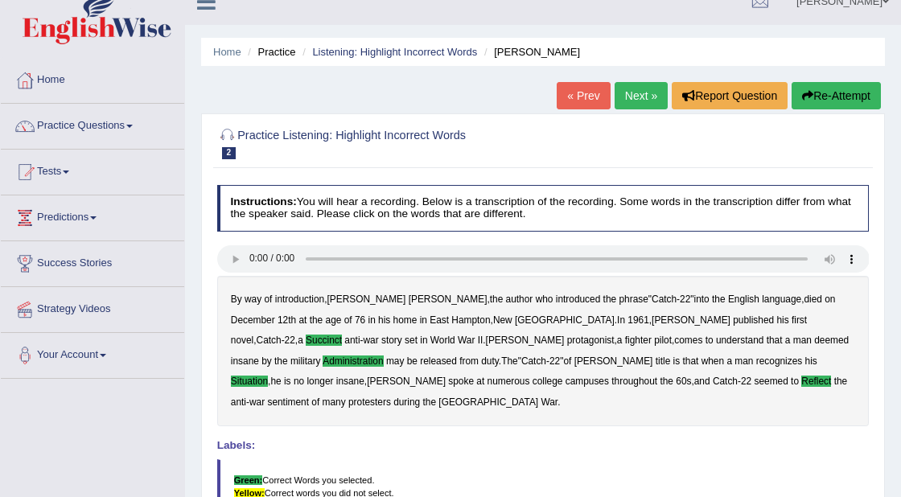
scroll to position [0, 0]
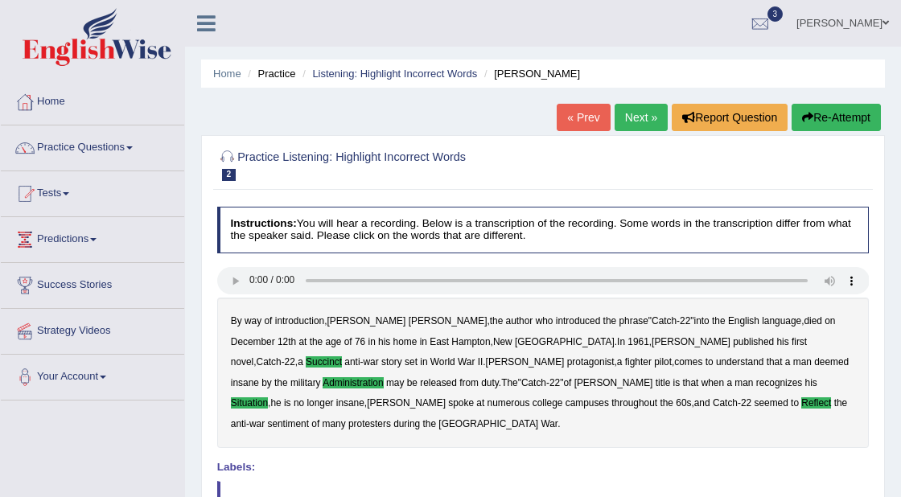
click at [621, 126] on link "Next »" at bounding box center [641, 117] width 53 height 27
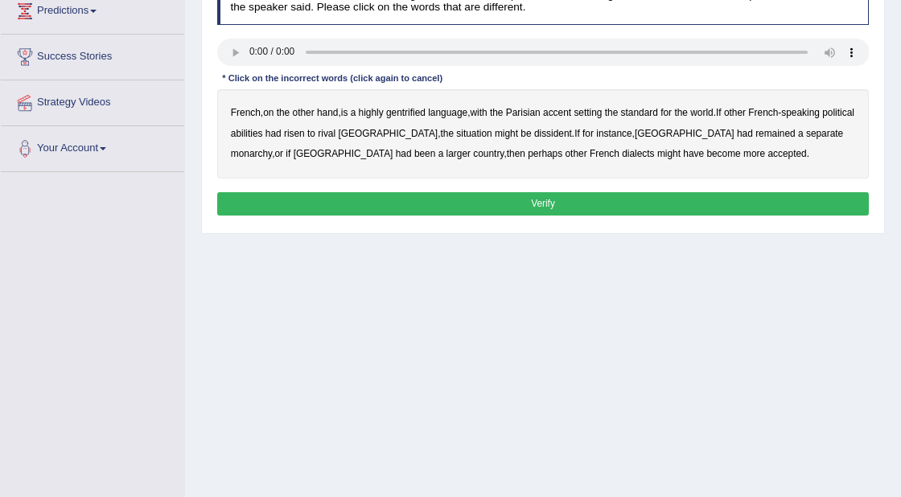
click at [416, 114] on b "gentrified" at bounding box center [405, 112] width 39 height 11
click at [263, 134] on b "abilities" at bounding box center [247, 133] width 32 height 11
click at [534, 134] on b "dissident" at bounding box center [553, 133] width 38 height 11
click at [272, 148] on b "monarchy" at bounding box center [251, 153] width 41 height 11
click at [549, 200] on button "Verify" at bounding box center [543, 203] width 653 height 23
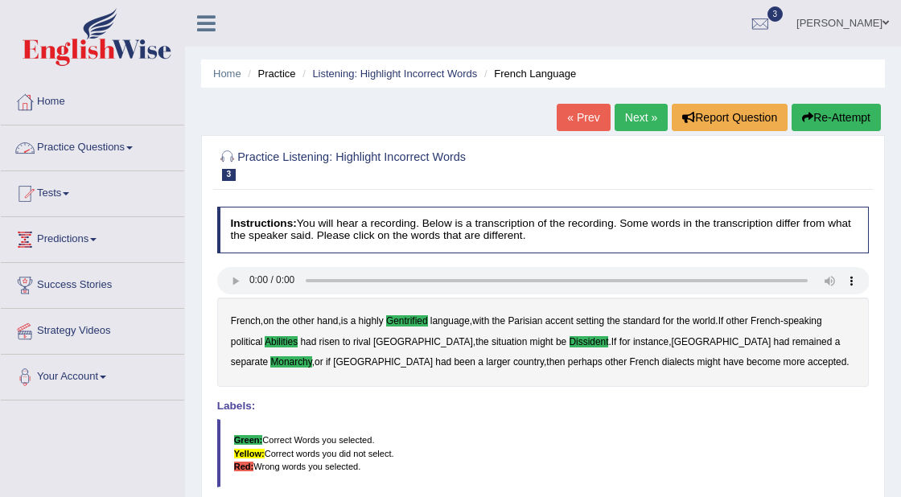
click at [125, 149] on link "Practice Questions" at bounding box center [92, 146] width 183 height 40
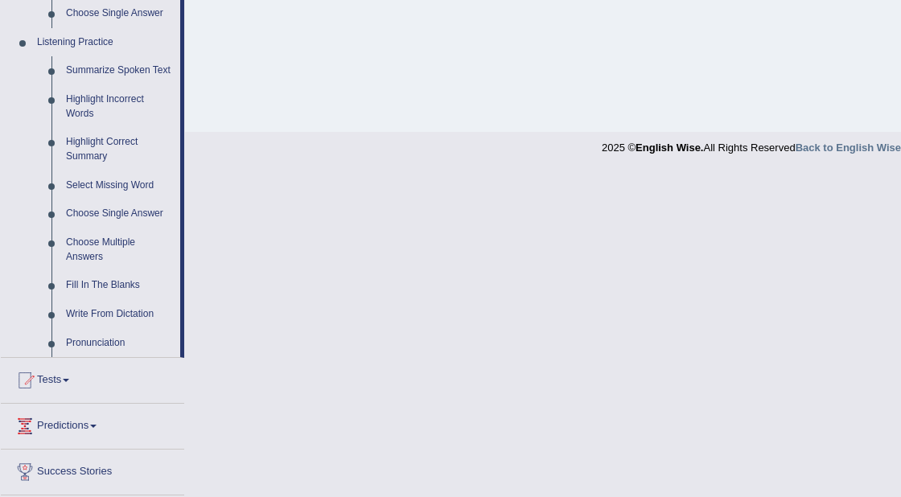
scroll to position [663, 0]
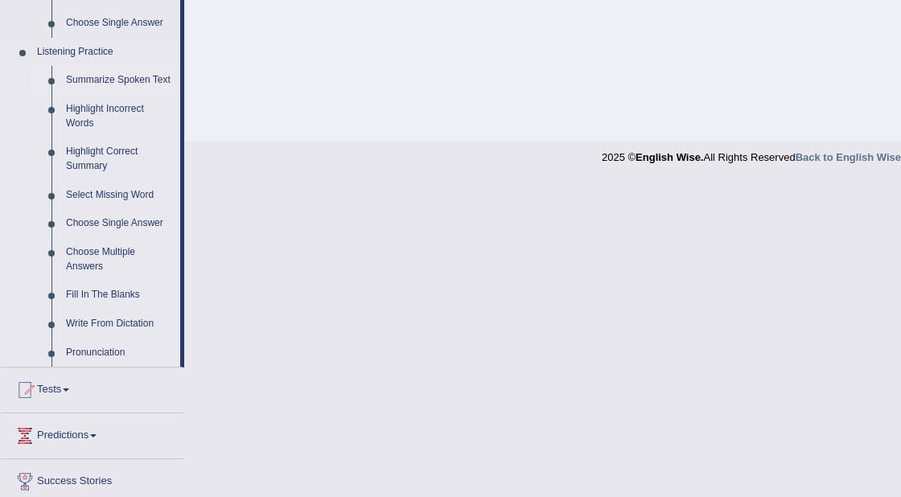
click at [94, 80] on link "Summarize Spoken Text" at bounding box center [120, 80] width 122 height 29
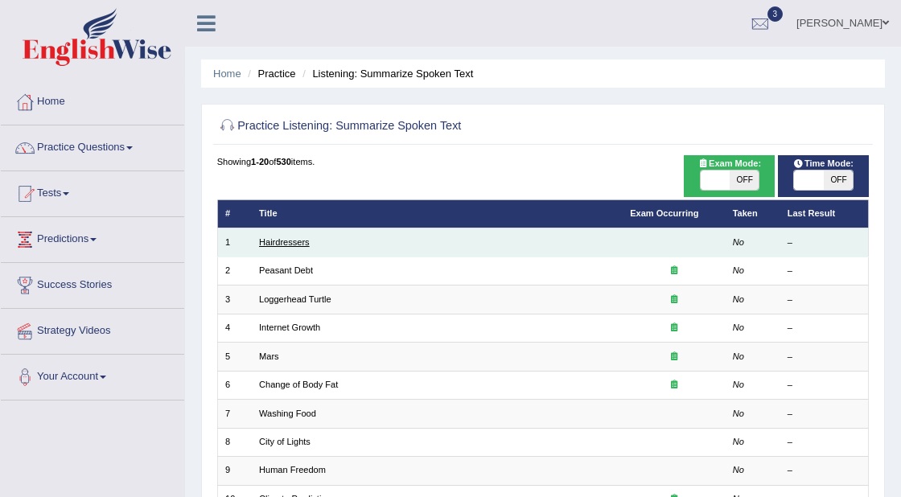
click at [289, 244] on link "Hairdressers" at bounding box center [284, 242] width 51 height 10
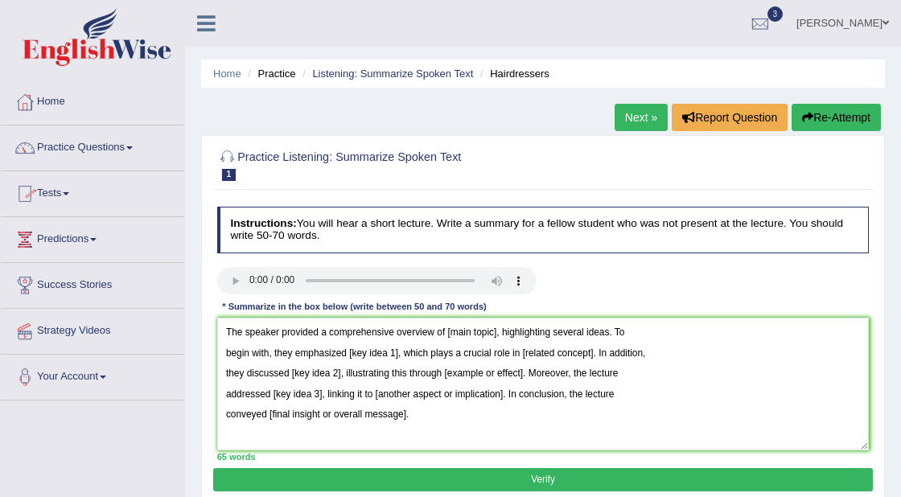
type textarea "The speaker provided a comprehensive overview of [main topic], highlighting sev…"
click at [277, 72] on li "Practice" at bounding box center [270, 73] width 52 height 15
click at [382, 72] on link "Listening: Summarize Spoken Text" at bounding box center [392, 74] width 161 height 12
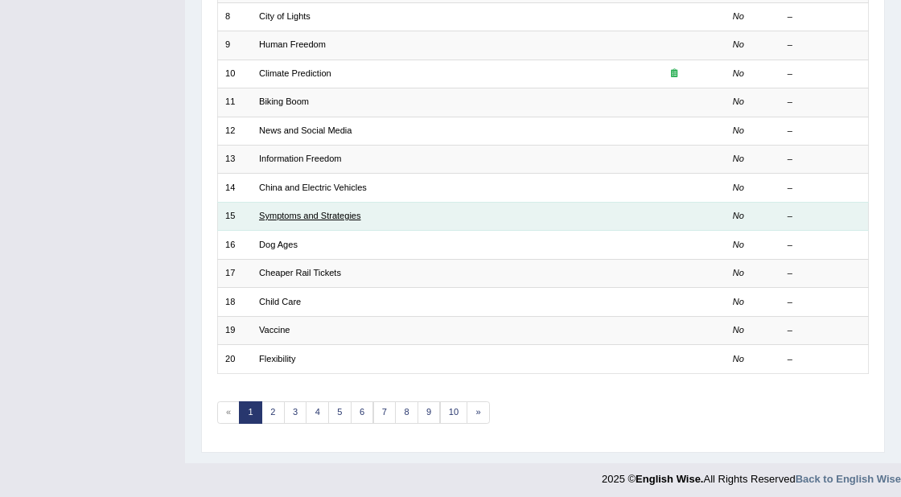
click at [289, 211] on link "Symptoms and Strategies" at bounding box center [309, 216] width 101 height 10
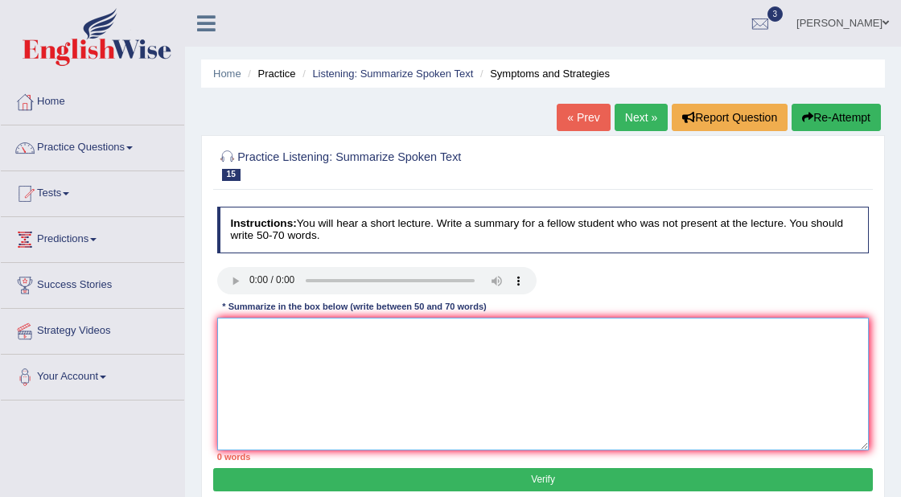
click at [297, 377] on textarea at bounding box center [543, 384] width 653 height 133
paste textarea "The speaker provided a comprehensive overview of [main topic], highlighting sev…"
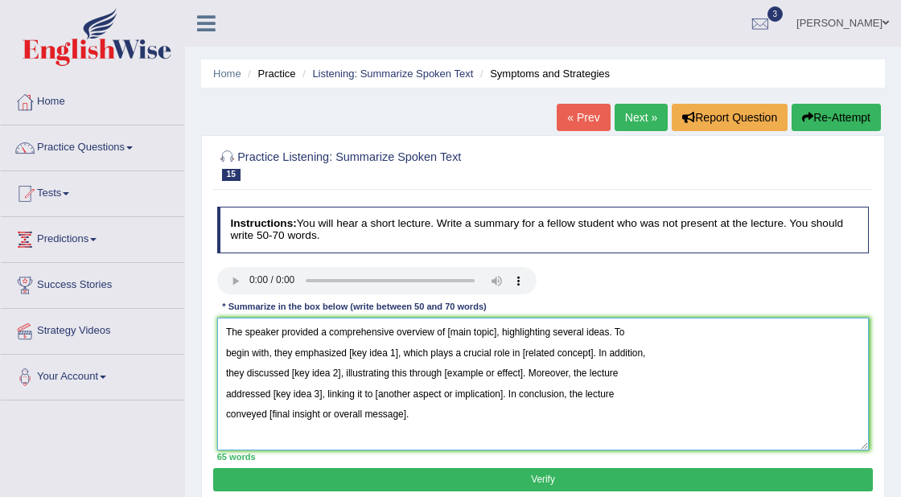
click at [499, 333] on textarea "The speaker provided a comprehensive overview of [main topic], highlighting sev…" at bounding box center [543, 384] width 653 height 133
click at [483, 334] on textarea "The speaker provided a comprehensive overview of [MEDICAL_DATA], highlighting s…" at bounding box center [543, 384] width 653 height 133
click at [398, 353] on textarea "The speaker provided a comprehensive overview of [MEDICAL_DATA], highlighting s…" at bounding box center [543, 384] width 653 height 133
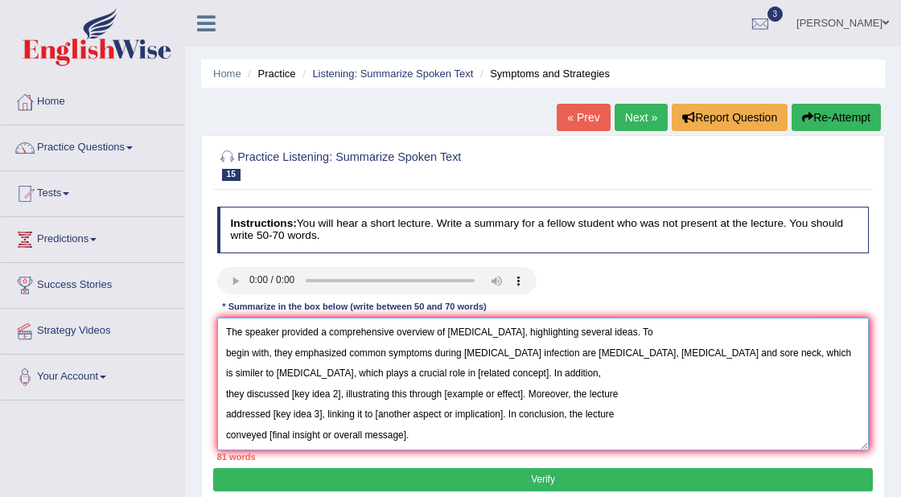
drag, startPoint x: 418, startPoint y: 375, endPoint x: 344, endPoint y: 375, distance: 74.0
click at [344, 375] on textarea "The speaker provided a comprehensive overview of [MEDICAL_DATA], highlighting s…" at bounding box center [543, 384] width 653 height 133
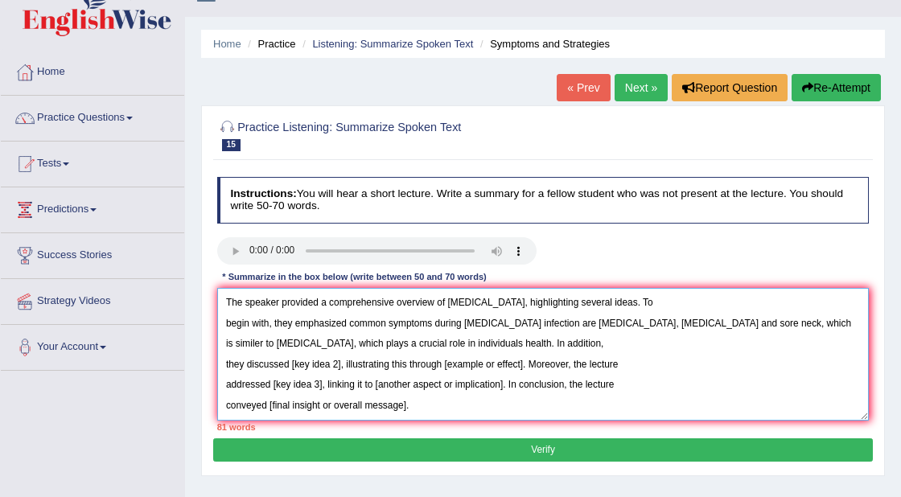
scroll to position [34, 0]
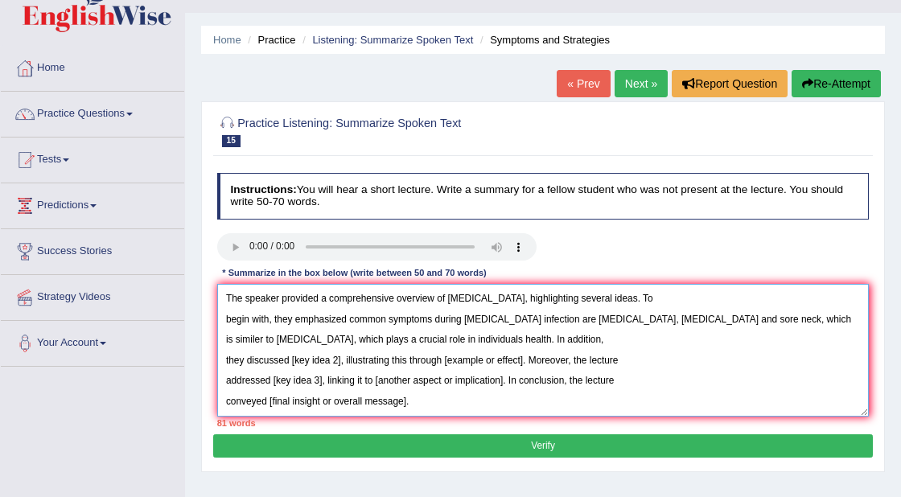
click at [226, 316] on textarea "The speaker provided a comprehensive overview of [MEDICAL_DATA], highlighting s…" at bounding box center [543, 350] width 653 height 133
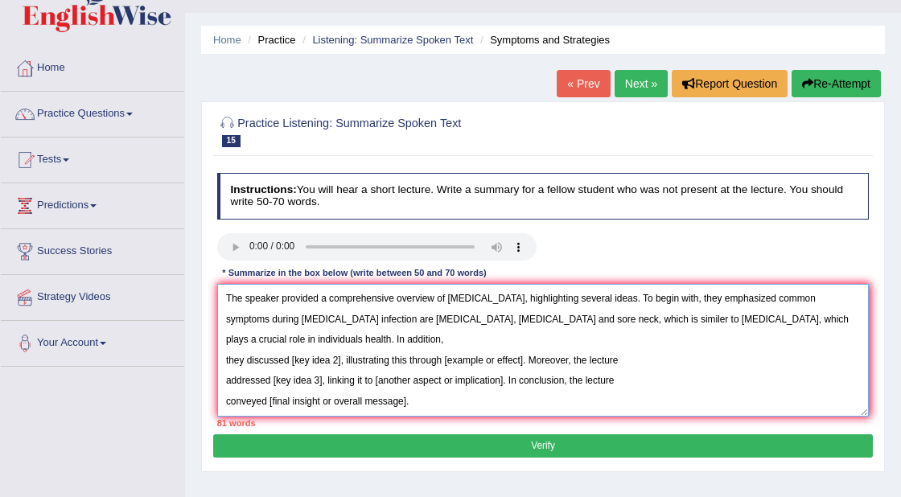
click at [226, 361] on textarea "The speaker provided a comprehensive overview of [MEDICAL_DATA], highlighting s…" at bounding box center [543, 350] width 653 height 133
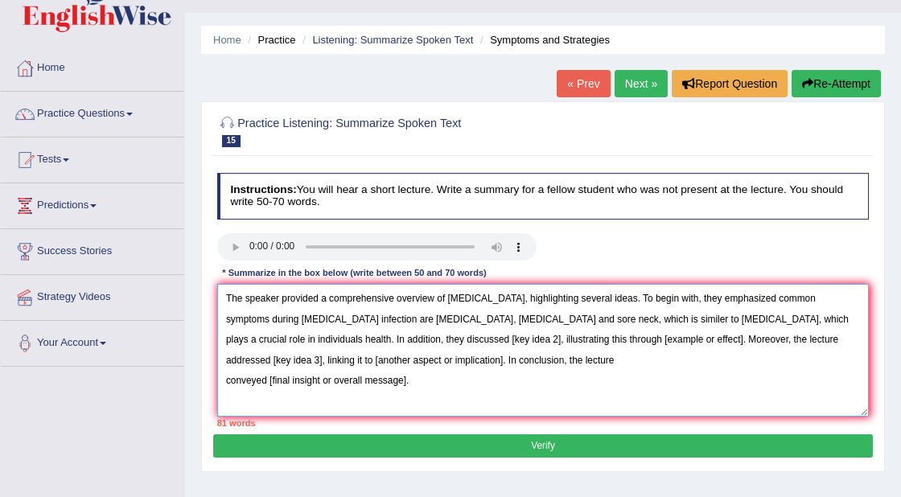
click at [381, 340] on textarea "The speaker provided a comprehensive overview of [MEDICAL_DATA], highlighting s…" at bounding box center [543, 350] width 653 height 133
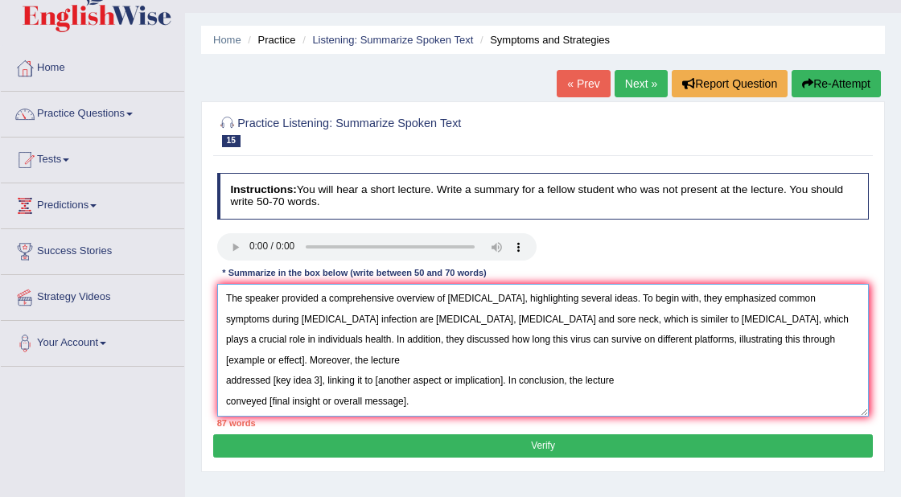
click at [742, 340] on textarea "The speaker provided a comprehensive overview of [MEDICAL_DATA], highlighting s…" at bounding box center [543, 350] width 653 height 133
click at [227, 380] on textarea "The speaker provided a comprehensive overview of [MEDICAL_DATA], highlighting s…" at bounding box center [543, 350] width 653 height 133
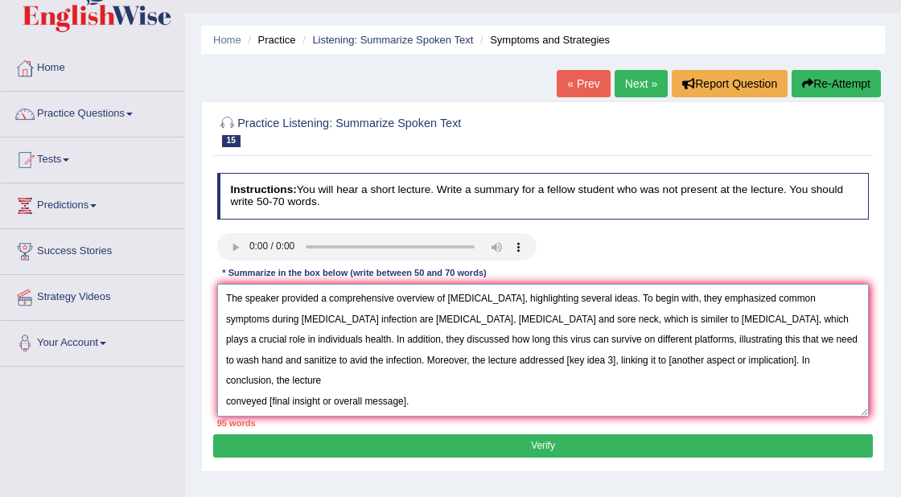
drag, startPoint x: 456, startPoint y: 360, endPoint x: 408, endPoint y: 359, distance: 48.3
click at [408, 359] on textarea "The speaker provided a comprehensive overview of [MEDICAL_DATA], highlighting s…" at bounding box center [543, 350] width 653 height 133
click at [824, 342] on textarea "The speaker provided a comprehensive overview of [MEDICAL_DATA], highlighting s…" at bounding box center [543, 350] width 653 height 133
click at [406, 361] on textarea "The speaker provided a comprehensive overview of [MEDICAL_DATA], highlighting s…" at bounding box center [543, 350] width 653 height 133
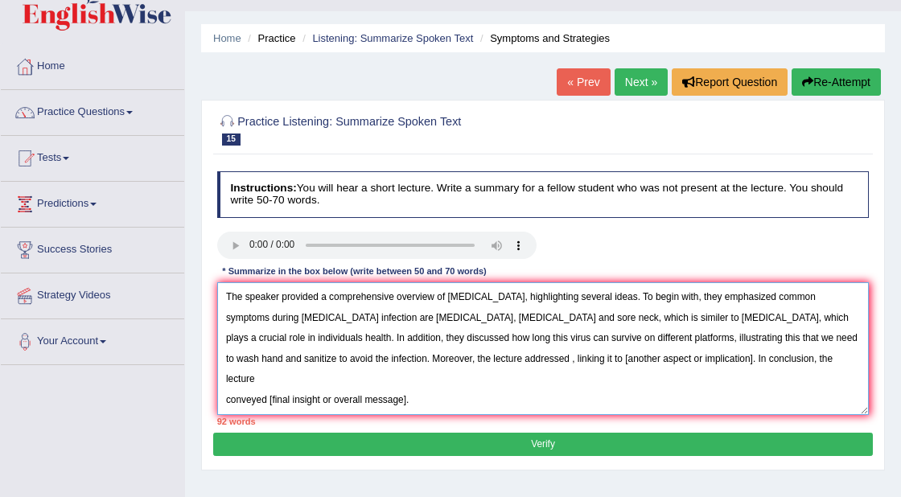
drag, startPoint x: 328, startPoint y: 320, endPoint x: 501, endPoint y: 324, distance: 173.1
click at [501, 324] on textarea "The speaker provided a comprehensive overview of [MEDICAL_DATA], highlighting s…" at bounding box center [543, 348] width 653 height 133
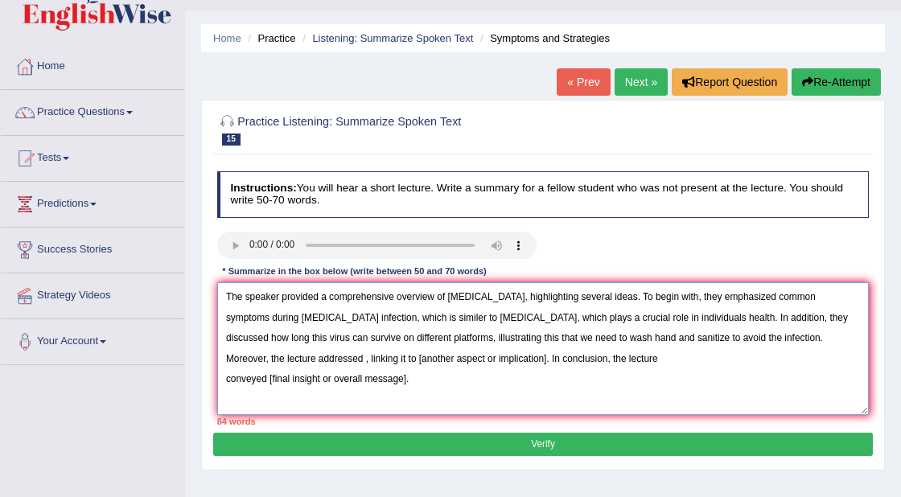
drag, startPoint x: 329, startPoint y: 318, endPoint x: 467, endPoint y: 319, distance: 137.6
click at [467, 319] on textarea "The speaker provided a comprehensive overview of [MEDICAL_DATA], highlighting s…" at bounding box center [543, 348] width 653 height 133
paste textarea "The speaker provided a comprehensive overview of [main topic], highlighting sev…"
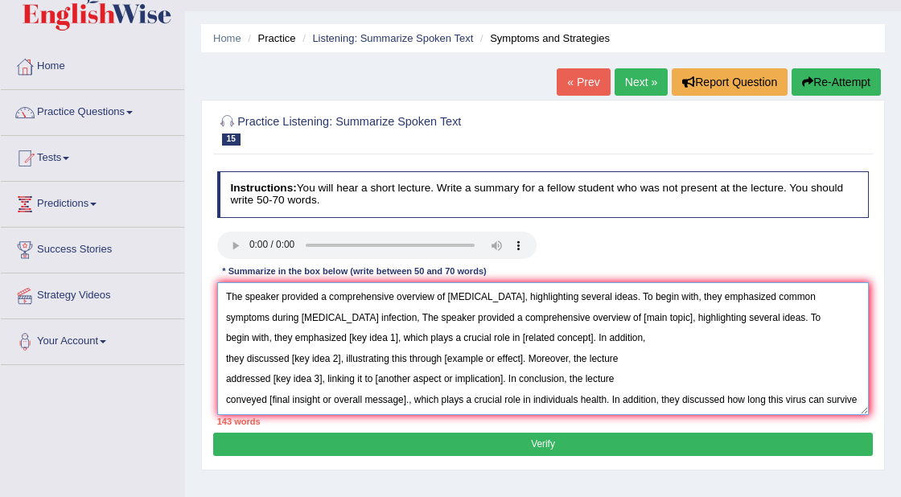
drag, startPoint x: 409, startPoint y: 402, endPoint x: 331, endPoint y: 320, distance: 113.9
click at [331, 320] on textarea "The speaker provided a comprehensive overview of [MEDICAL_DATA], highlighting s…" at bounding box center [543, 348] width 653 height 133
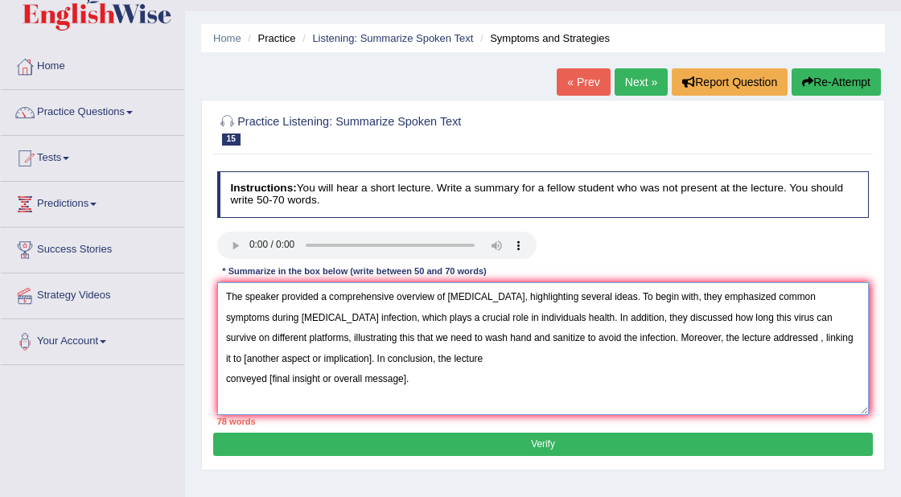
click at [744, 340] on textarea "The speaker provided a comprehensive overview of [MEDICAL_DATA], highlighting s…" at bounding box center [543, 348] width 653 height 133
click at [431, 360] on textarea "The speaker provided a comprehensive overview of [MEDICAL_DATA], highlighting s…" at bounding box center [543, 348] width 653 height 133
click at [430, 359] on textarea "The speaker provided a comprehensive overview of [MEDICAL_DATA], highlighting s…" at bounding box center [543, 348] width 653 height 133
drag, startPoint x: 349, startPoint y: 360, endPoint x: 328, endPoint y: 360, distance: 21.7
click at [328, 360] on textarea "The speaker provided a comprehensive overview of [MEDICAL_DATA], highlighting s…" at bounding box center [543, 348] width 653 height 133
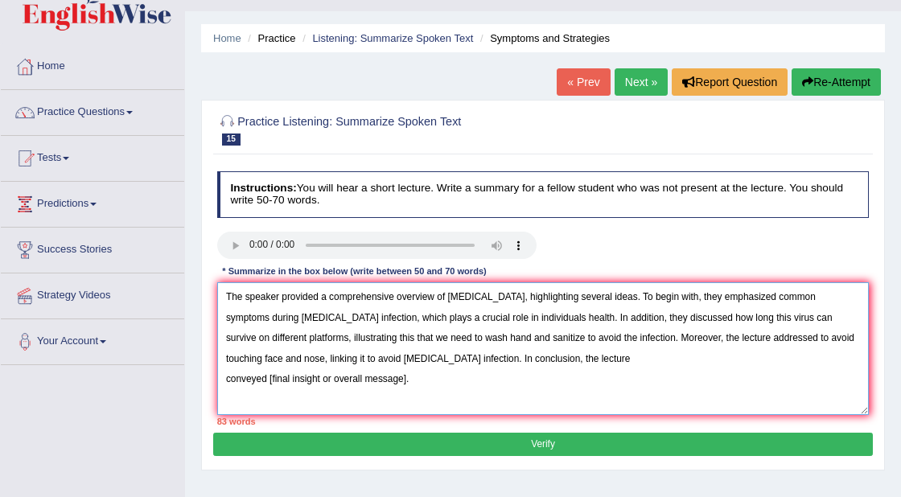
drag, startPoint x: 270, startPoint y: 379, endPoint x: 406, endPoint y: 381, distance: 135.2
click at [406, 381] on textarea "The speaker provided a comprehensive overview of [MEDICAL_DATA], highlighting s…" at bounding box center [543, 348] width 653 height 133
click at [446, 321] on textarea "The speaker provided a comprehensive overview of [MEDICAL_DATA], highlighting s…" at bounding box center [543, 348] width 653 height 133
drag, startPoint x: 451, startPoint y: 337, endPoint x: 357, endPoint y: 340, distance: 95.0
click at [357, 340] on textarea "The speaker provided a comprehensive overview of [MEDICAL_DATA], highlighting s…" at bounding box center [543, 348] width 653 height 133
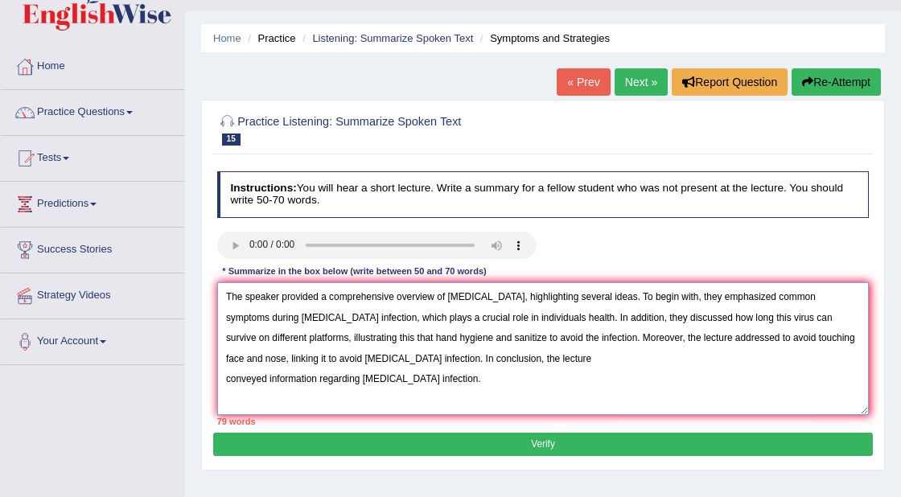
drag, startPoint x: 466, startPoint y: 339, endPoint x: 416, endPoint y: 341, distance: 50.0
click at [416, 341] on textarea "The speaker provided a comprehensive overview of [MEDICAL_DATA], highlighting s…" at bounding box center [543, 348] width 653 height 133
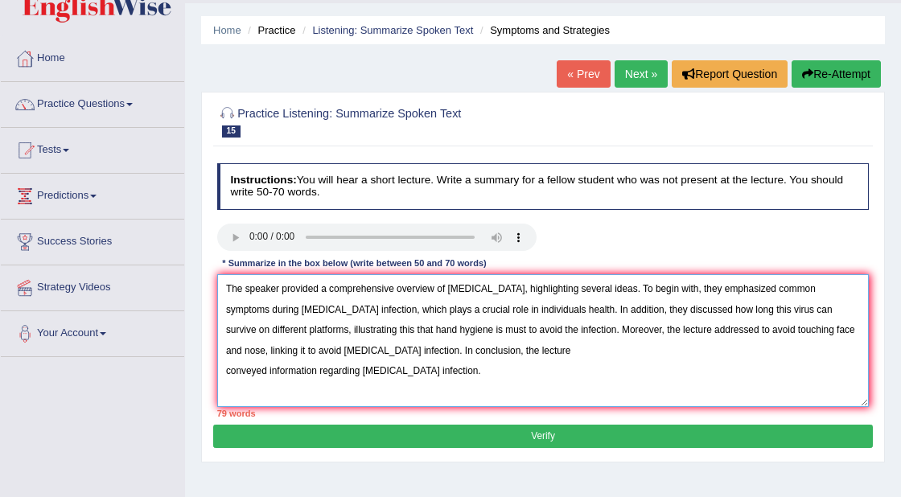
click at [691, 332] on textarea "The speaker provided a comprehensive overview of [MEDICAL_DATA], highlighting s…" at bounding box center [543, 340] width 653 height 133
click at [225, 373] on textarea "The speaker provided a comprehensive overview of [MEDICAL_DATA], highlighting s…" at bounding box center [543, 340] width 653 height 133
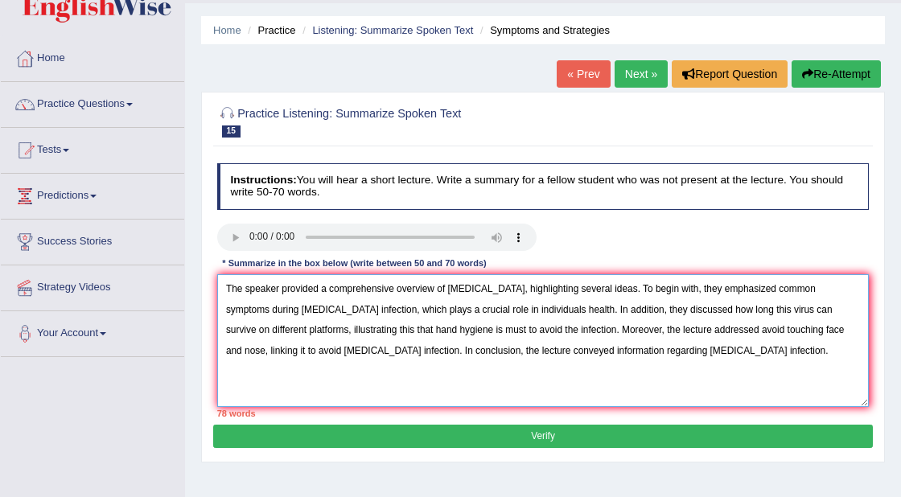
drag, startPoint x: 581, startPoint y: 354, endPoint x: 605, endPoint y: 291, distance: 68.0
click at [606, 288] on textarea "The speaker provided a comprehensive overview of [MEDICAL_DATA], highlighting s…" at bounding box center [543, 340] width 653 height 133
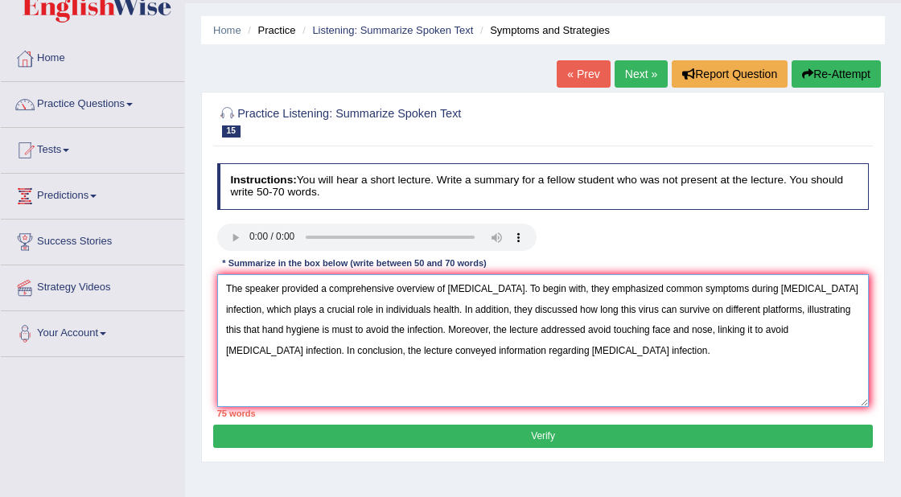
click at [478, 282] on textarea "The speaker provided a comprehensive overview of [MEDICAL_DATA]. To begin with,…" at bounding box center [543, 340] width 653 height 133
click at [480, 287] on textarea "The speaker provided a comprehensive overview of [MEDICAL_DATA]. To begin with,…" at bounding box center [543, 340] width 653 height 133
drag, startPoint x: 536, startPoint y: 297, endPoint x: 848, endPoint y: 322, distance: 313.3
click at [781, 288] on textarea "The speaker provided a comprehensive overview of [MEDICAL_DATA]. To begin with,…" at bounding box center [543, 340] width 653 height 133
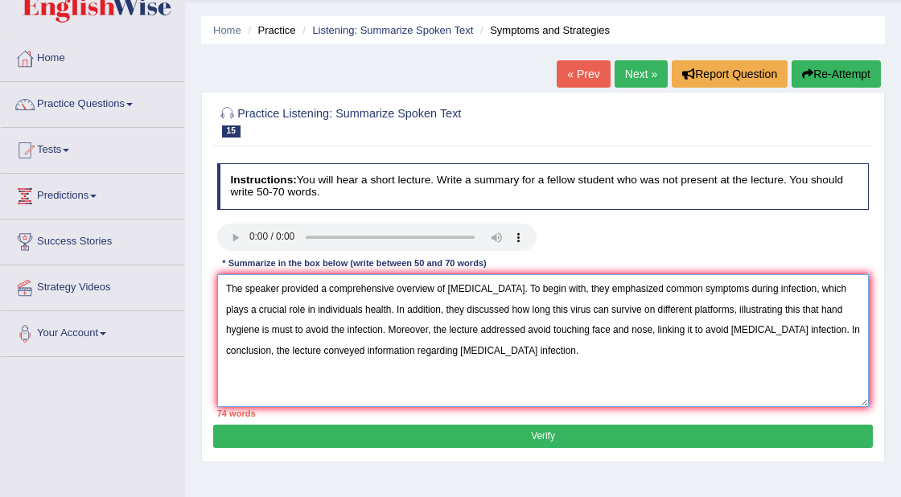
drag, startPoint x: 483, startPoint y: 307, endPoint x: 598, endPoint y: 340, distance: 119.9
click at [539, 307] on textarea "The speaker provided a comprehensive overview of [MEDICAL_DATA]. To begin with,…" at bounding box center [543, 340] width 653 height 133
drag, startPoint x: 566, startPoint y: 306, endPoint x: 657, endPoint y: 310, distance: 91.0
click at [657, 310] on textarea "The speaker provided a comprehensive overview of [MEDICAL_DATA]. To begin with,…" at bounding box center [543, 340] width 653 height 133
drag, startPoint x: 774, startPoint y: 304, endPoint x: 356, endPoint y: 343, distance: 420.3
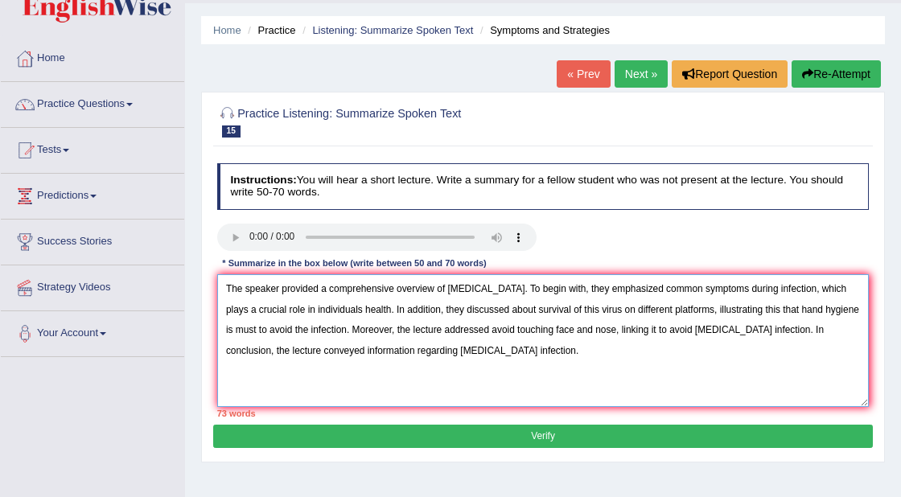
click at [335, 328] on textarea "The speaker provided a comprehensive overview of [MEDICAL_DATA]. To begin with,…" at bounding box center [543, 340] width 653 height 133
click at [839, 311] on textarea "The speaker provided a comprehensive overview of [MEDICAL_DATA]. To begin with,…" at bounding box center [543, 340] width 653 height 133
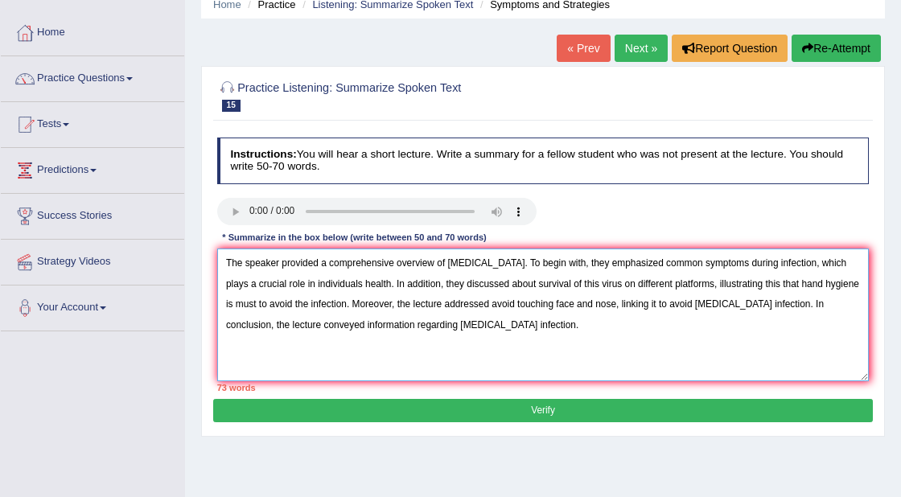
scroll to position [69, 0]
drag, startPoint x: 575, startPoint y: 304, endPoint x: 608, endPoint y: 305, distance: 33.8
click at [608, 305] on textarea "The speaker provided a comprehensive overview of [MEDICAL_DATA]. To begin with,…" at bounding box center [543, 315] width 653 height 133
drag, startPoint x: 679, startPoint y: 306, endPoint x: 650, endPoint y: 307, distance: 29.0
click at [650, 307] on textarea "The speaker provided a comprehensive overview of [MEDICAL_DATA]. To begin with,…" at bounding box center [543, 315] width 653 height 133
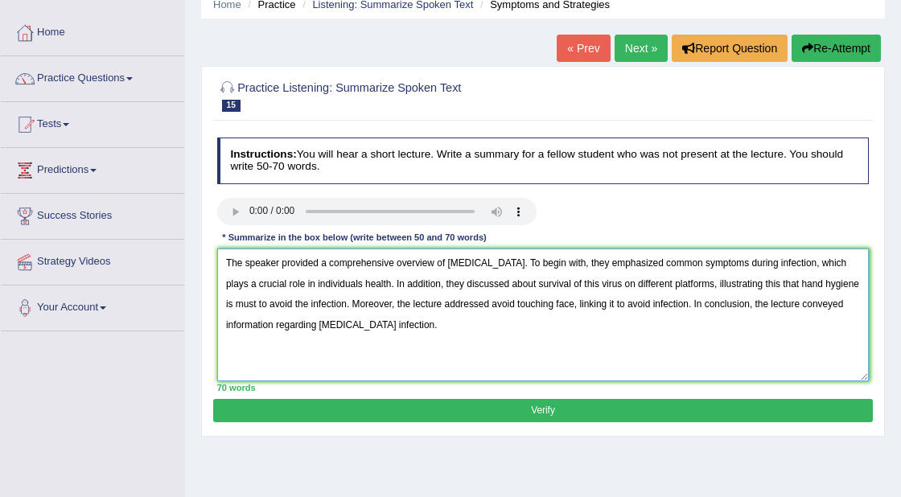
scroll to position [70, 0]
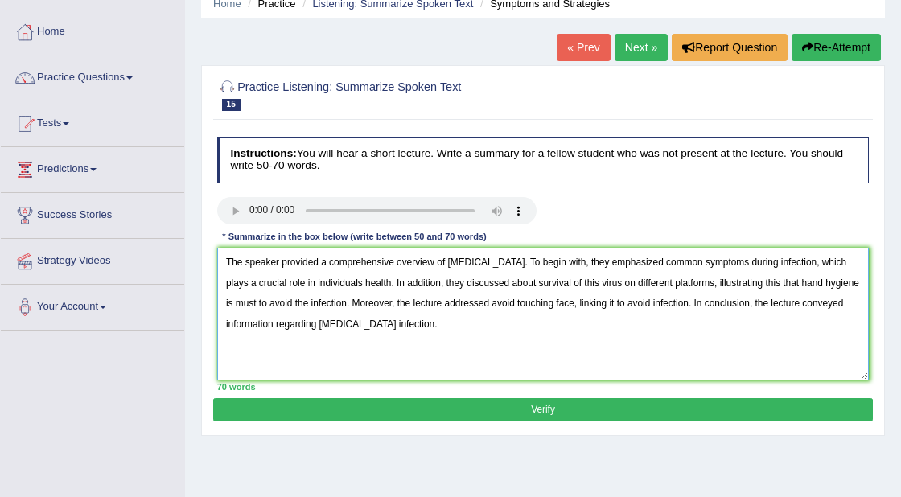
drag, startPoint x: 385, startPoint y: 326, endPoint x: 233, endPoint y: 243, distance: 173.9
click at [233, 243] on div "Instructions: You will hear a short lecture. Write a summary for a fellow stude…" at bounding box center [542, 264] width 659 height 268
type textarea "The speaker provided a comprehensive overview of [MEDICAL_DATA]. To begin with,…"
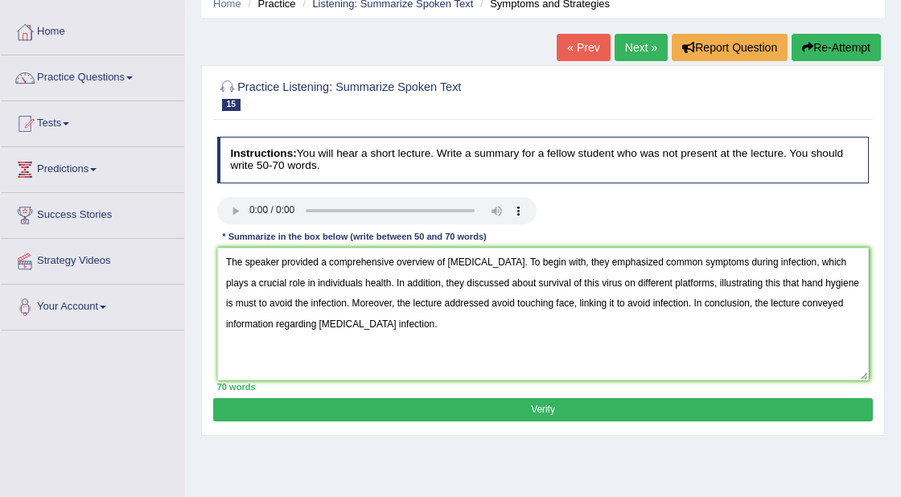
click at [498, 407] on button "Verify" at bounding box center [542, 409] width 659 height 23
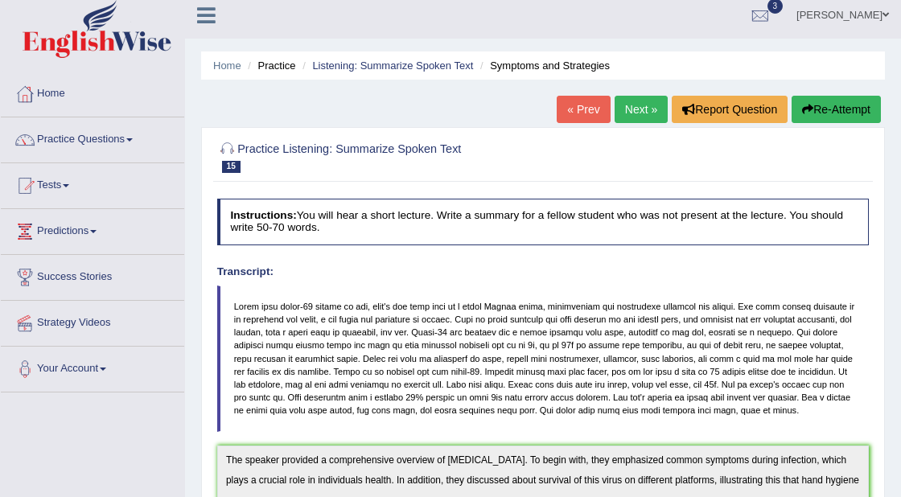
scroll to position [0, 0]
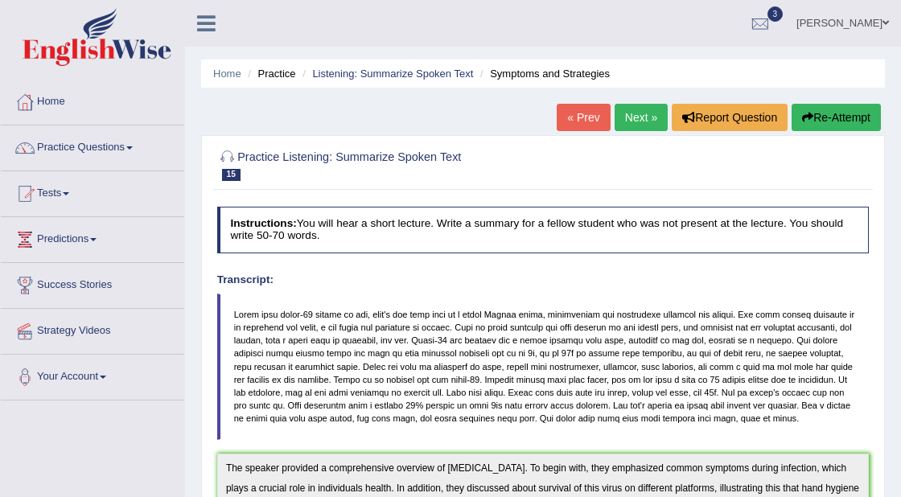
click at [829, 117] on button "Re-Attempt" at bounding box center [836, 117] width 89 height 27
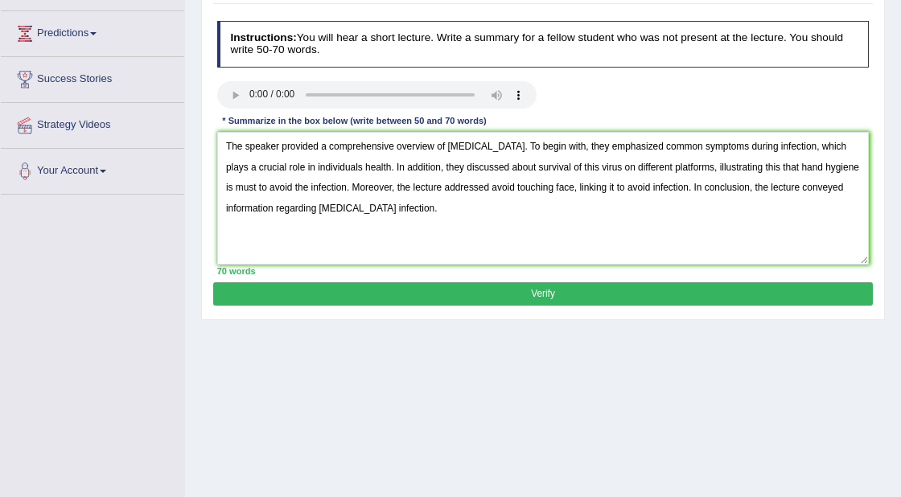
scroll to position [206, 0]
click at [776, 164] on textarea "The speaker provided a comprehensive overview of [MEDICAL_DATA]. To begin with,…" at bounding box center [543, 198] width 653 height 133
click at [755, 166] on textarea "The speaker provided a comprehensive overview of [MEDICAL_DATA]. To begin with,…" at bounding box center [543, 198] width 653 height 133
click at [757, 167] on textarea "The speaker provided a comprehensive overview of COVID-19. To begin with, they …" at bounding box center [543, 198] width 653 height 133
click at [847, 168] on textarea "The speaker provided a comprehensive overview of COVID-19. To begin with, they …" at bounding box center [543, 198] width 653 height 133
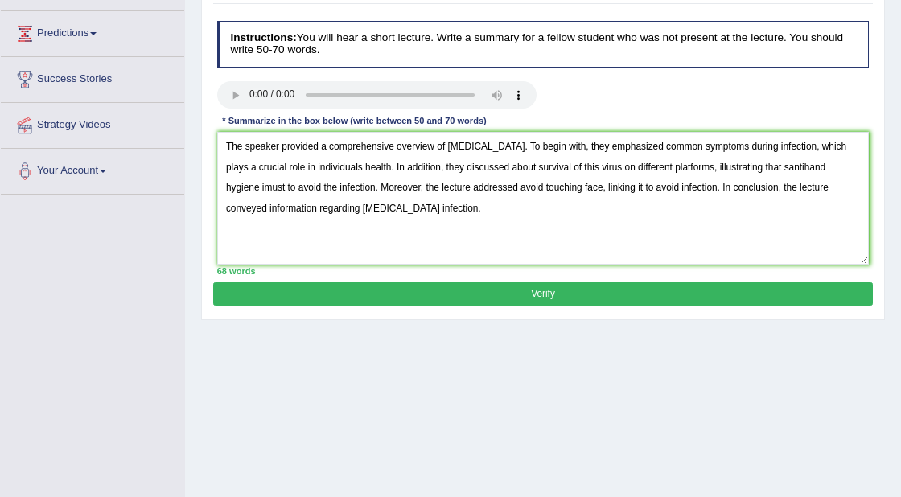
click at [778, 167] on textarea "The speaker provided a comprehensive overview of COVID-19. To begin with, they …" at bounding box center [543, 198] width 653 height 133
drag, startPoint x: 859, startPoint y: 166, endPoint x: 822, endPoint y: 165, distance: 36.2
click at [822, 165] on textarea "The speaker provided a comprehensive overview of COVID-19. To begin with, they …" at bounding box center [543, 198] width 653 height 133
drag, startPoint x: 251, startPoint y: 190, endPoint x: 217, endPoint y: 187, distance: 34.0
click at [217, 187] on textarea "The speaker provided a comprehensive overview of COVID-19. To begin with, they …" at bounding box center [543, 198] width 653 height 133
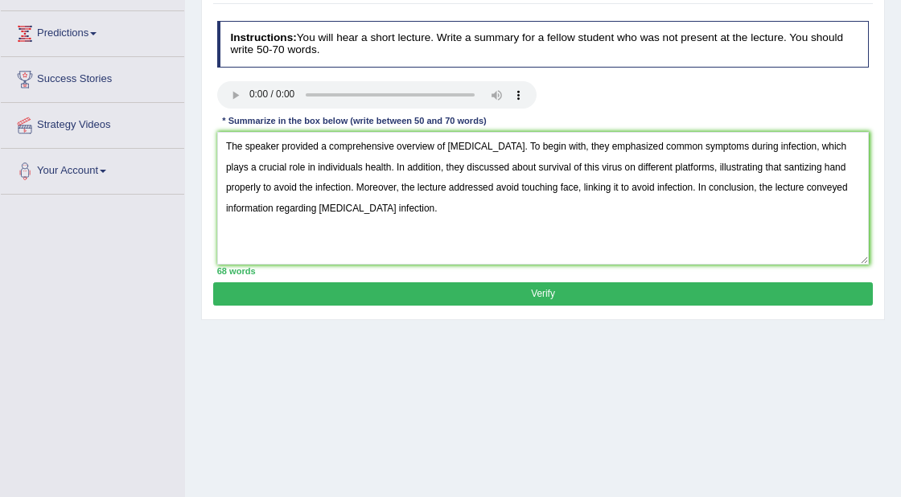
drag, startPoint x: 221, startPoint y: 274, endPoint x: 814, endPoint y: 166, distance: 603.0
click at [818, 161] on textarea "The speaker provided a comprehensive overview of COVID-19. To begin with, they …" at bounding box center [543, 198] width 653 height 133
click at [661, 186] on textarea "The speaker provided a comprehensive overview of COVID-19. To begin with, they …" at bounding box center [543, 198] width 653 height 133
drag, startPoint x: 333, startPoint y: 216, endPoint x: 392, endPoint y: 212, distance: 58.9
click at [392, 212] on textarea "The speaker provided a comprehensive overview of COVID-19. To begin with, they …" at bounding box center [543, 198] width 653 height 133
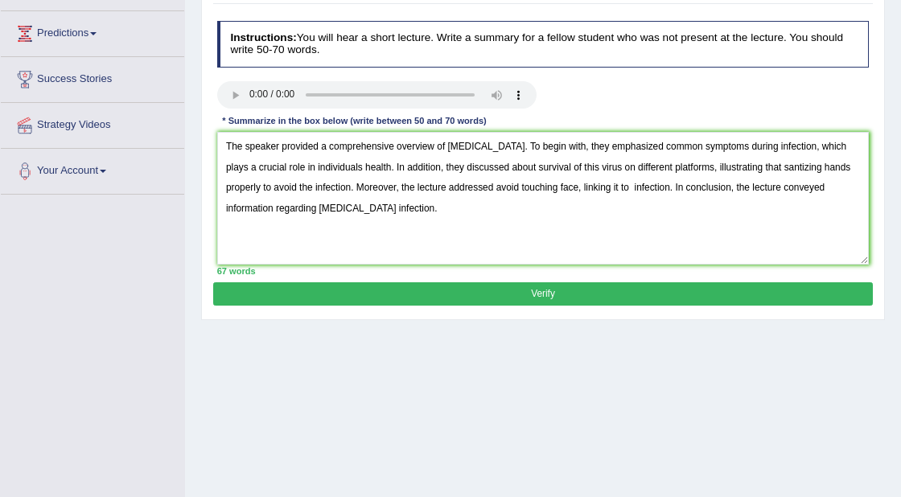
click at [460, 211] on textarea "The speaker provided a comprehensive overview of COVID-19. To begin with, they …" at bounding box center [543, 198] width 653 height 133
click at [639, 185] on textarea "The speaker provided a comprehensive overview of COVID-19. To begin with, they …" at bounding box center [543, 198] width 653 height 133
click at [676, 188] on textarea "The speaker provided a comprehensive overview of COVID-19. To begin with, they …" at bounding box center [543, 198] width 653 height 133
drag, startPoint x: 676, startPoint y: 188, endPoint x: 365, endPoint y: 209, distance: 311.4
click at [357, 211] on textarea "The speaker provided a comprehensive overview of COVID-19. To begin with, they …" at bounding box center [543, 198] width 653 height 133
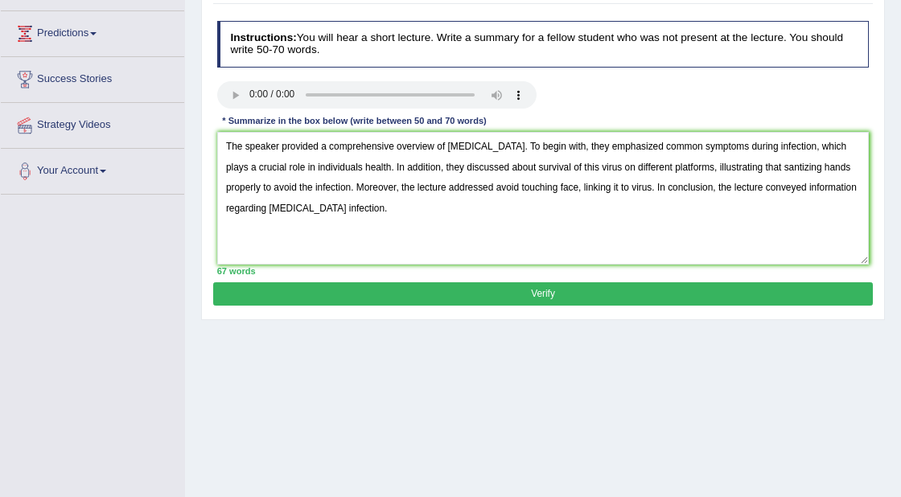
click at [608, 233] on textarea "The speaker provided a comprehensive overview of COVID-19. To begin with, they …" at bounding box center [543, 198] width 653 height 133
drag, startPoint x: 320, startPoint y: 208, endPoint x: 381, endPoint y: 211, distance: 60.4
click at [381, 211] on textarea "The speaker provided a comprehensive overview of COVID-19. To begin with, they …" at bounding box center [543, 198] width 653 height 133
type textarea "The speaker provided a comprehensive overview of COVID-19. To begin with, they …"
click at [411, 296] on button "Verify" at bounding box center [542, 293] width 659 height 23
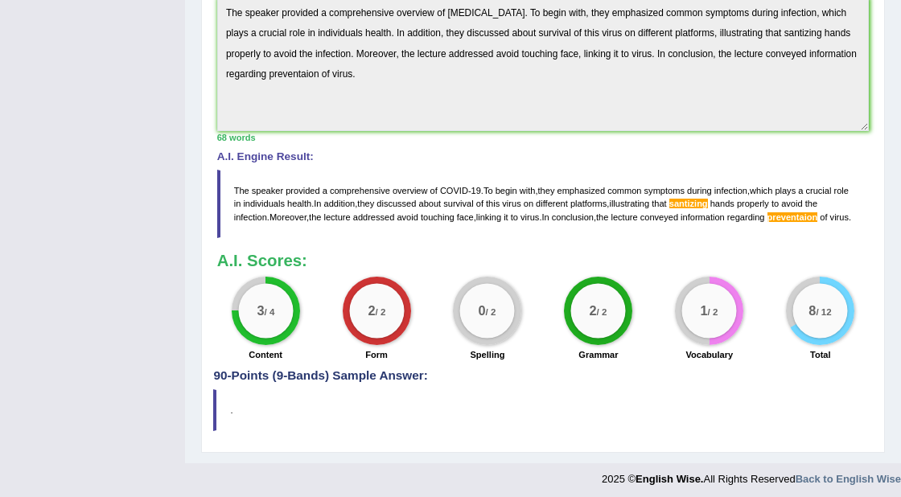
scroll to position [480, 0]
